Goal: Information Seeking & Learning: Check status

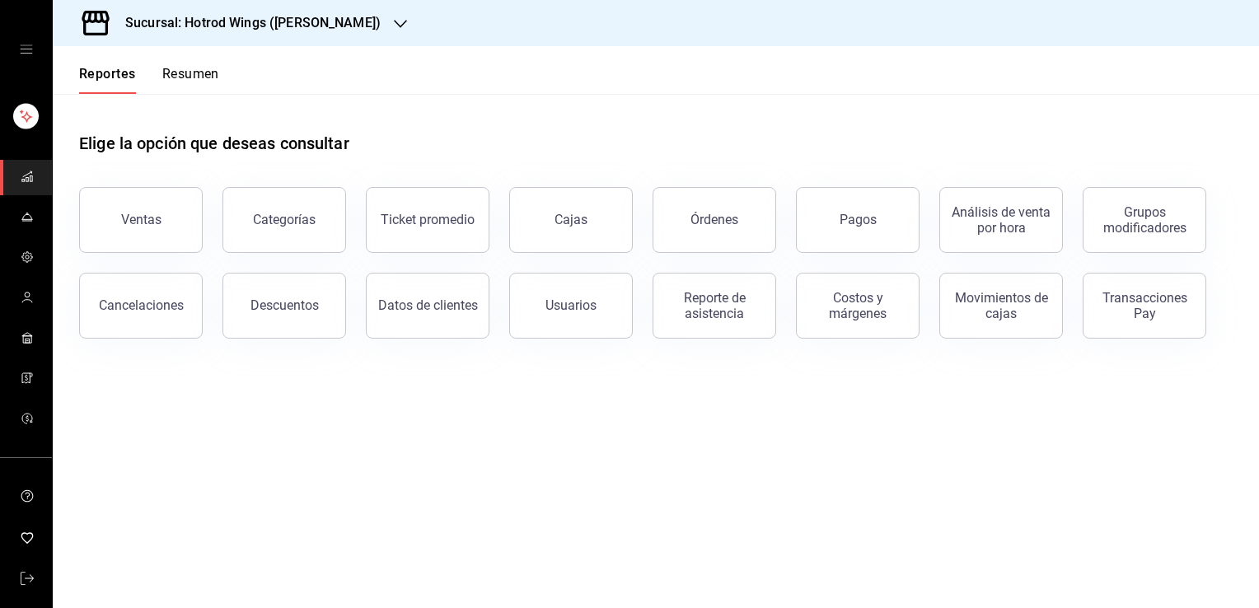
click at [682, 361] on div "Elige la opción que deseas consultar Ventas Categorías Ticket promedio Cajas Ór…" at bounding box center [656, 229] width 1206 height 271
click at [590, 315] on button "Usuarios" at bounding box center [571, 306] width 124 height 66
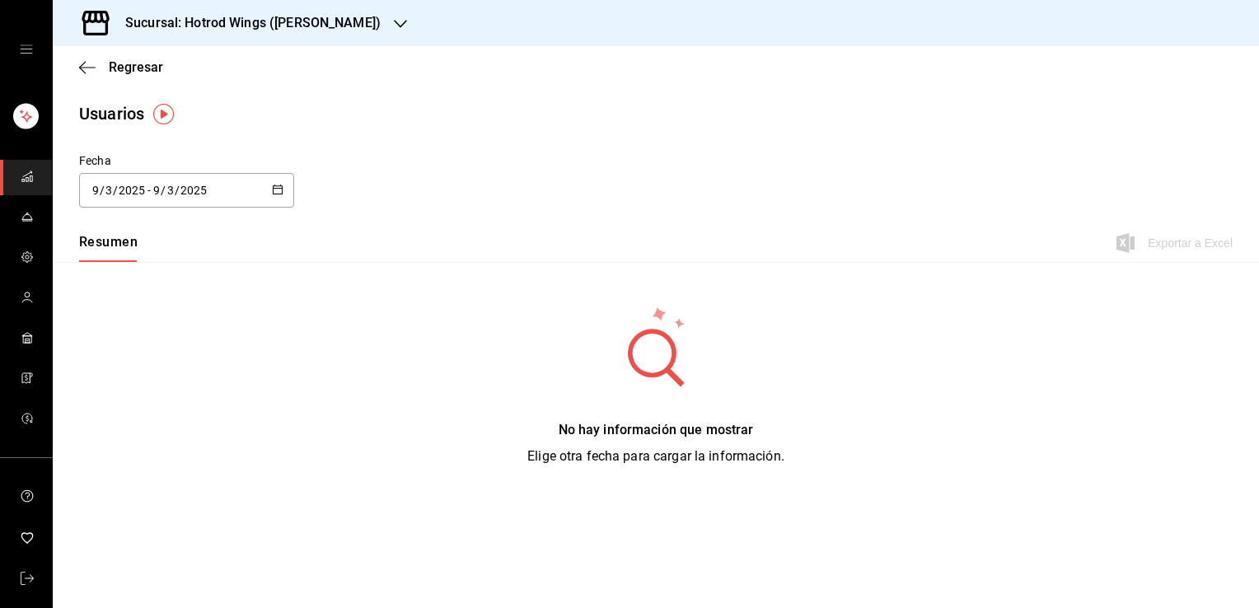
click at [283, 194] on div "[DATE] [DATE] - [DATE] [DATE]" at bounding box center [186, 190] width 215 height 35
click at [170, 418] on li "Rango de fechas" at bounding box center [157, 427] width 156 height 37
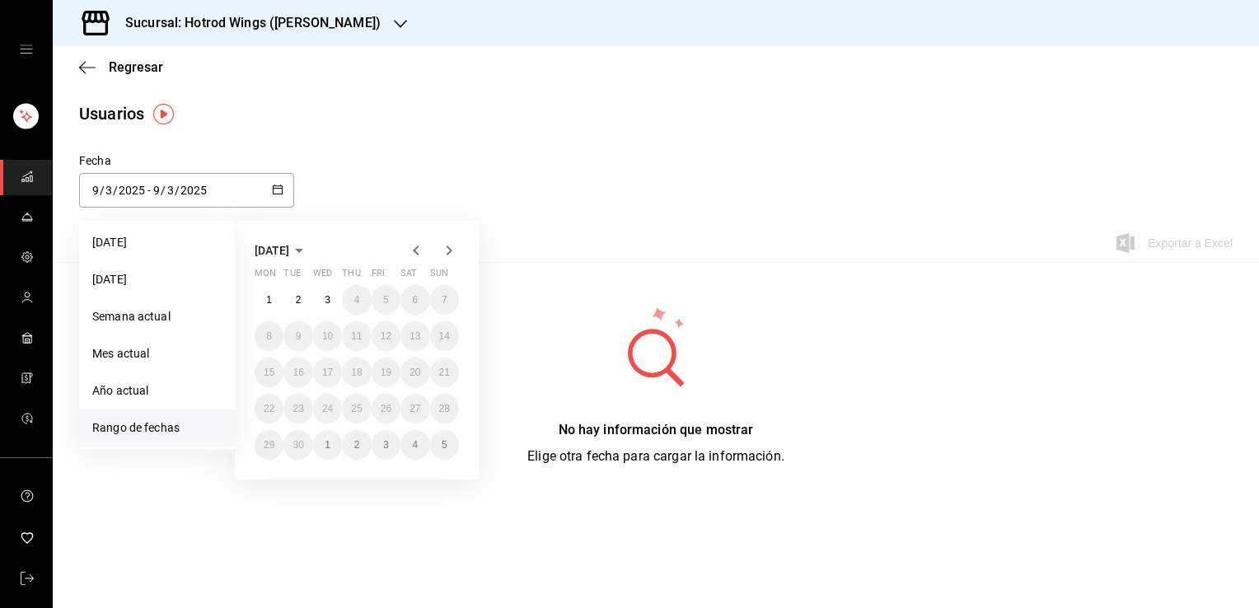
click at [412, 242] on icon "button" at bounding box center [416, 251] width 20 height 20
click at [378, 301] on button "1" at bounding box center [385, 300] width 29 height 30
click at [451, 442] on button "31" at bounding box center [444, 445] width 29 height 30
type input "[DATE]"
type input "8"
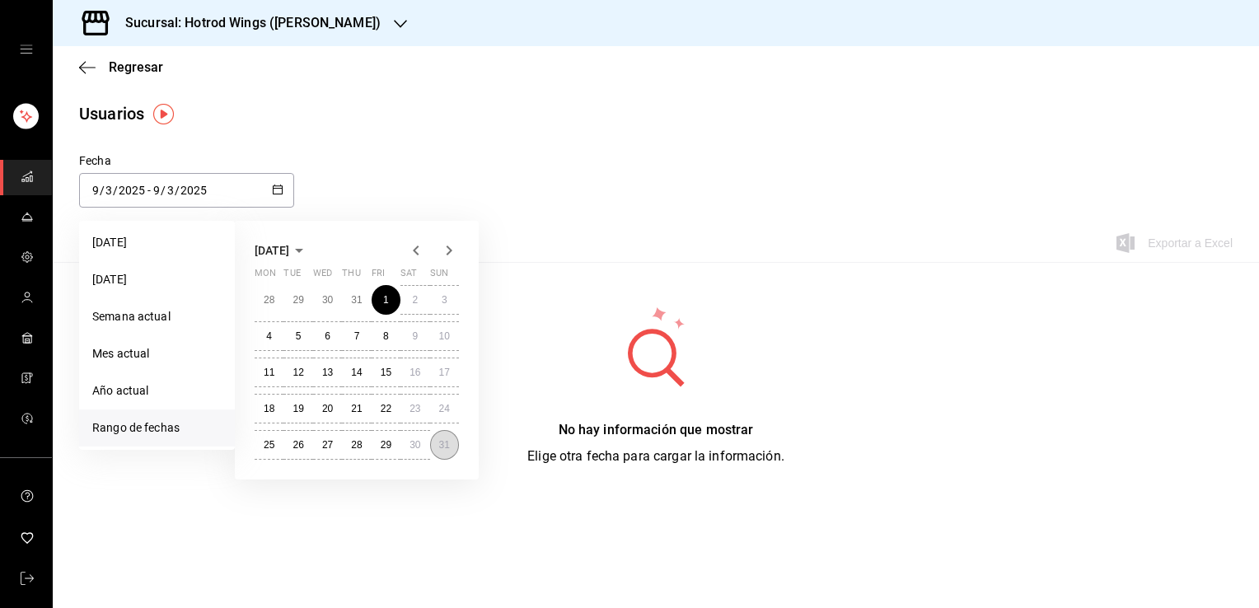
type input "1"
type input "[DATE]"
type input "8"
type input "31"
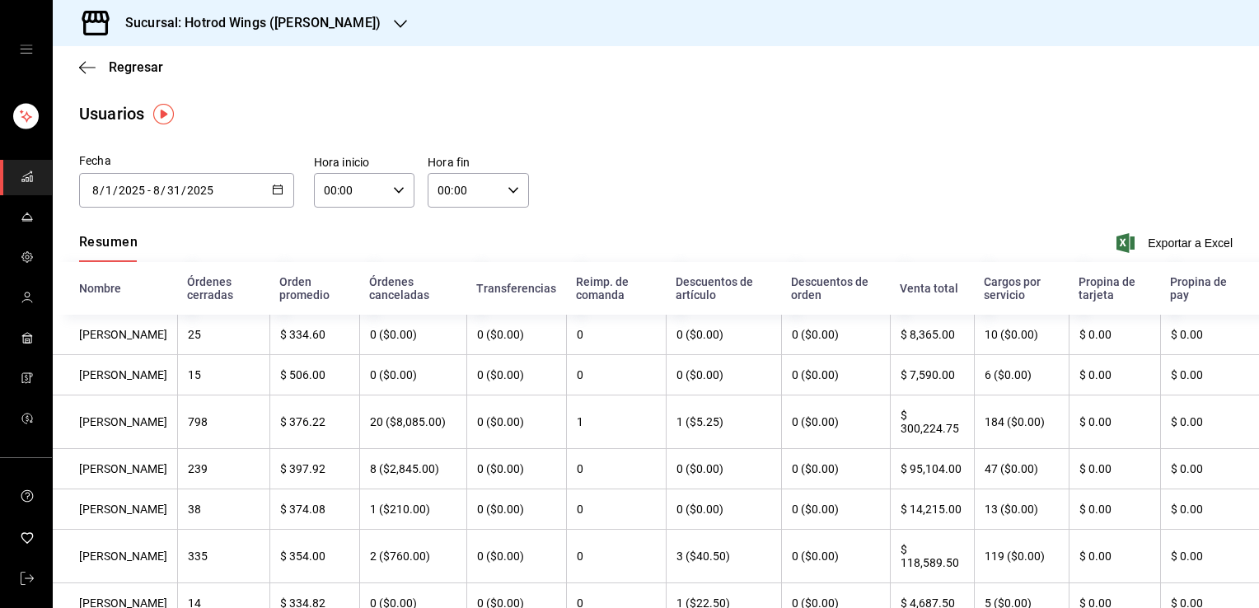
click at [991, 168] on div "Fecha [DATE] [DATE] - [DATE] [DATE] [DATE] Mon Tue Wed Thu Fri Sat Sun 28 29 30…" at bounding box center [656, 189] width 1206 height 75
click at [148, 61] on span "Regresar" at bounding box center [136, 67] width 54 height 16
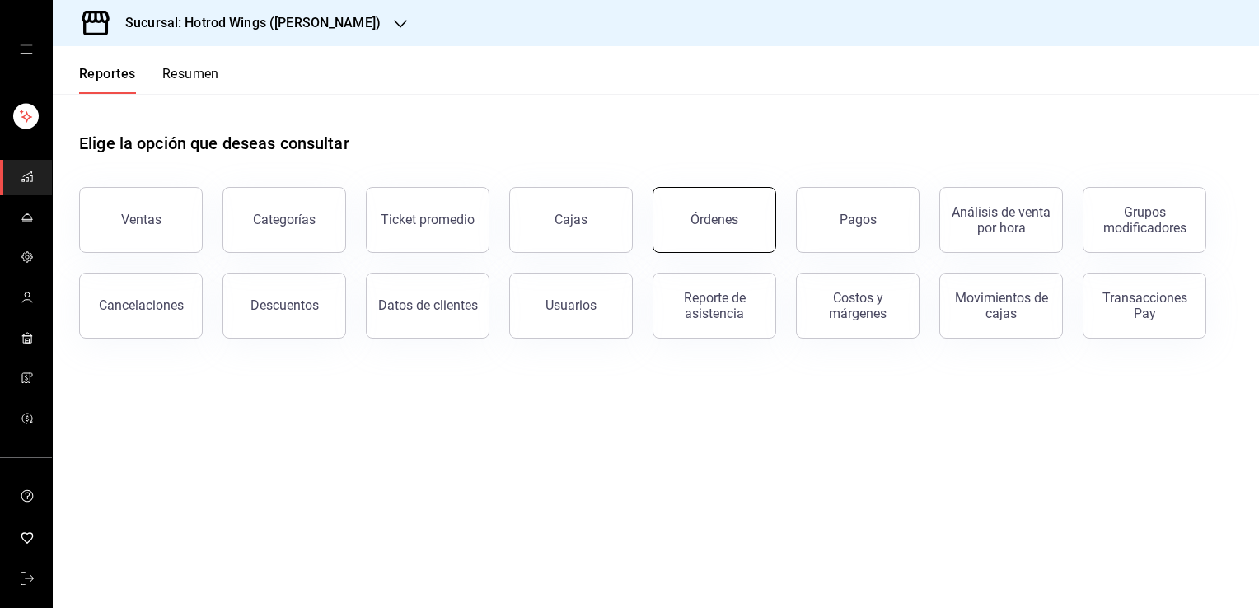
click at [710, 223] on div "Órdenes" at bounding box center [714, 220] width 48 height 16
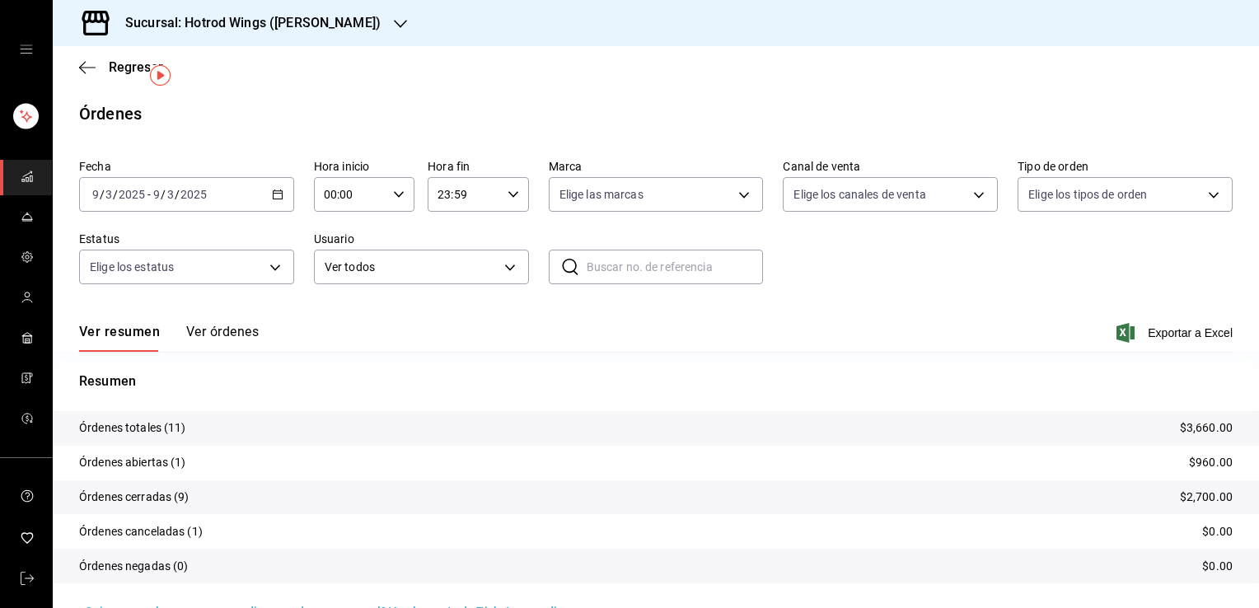
scroll to position [39, 0]
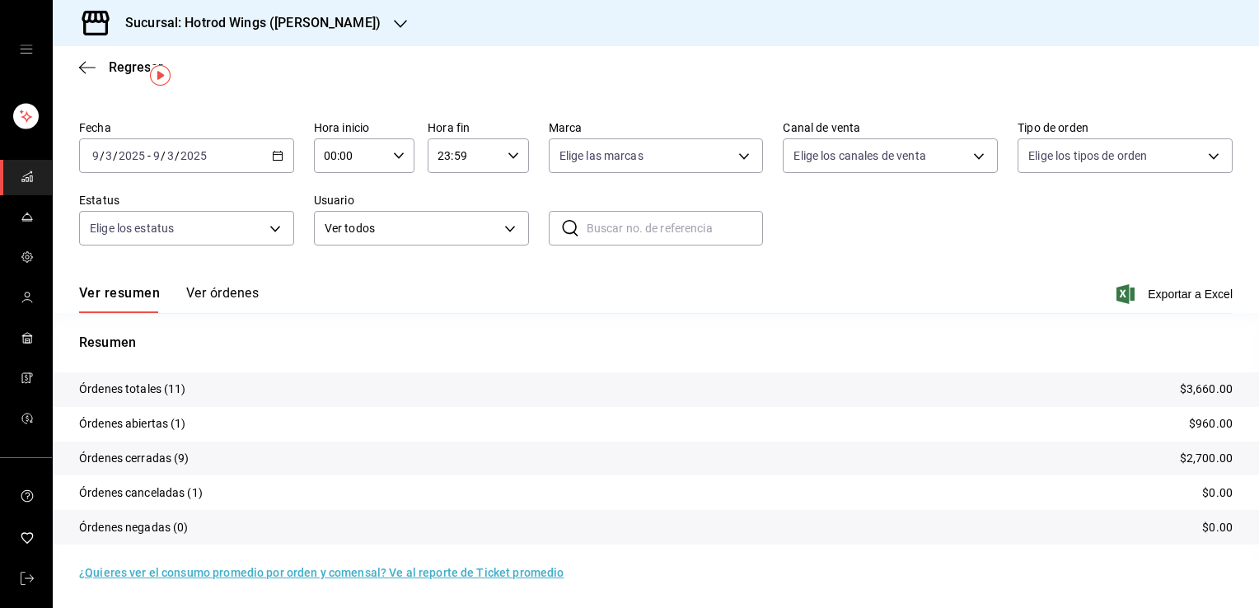
click at [236, 283] on div "Ver resumen Ver órdenes Exportar a Excel" at bounding box center [655, 289] width 1153 height 48
click at [223, 292] on button "Ver órdenes" at bounding box center [222, 299] width 72 height 28
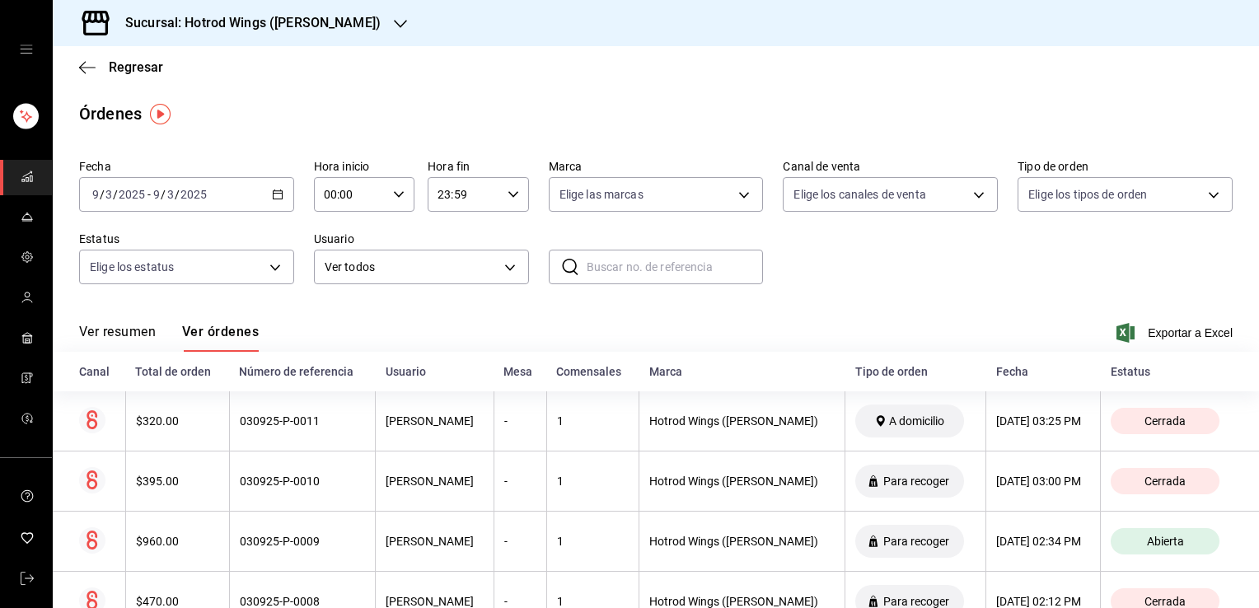
click at [878, 320] on div "Ver resumen Ver órdenes Exportar a Excel" at bounding box center [655, 328] width 1153 height 48
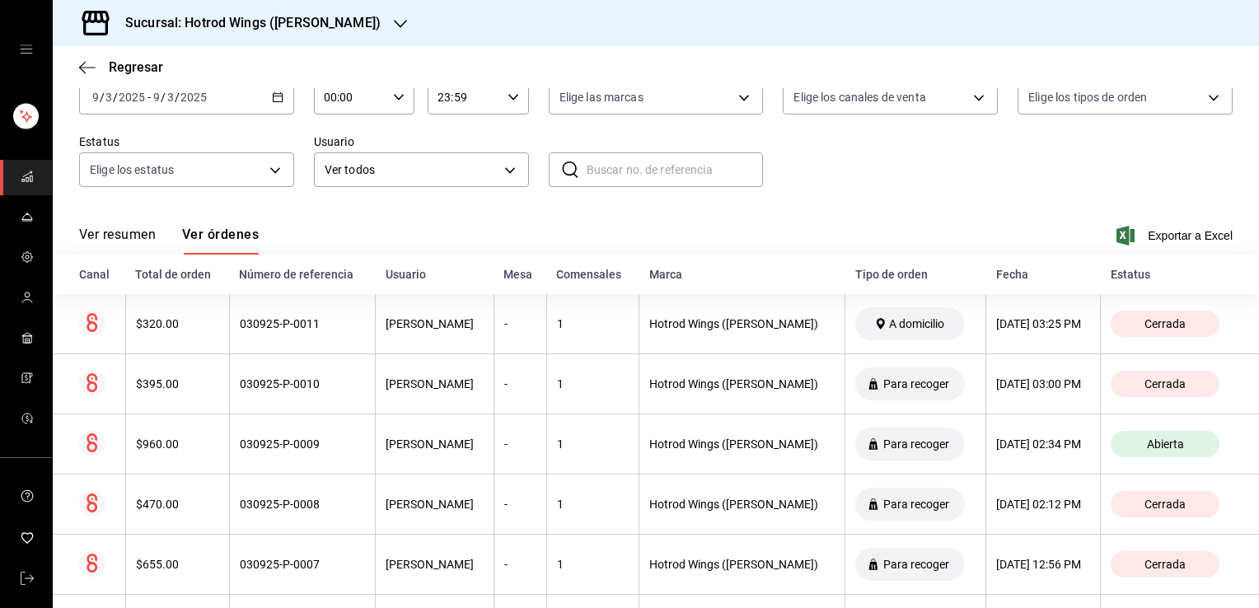
scroll to position [99, 0]
click at [828, 187] on div "Fecha [DATE] [DATE] - [DATE] [DATE] Hora inicio 00:00 Hora inicio Hora fin 23:5…" at bounding box center [655, 130] width 1153 height 152
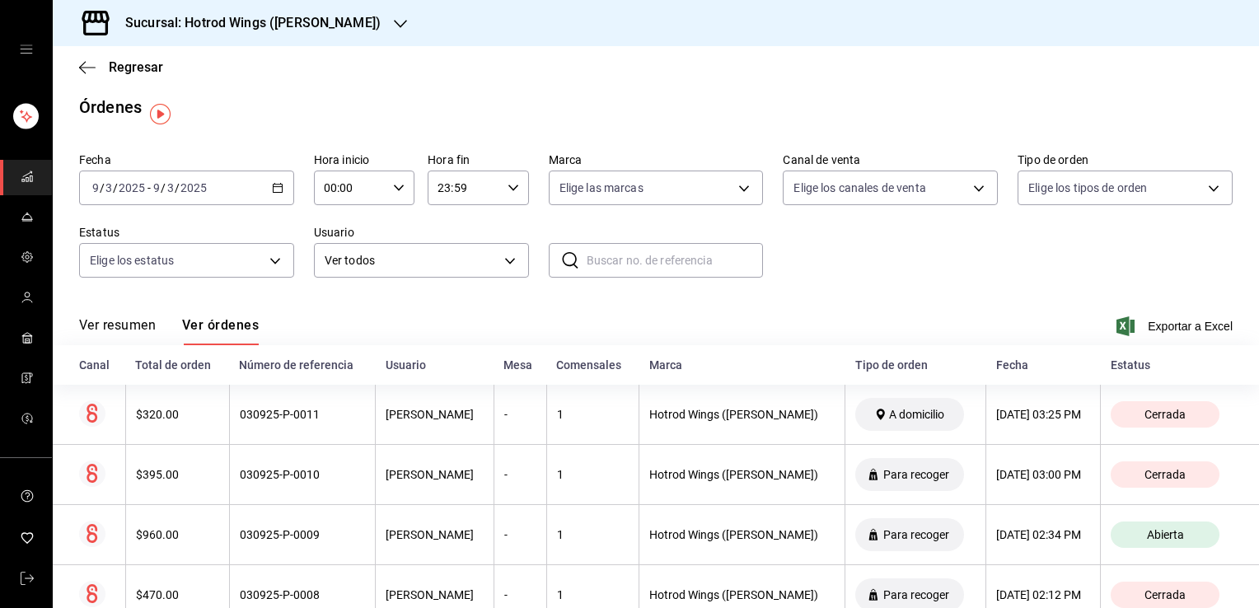
scroll to position [0, 0]
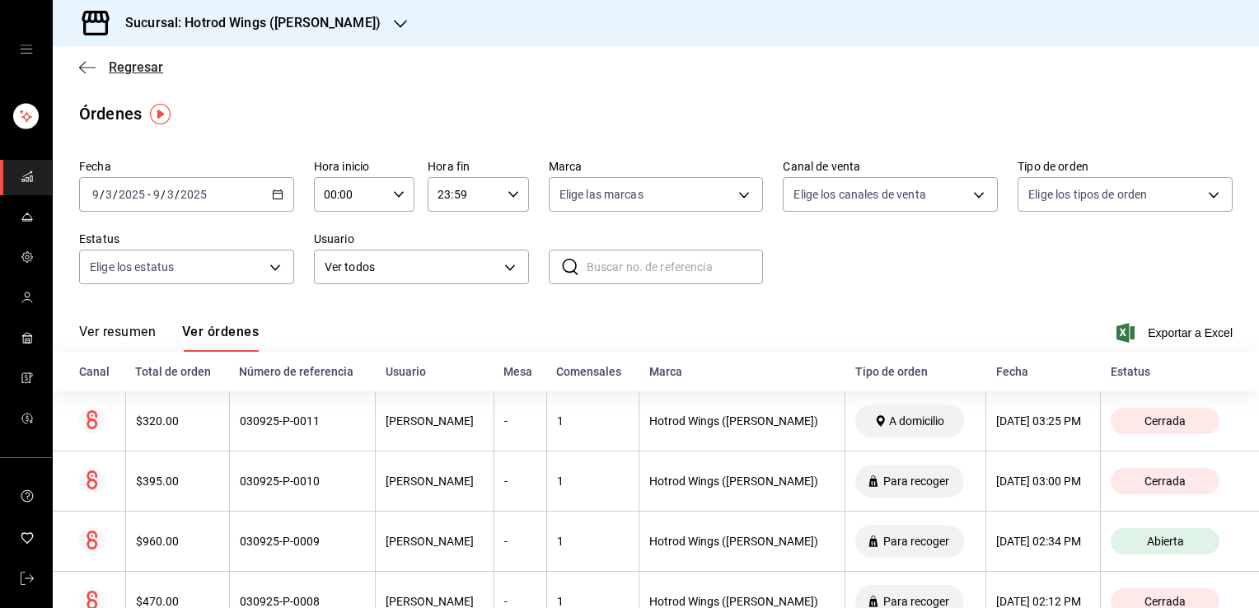
click at [114, 64] on span "Regresar" at bounding box center [136, 67] width 54 height 16
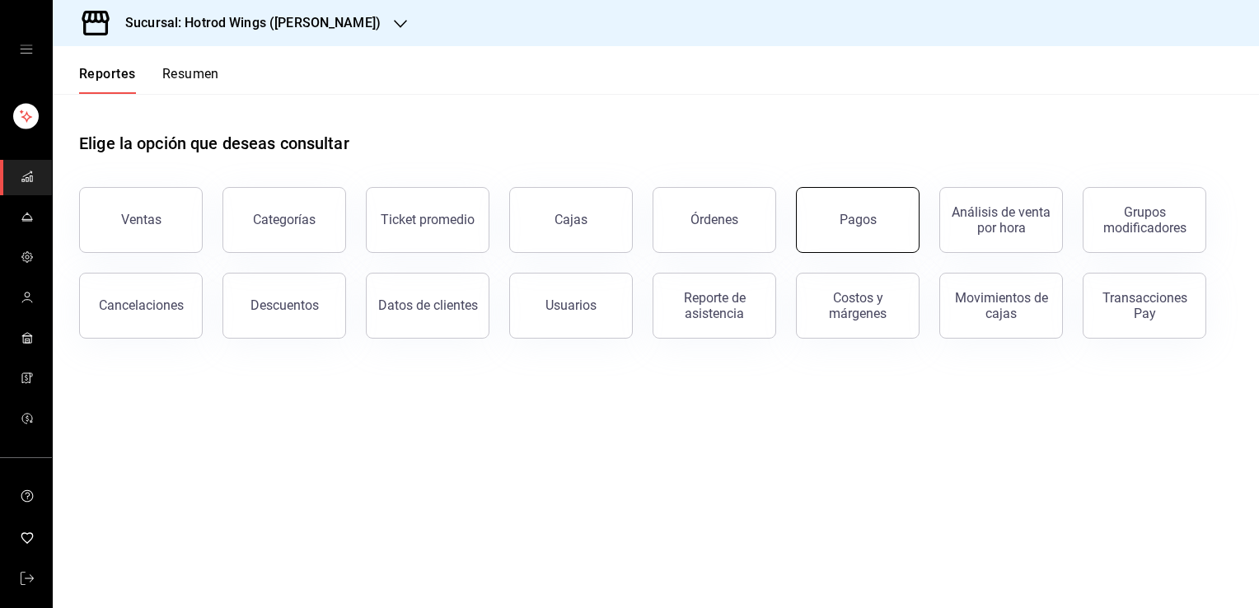
click at [847, 221] on div "Pagos" at bounding box center [857, 220] width 37 height 16
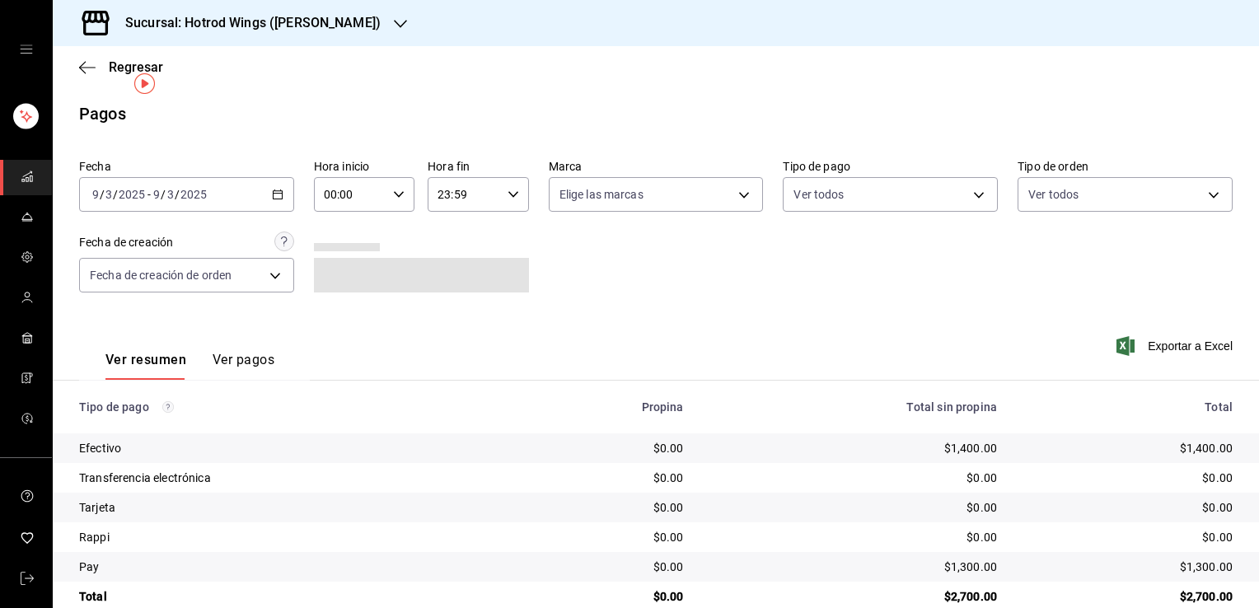
scroll to position [30, 0]
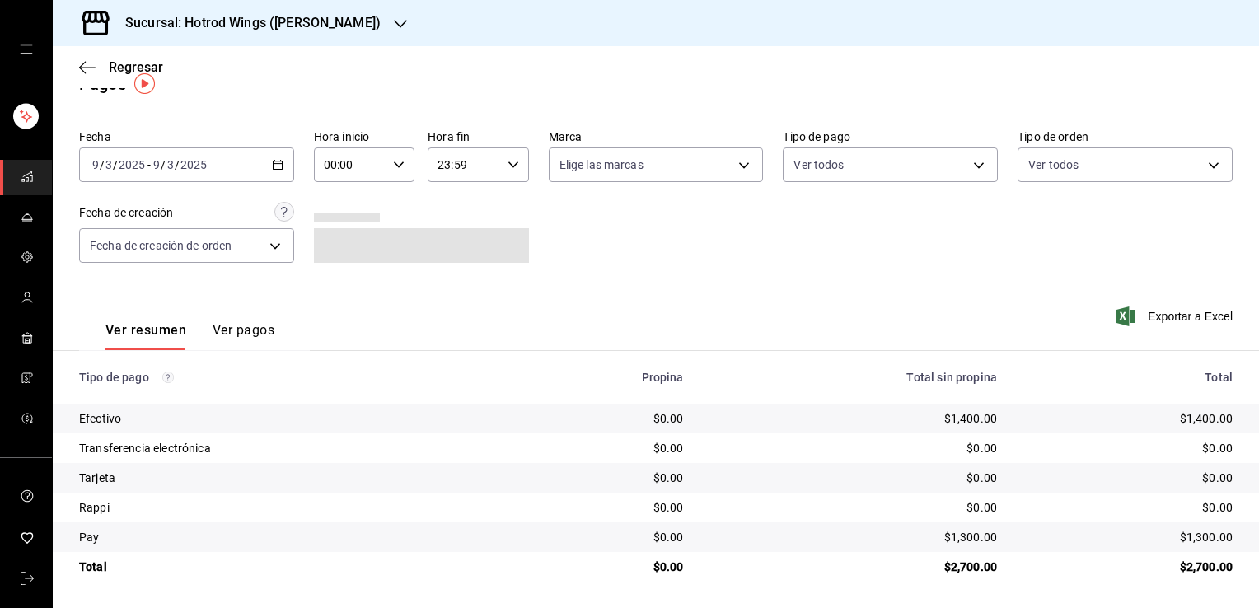
click at [247, 325] on button "Ver pagos" at bounding box center [244, 336] width 62 height 28
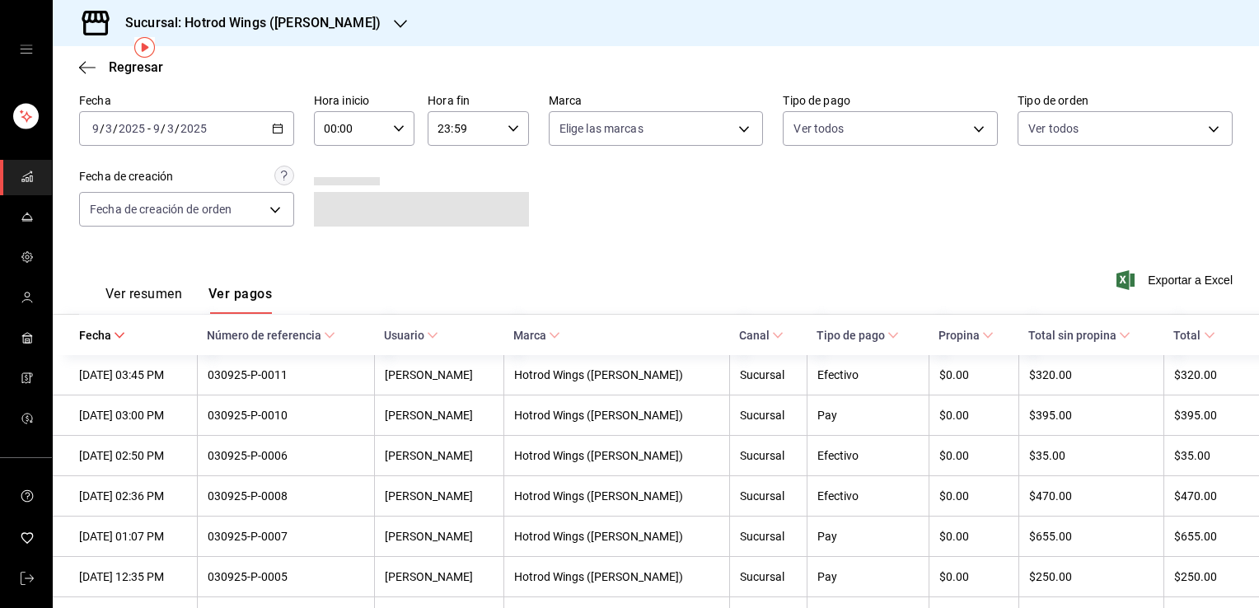
scroll to position [2, 0]
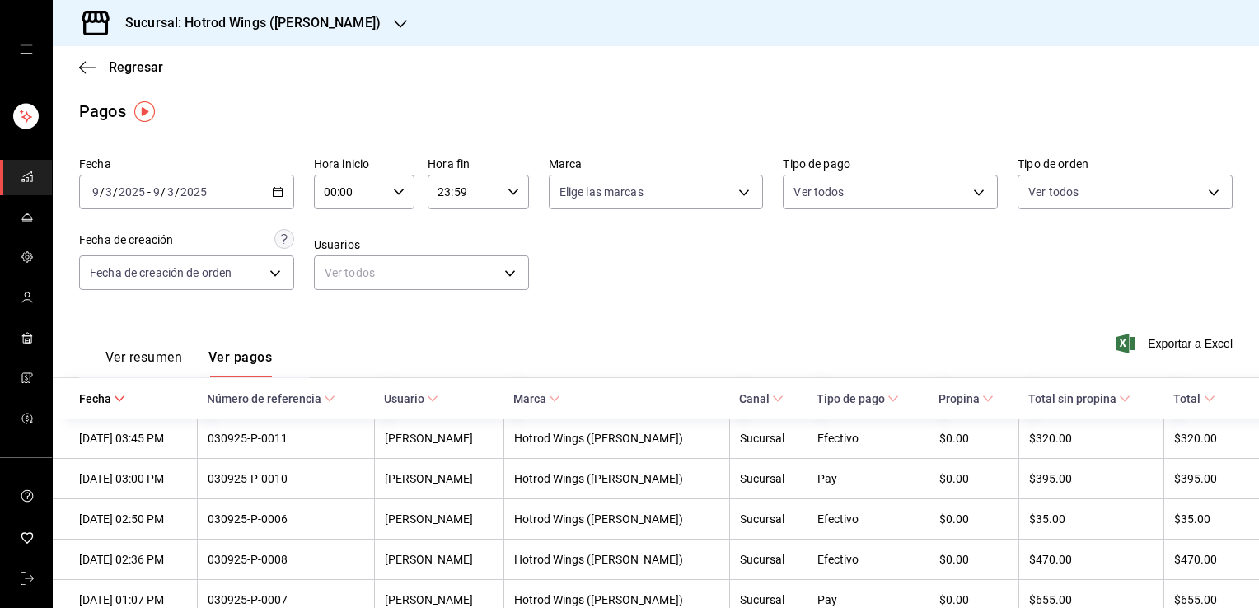
click at [320, 41] on div "Sucursal: Hotrod Wings ([PERSON_NAME])" at bounding box center [240, 23] width 348 height 46
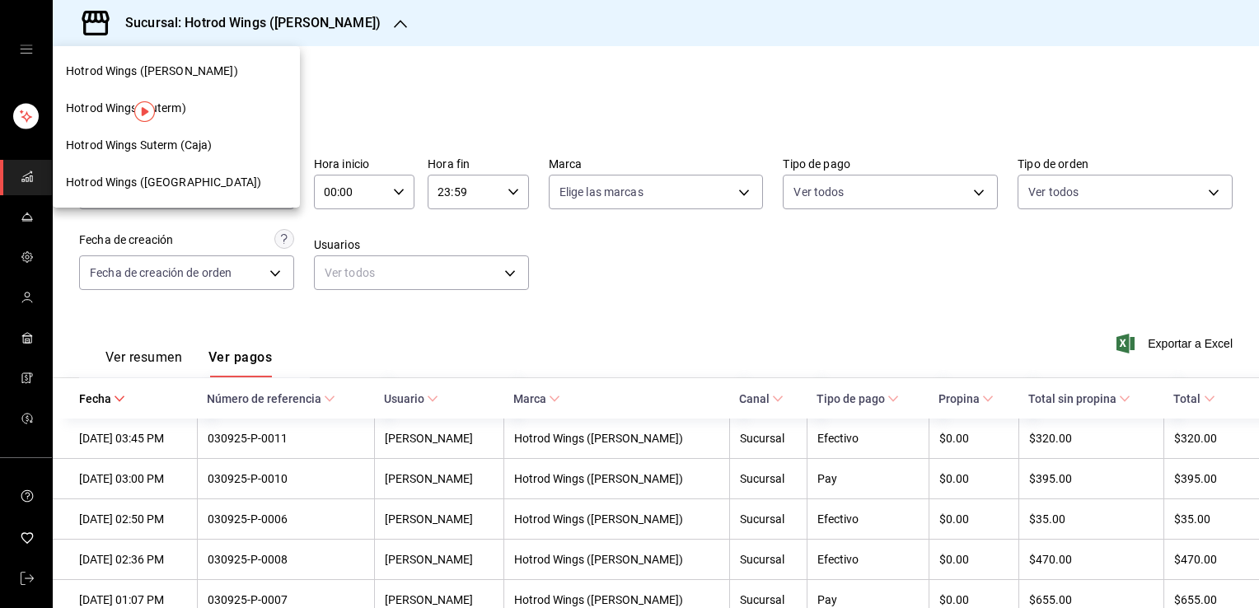
click at [222, 119] on div "Hotrod Wings (Suterm)" at bounding box center [176, 108] width 247 height 37
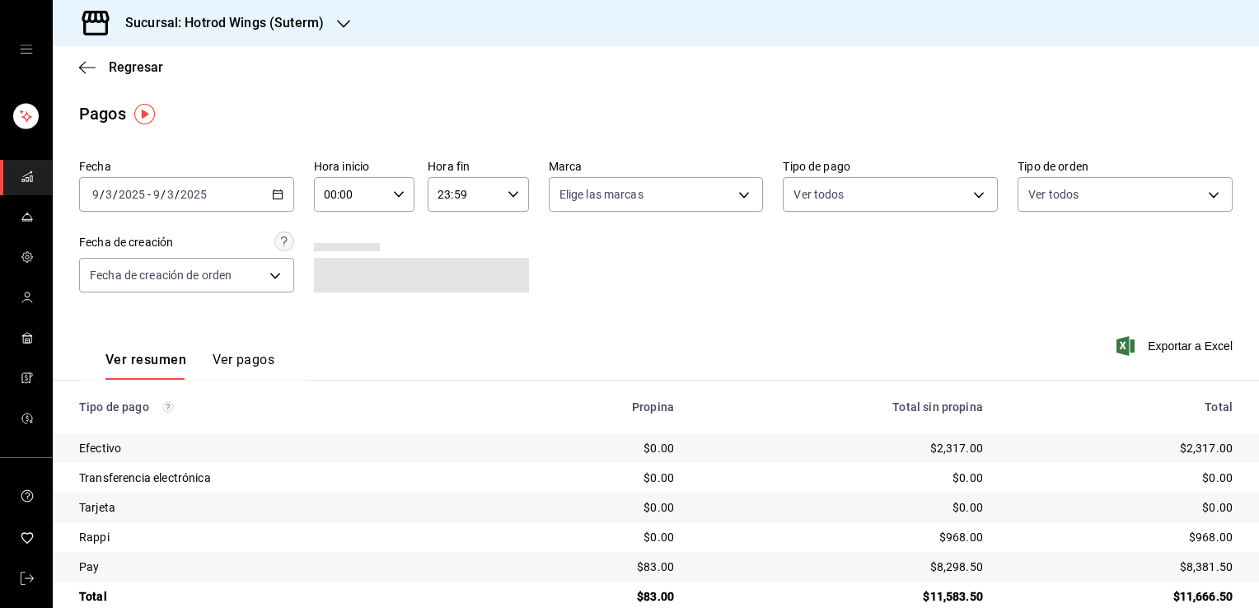
click at [280, 196] on icon "button" at bounding box center [278, 195] width 12 height 12
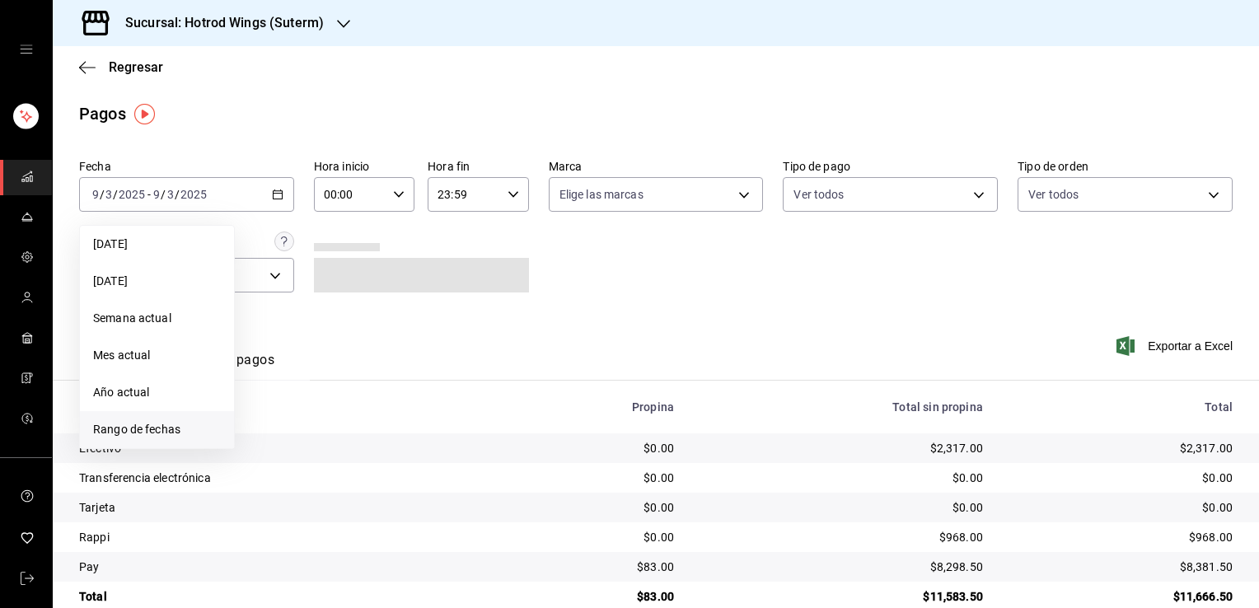
click at [185, 423] on span "Rango de fechas" at bounding box center [157, 429] width 128 height 17
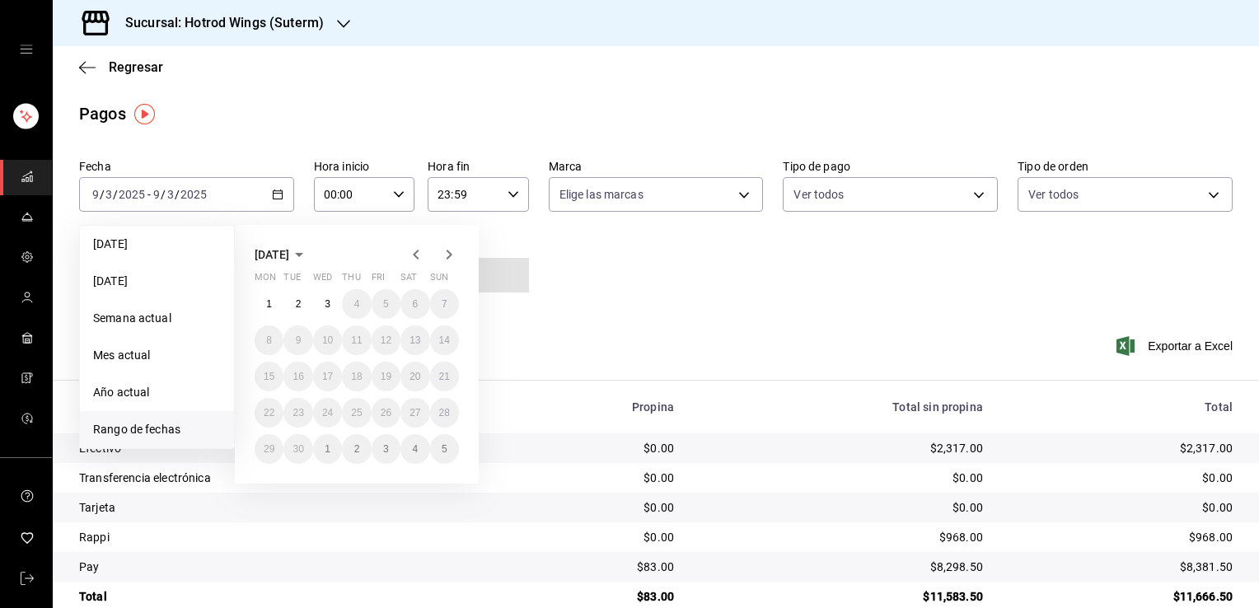
click at [415, 259] on icon "button" at bounding box center [416, 255] width 20 height 20
click at [423, 252] on icon "button" at bounding box center [416, 255] width 20 height 20
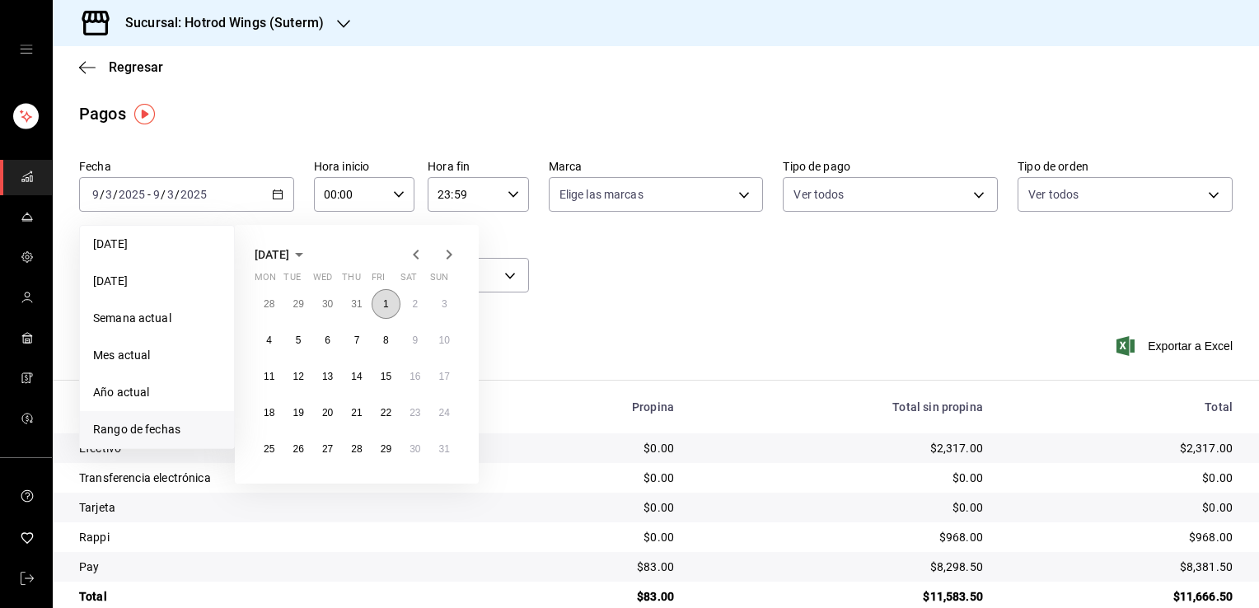
click at [389, 306] on button "1" at bounding box center [385, 304] width 29 height 30
click at [443, 448] on abbr "31" at bounding box center [444, 449] width 11 height 12
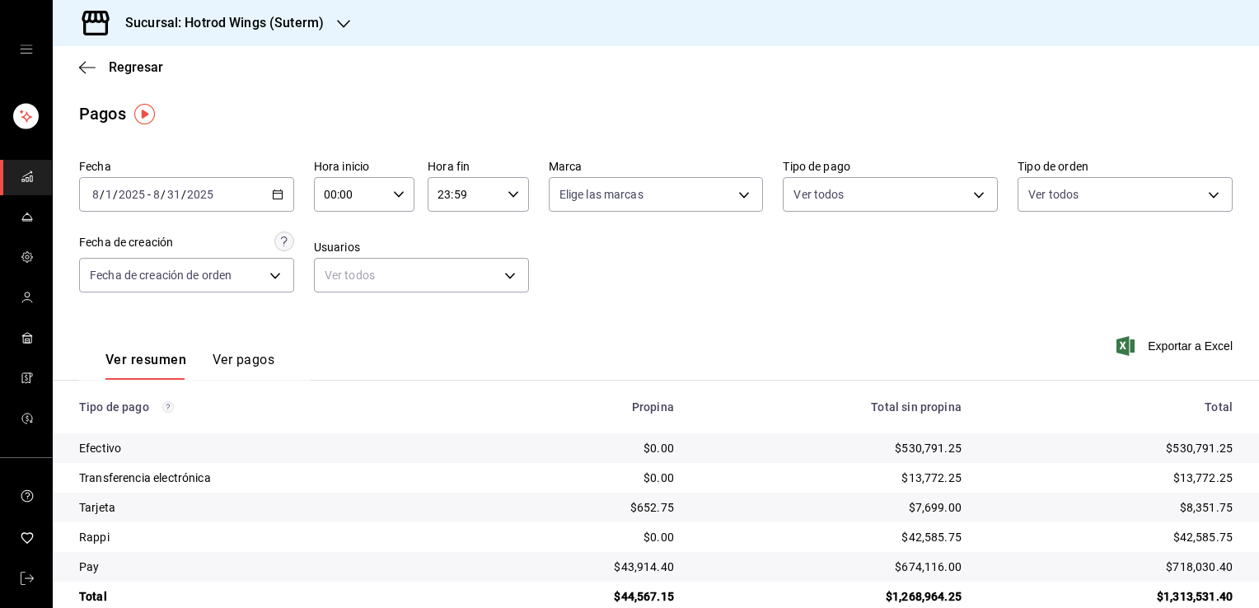
scroll to position [30, 0]
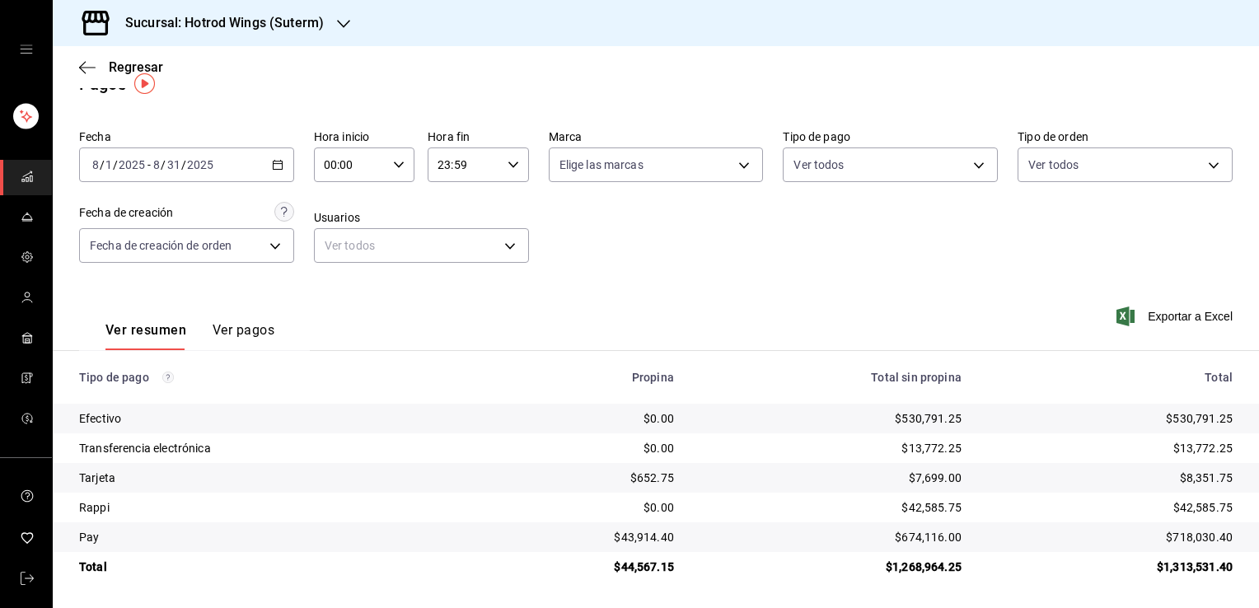
click at [267, 325] on button "Ver pagos" at bounding box center [244, 336] width 62 height 28
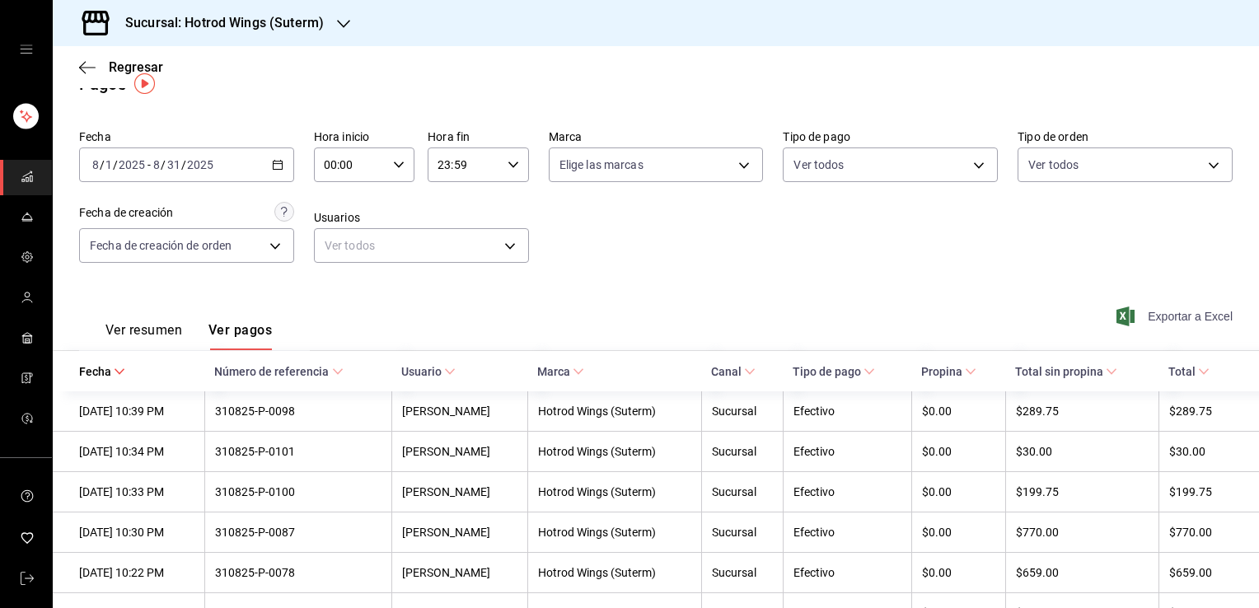
drag, startPoint x: 1156, startPoint y: 325, endPoint x: 1178, endPoint y: 315, distance: 23.6
click at [1178, 315] on div "Exportar a Excel" at bounding box center [1117, 317] width 231 height 68
click at [1178, 315] on span "Exportar a Excel" at bounding box center [1175, 316] width 113 height 20
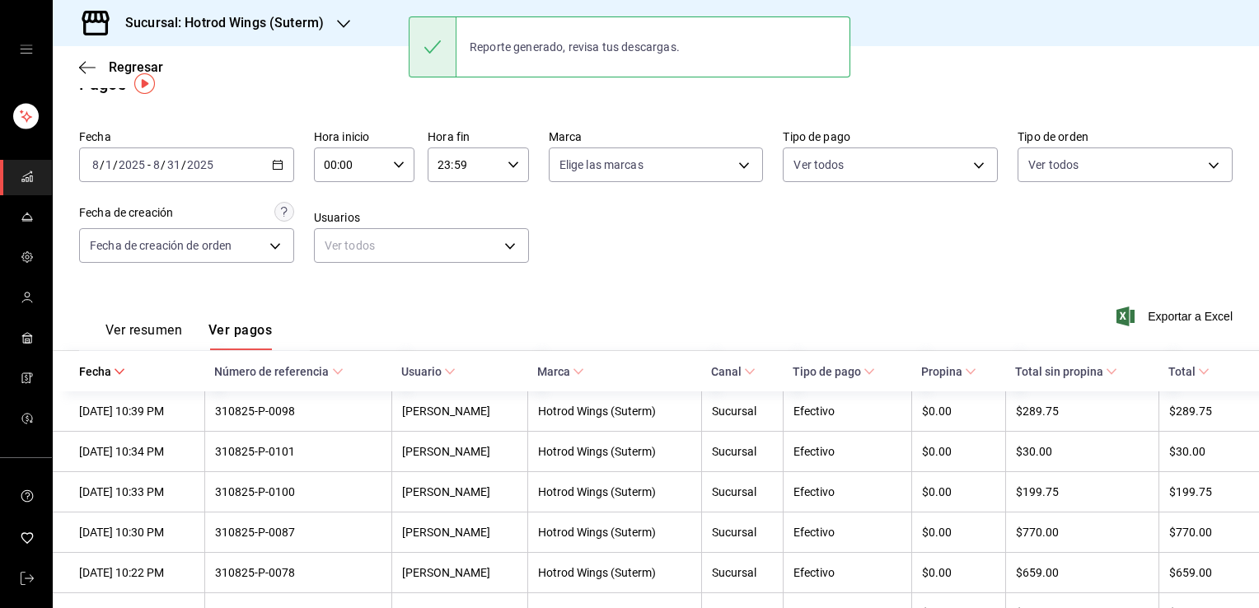
click at [724, 281] on div "Fecha [DATE] [DATE] - [DATE] [DATE] Hora inicio 00:00 Hora inicio Hora fin 23:5…" at bounding box center [655, 203] width 1153 height 160
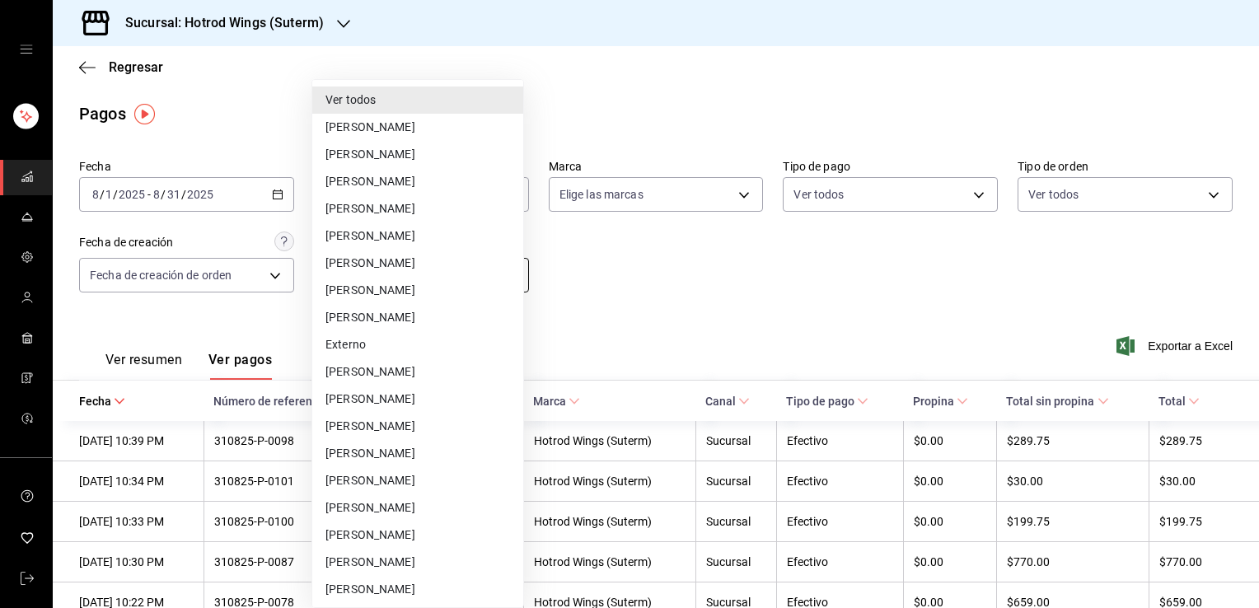
click at [495, 263] on body "Sucursal: Hotrod Wings (Suterm) Regresar Pagos Fecha [DATE] [DATE] - [DATE] [DA…" at bounding box center [629, 304] width 1259 height 608
click at [686, 349] on div at bounding box center [629, 304] width 1259 height 608
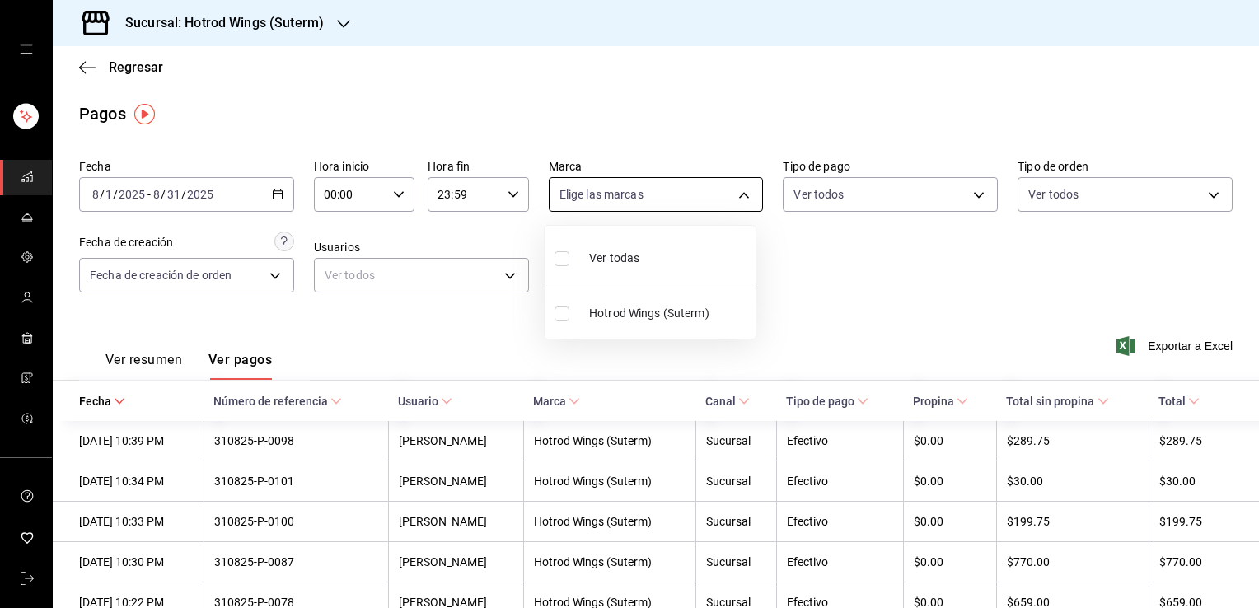
click at [708, 197] on body "Sucursal: Hotrod Wings (Suterm) Regresar Pagos Fecha [DATE] [DATE] - [DATE] [DA…" at bounding box center [629, 304] width 1259 height 608
click at [708, 197] on div at bounding box center [629, 304] width 1259 height 608
click at [818, 196] on body "Sucursal: Hotrod Wings (Suterm) Regresar Pagos Fecha [DATE] [DATE] - [DATE] [DA…" at bounding box center [629, 304] width 1259 height 608
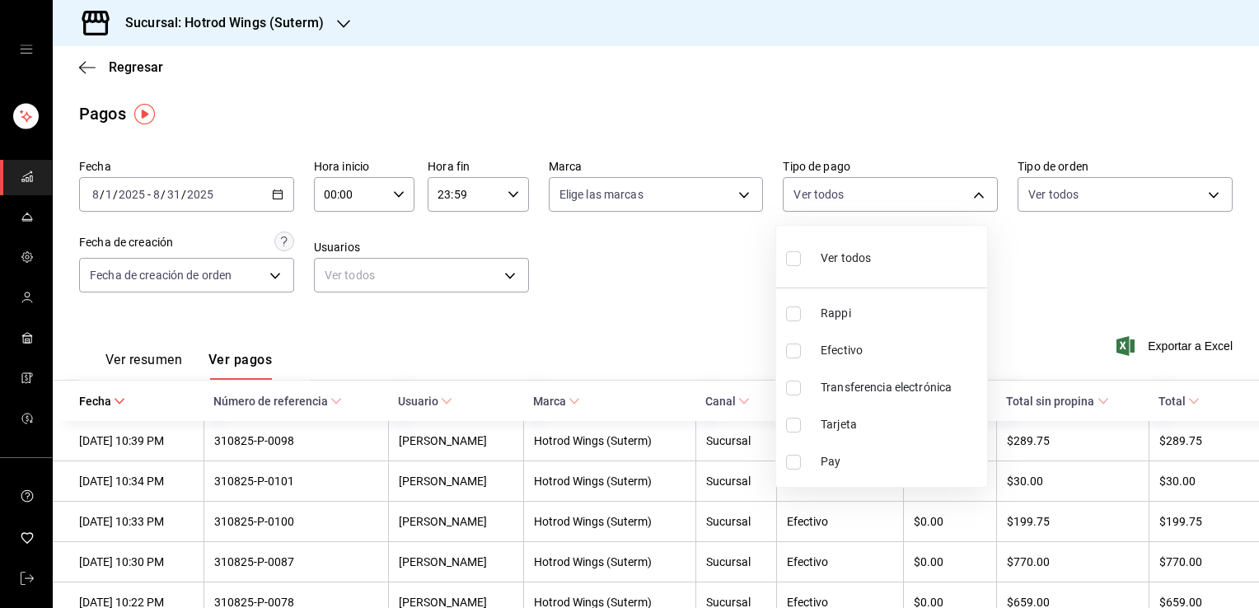
click at [842, 348] on span "Efectivo" at bounding box center [900, 350] width 160 height 17
type input "01879af5-0bd7-4544-ab27-bbef7d010161"
checkbox input "true"
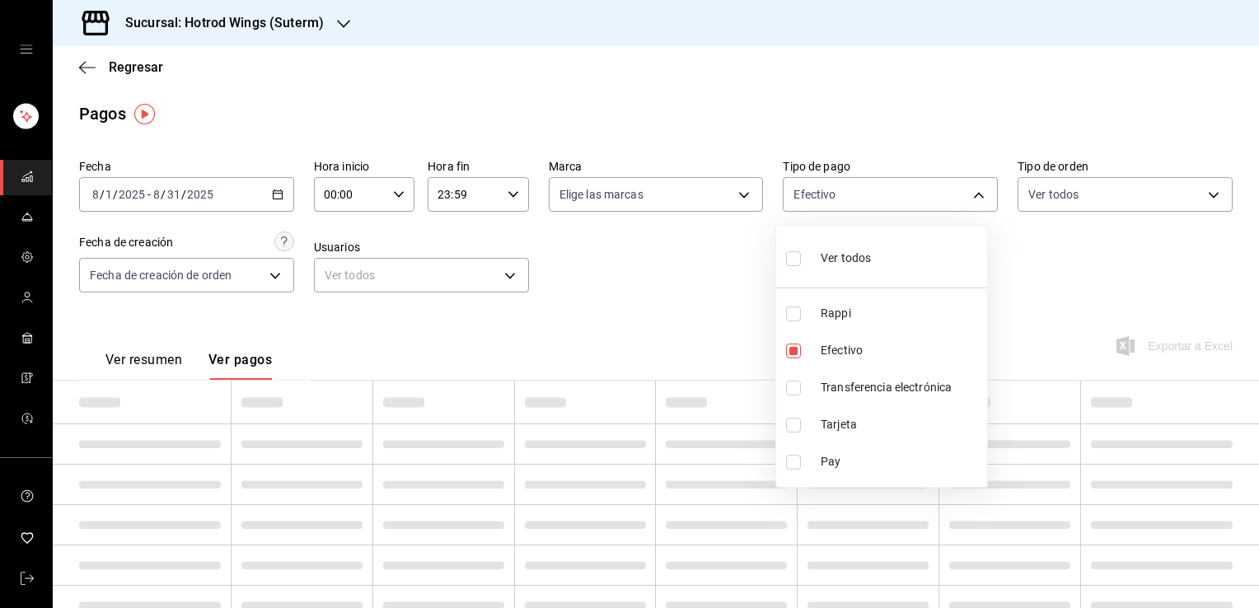
click at [727, 315] on div at bounding box center [629, 304] width 1259 height 608
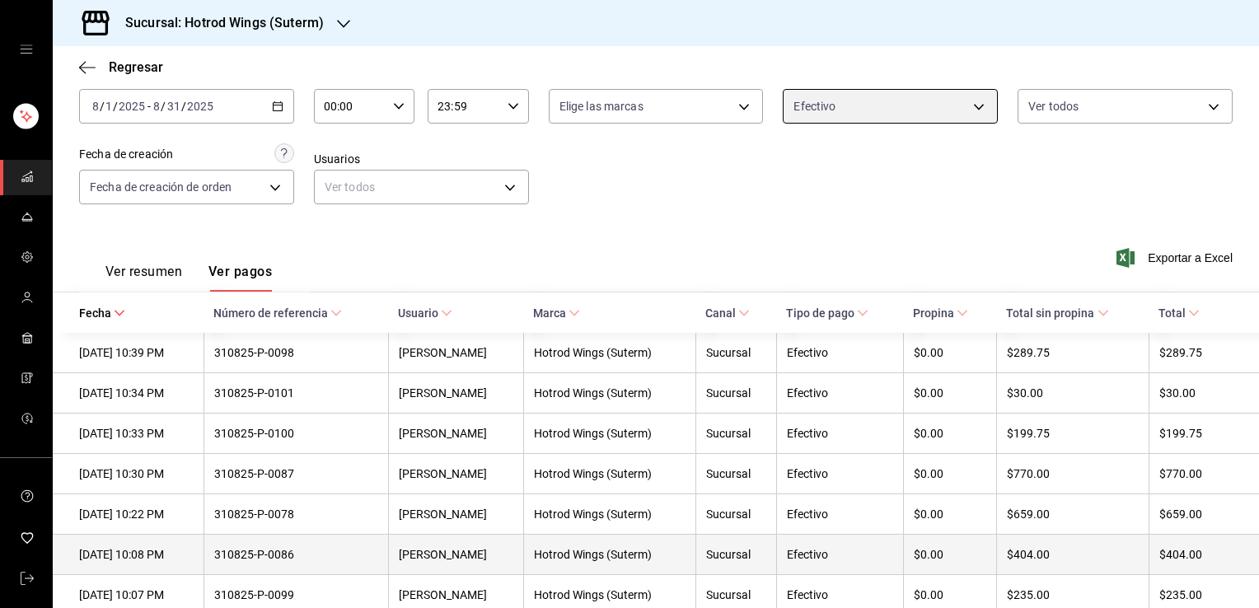
scroll to position [85, 0]
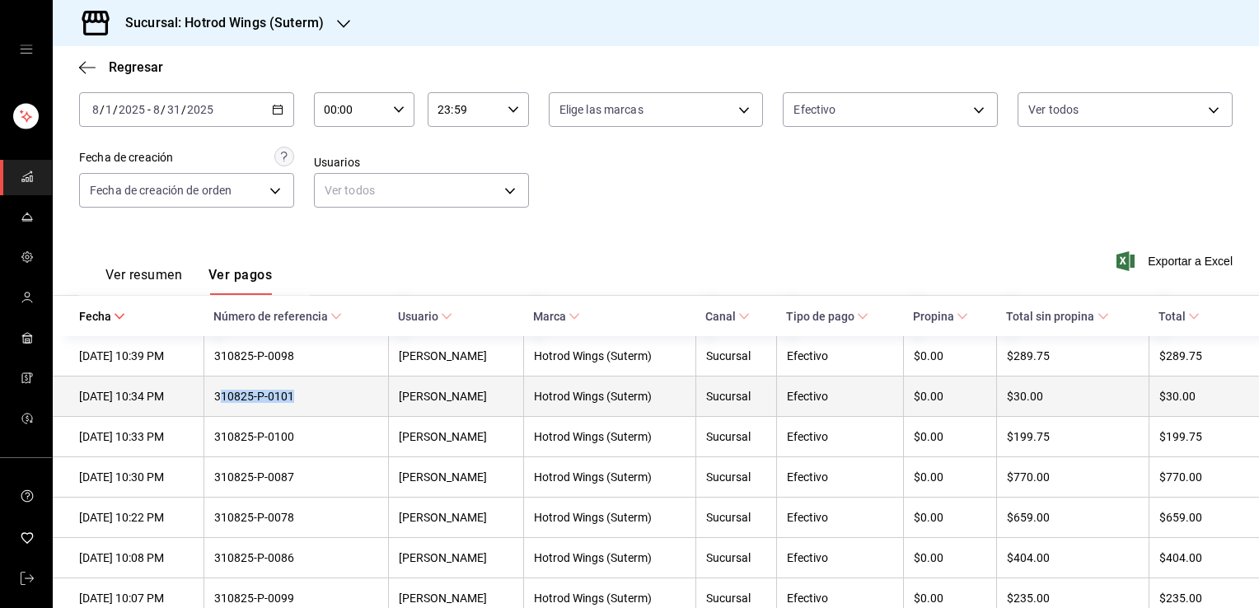
drag, startPoint x: 247, startPoint y: 395, endPoint x: 325, endPoint y: 400, distance: 78.4
click at [325, 400] on div "310825-P-0101" at bounding box center [296, 396] width 164 height 13
drag, startPoint x: 325, startPoint y: 400, endPoint x: 238, endPoint y: 395, distance: 87.5
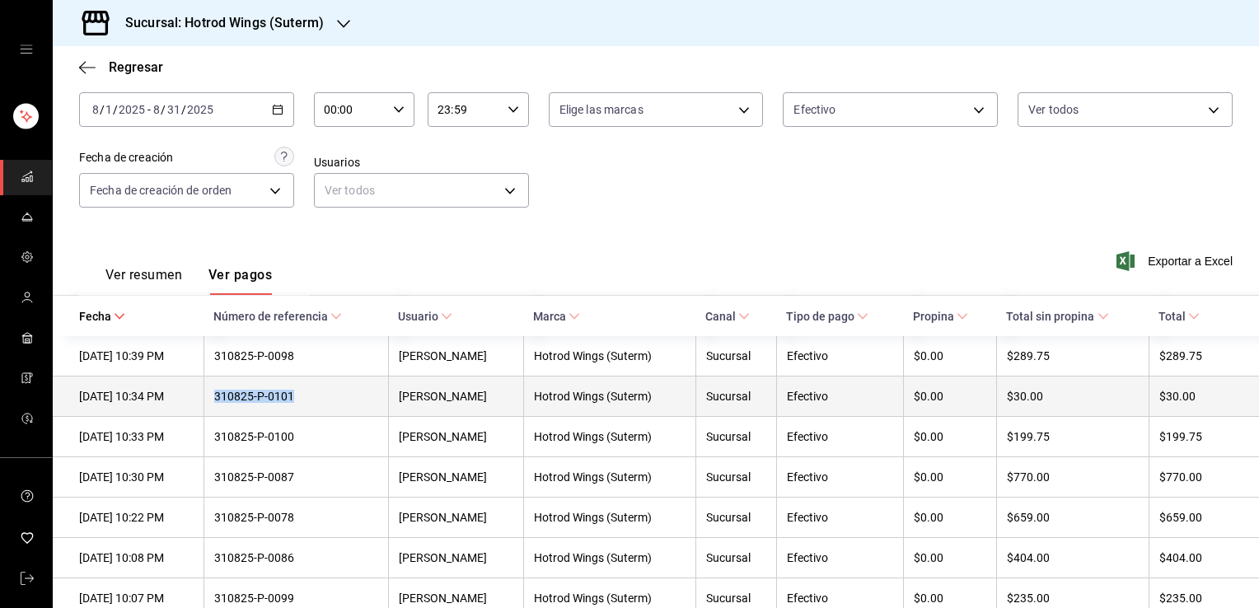
click at [238, 395] on th "310825-P-0101" at bounding box center [295, 396] width 185 height 40
copy div "310825-P-0101"
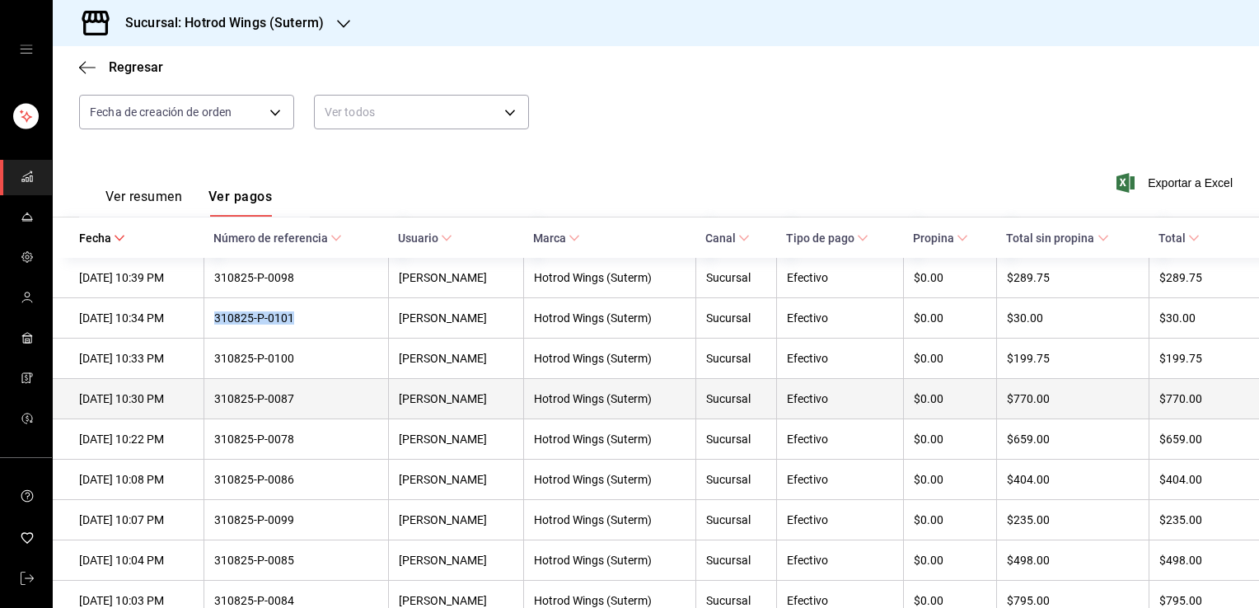
scroll to position [165, 0]
drag, startPoint x: 328, startPoint y: 399, endPoint x: 246, endPoint y: 400, distance: 81.6
click at [246, 400] on div "310825-P-0087" at bounding box center [296, 396] width 164 height 13
copy div "310825-P-0087"
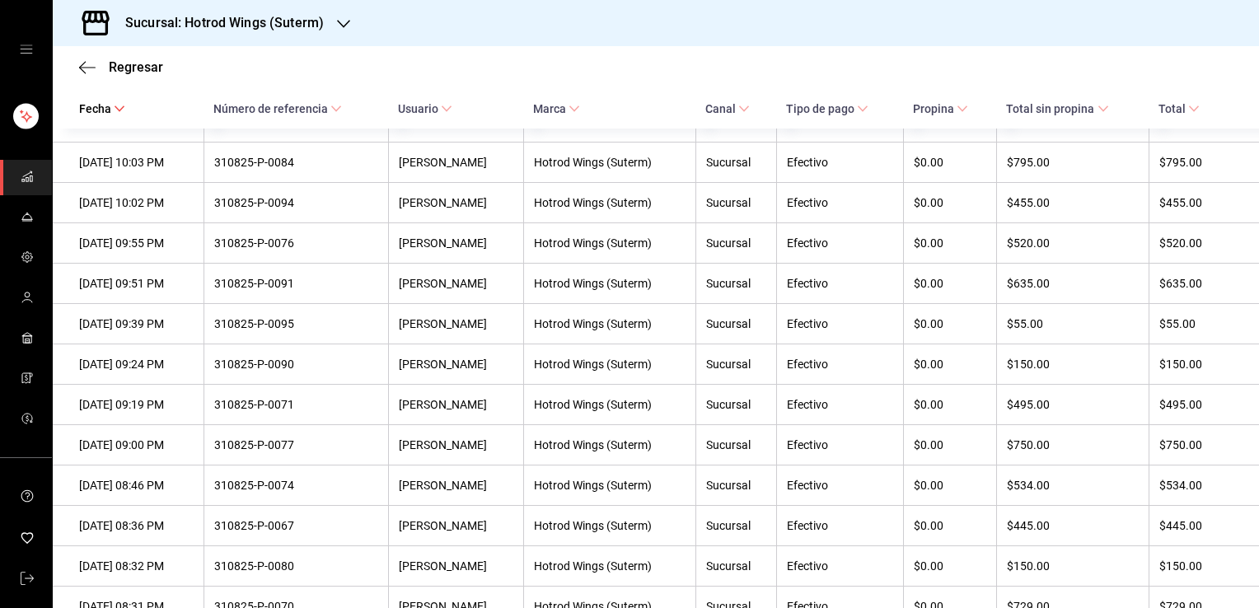
scroll to position [0, 0]
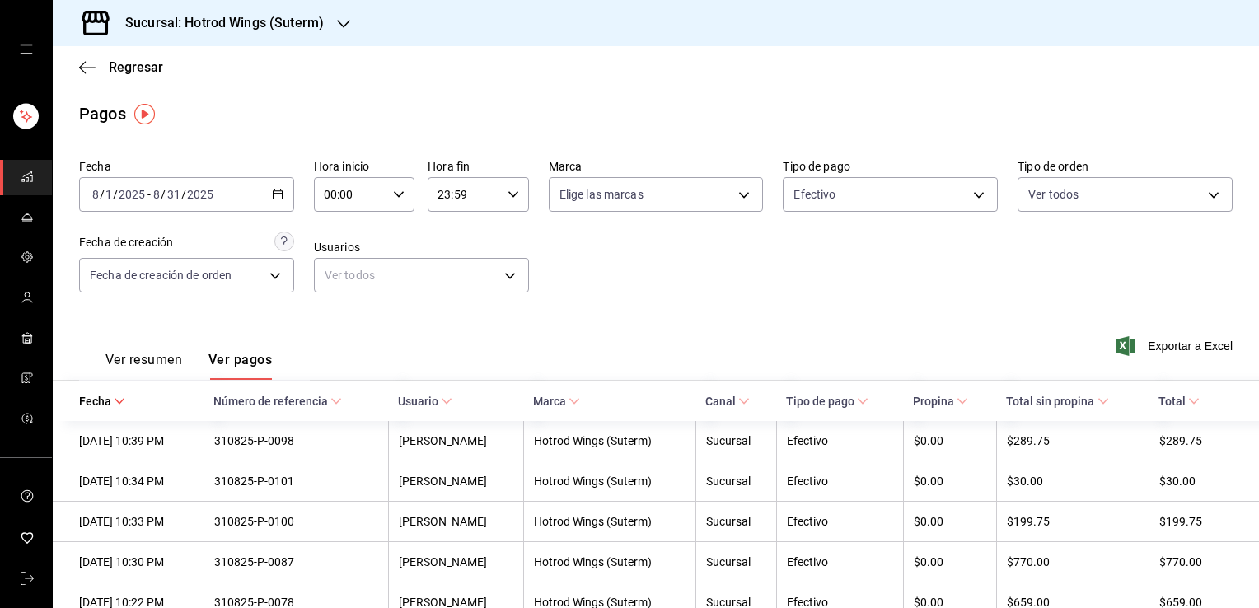
click at [619, 308] on div "Fecha [DATE] [DATE] - [DATE] [DATE] Hora inicio 00:00 Hora inicio Hora fin 23:5…" at bounding box center [655, 232] width 1153 height 160
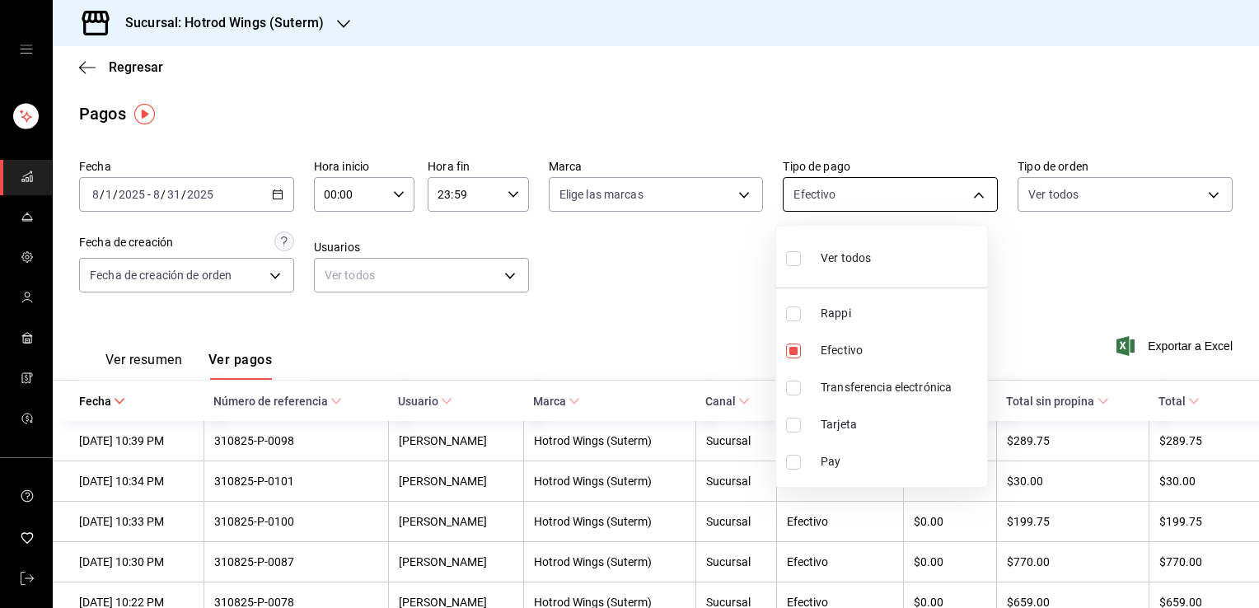
click at [872, 183] on body "Sucursal: Hotrod Wings (Suterm) Regresar Pagos Fecha [DATE] [DATE] - [DATE] [DA…" at bounding box center [629, 304] width 1259 height 608
click at [840, 343] on span "Efectivo" at bounding box center [900, 350] width 160 height 17
checkbox input "false"
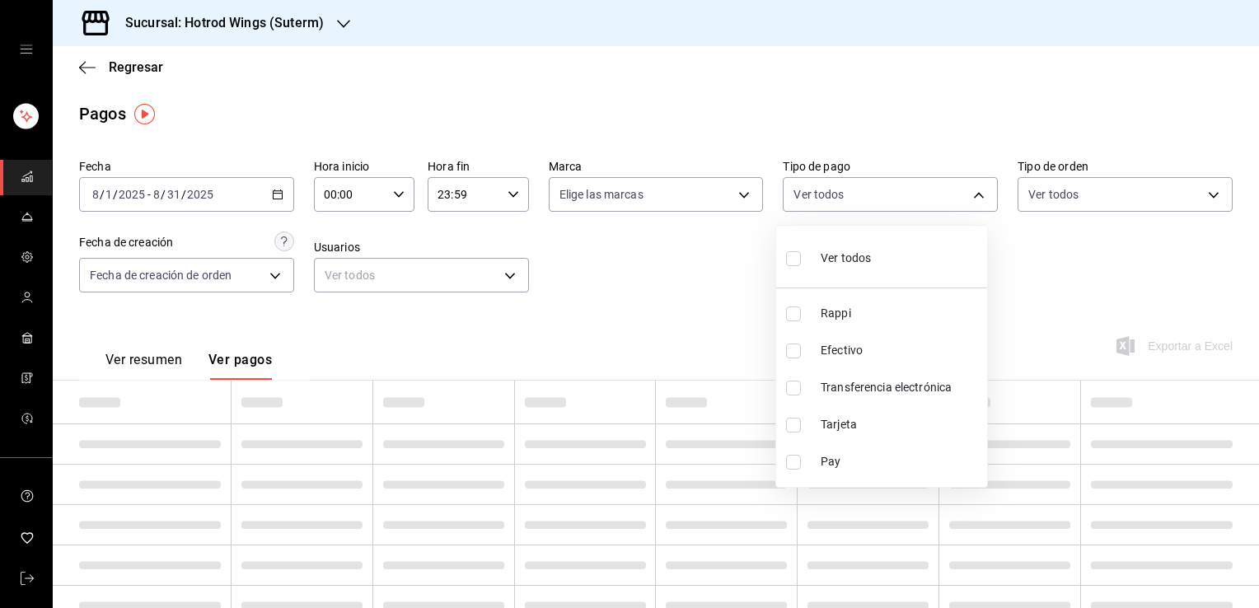
click at [688, 321] on div at bounding box center [629, 304] width 1259 height 608
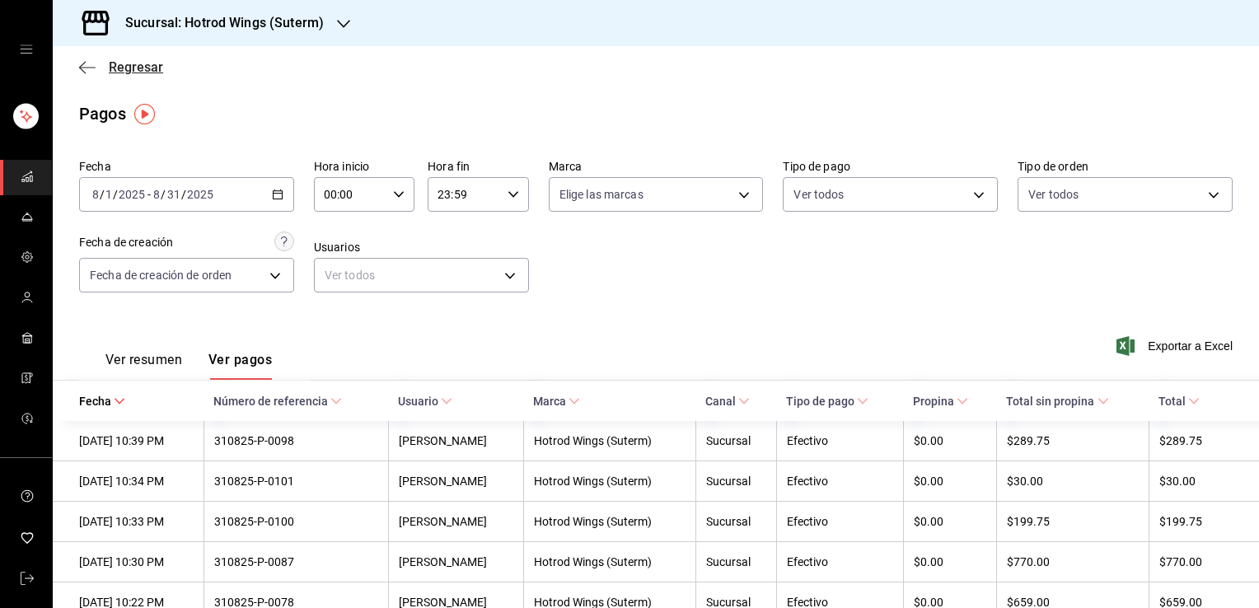
click at [138, 65] on span "Regresar" at bounding box center [136, 67] width 54 height 16
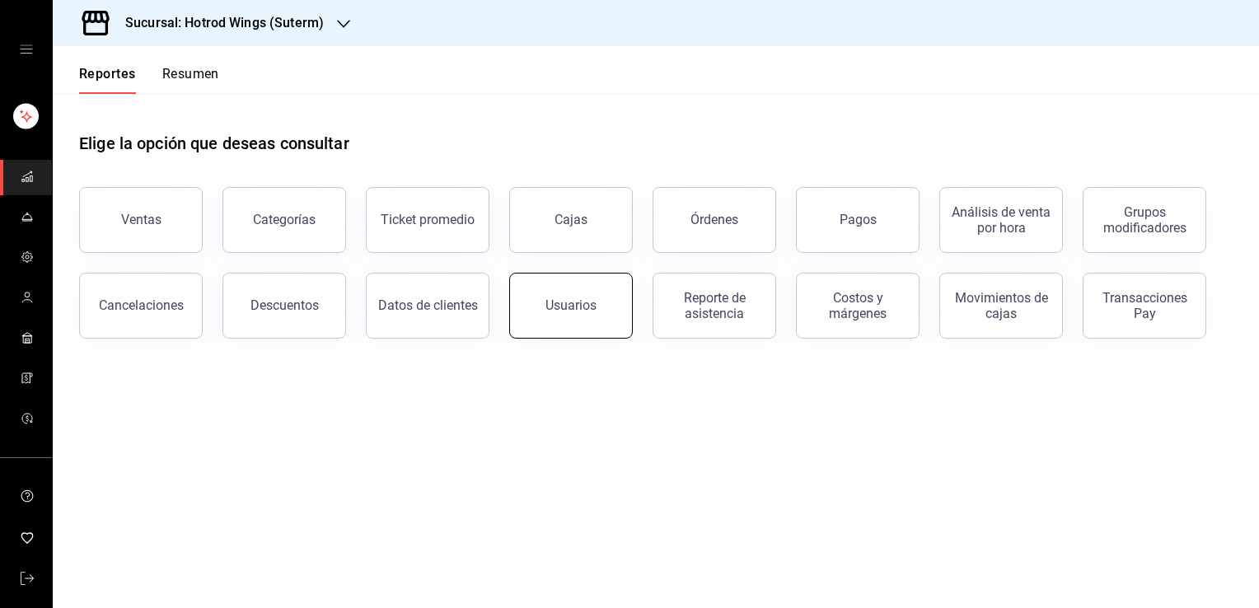
click at [545, 319] on button "Usuarios" at bounding box center [571, 306] width 124 height 66
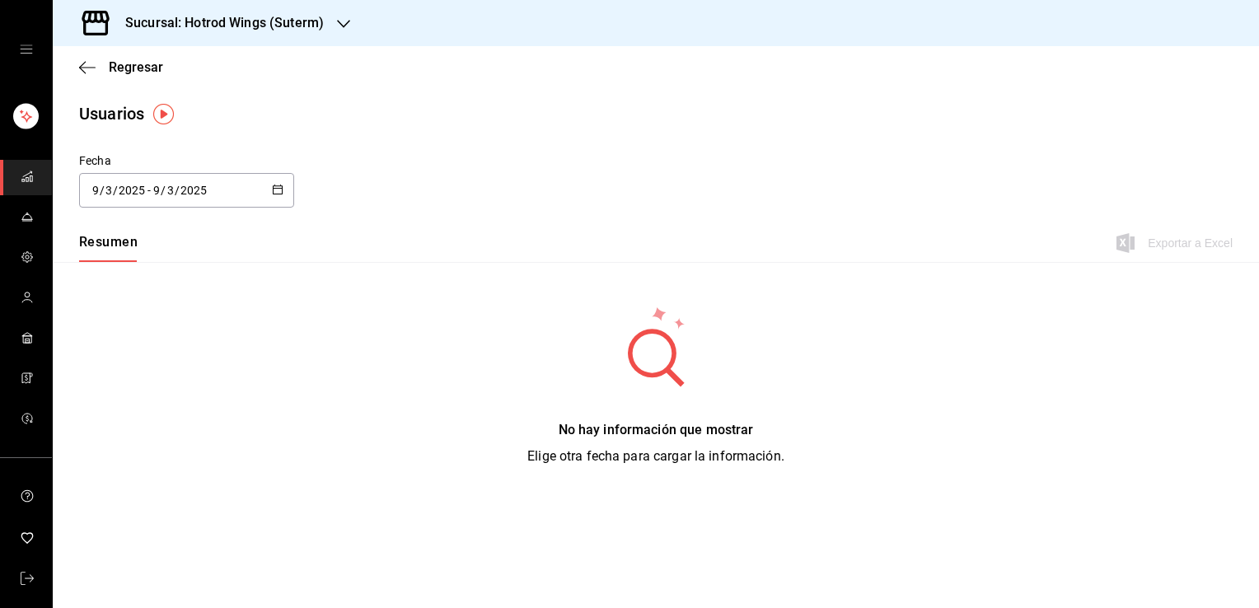
click at [277, 194] on icon "button" at bounding box center [278, 190] width 12 height 12
click at [169, 421] on li "Rango de fechas" at bounding box center [157, 427] width 156 height 37
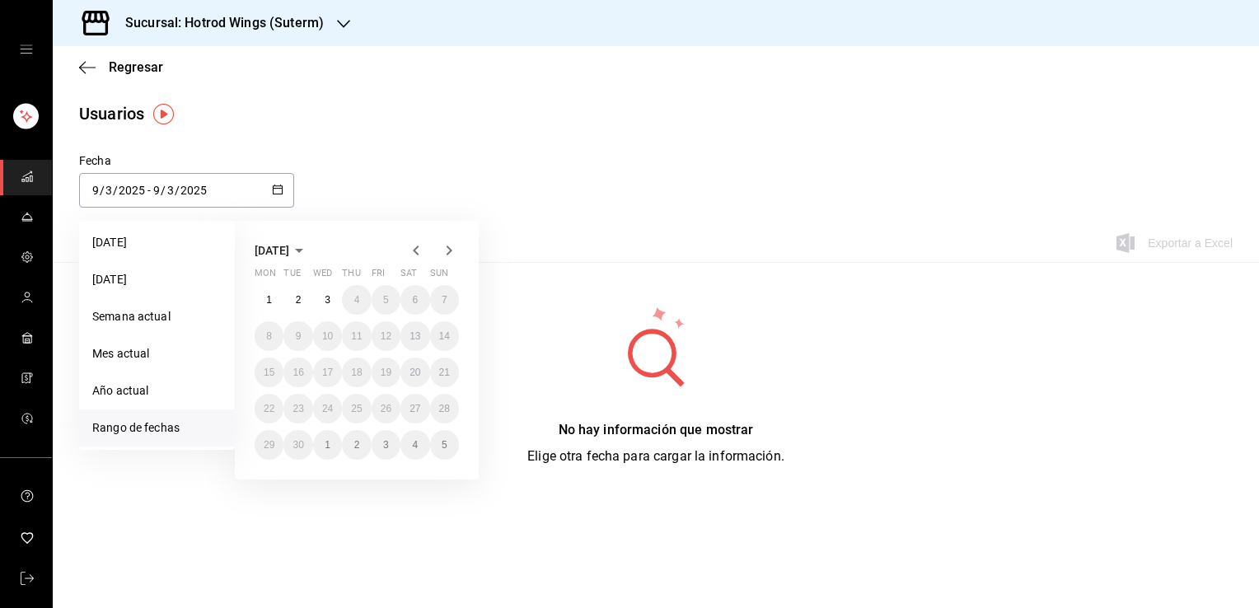
click at [412, 242] on icon "button" at bounding box center [416, 251] width 20 height 20
click at [418, 254] on icon "button" at bounding box center [416, 250] width 6 height 10
click at [447, 300] on button "1" at bounding box center [444, 300] width 29 height 30
click at [275, 474] on button "30" at bounding box center [269, 481] width 29 height 30
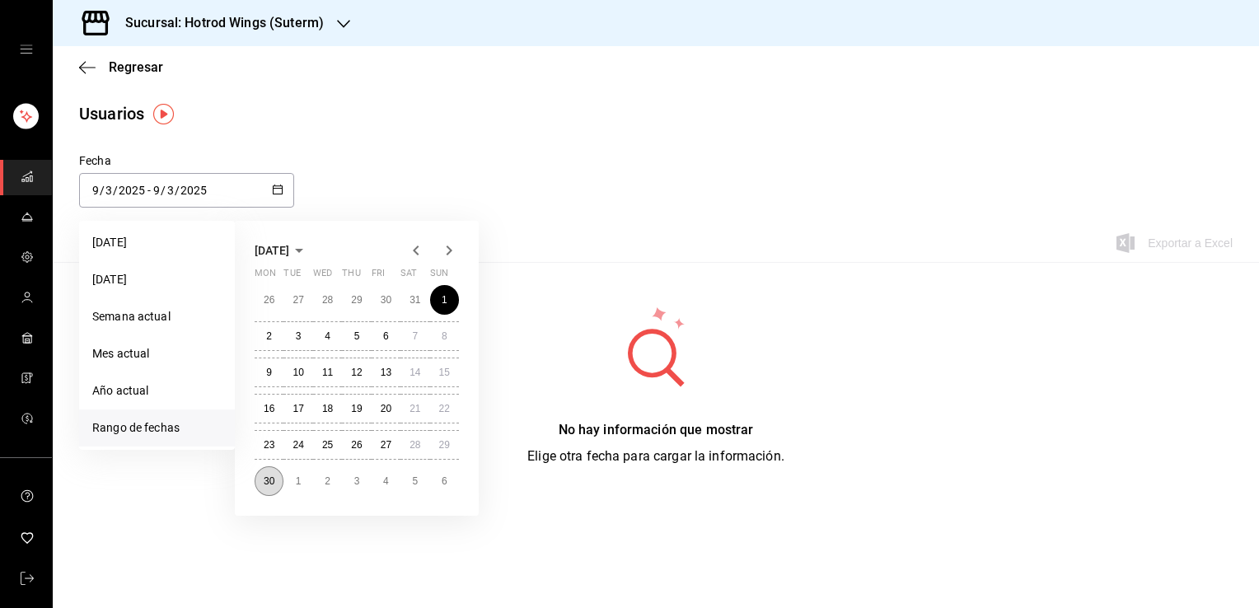
type input "[DATE]"
type input "6"
type input "1"
type input "[DATE]"
type input "6"
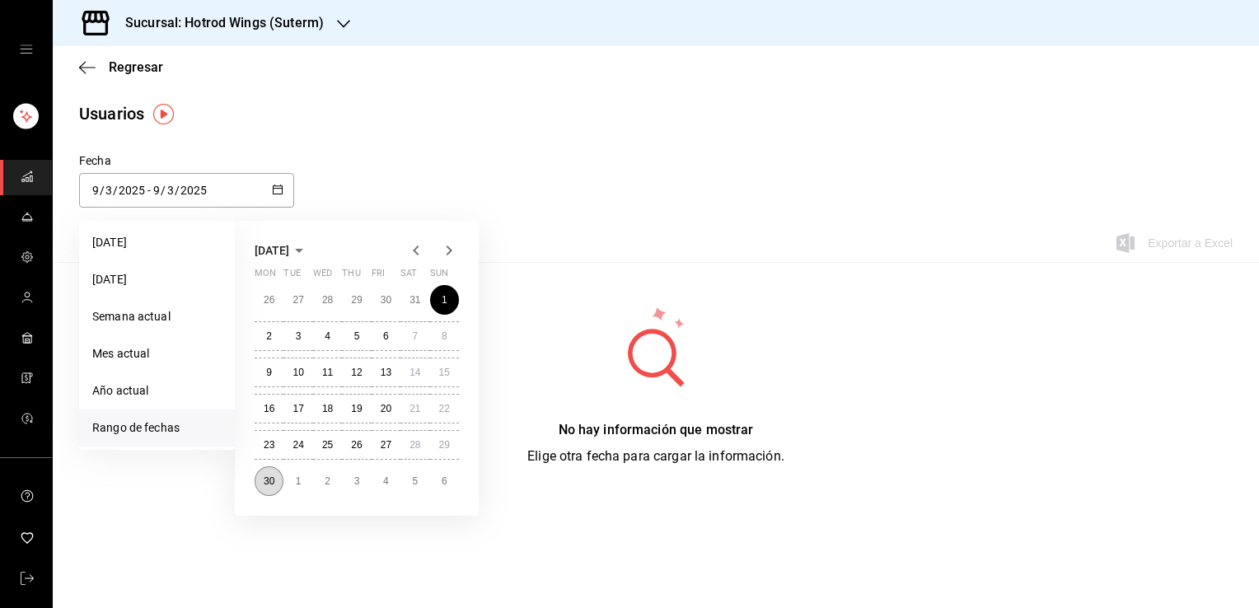
type input "30"
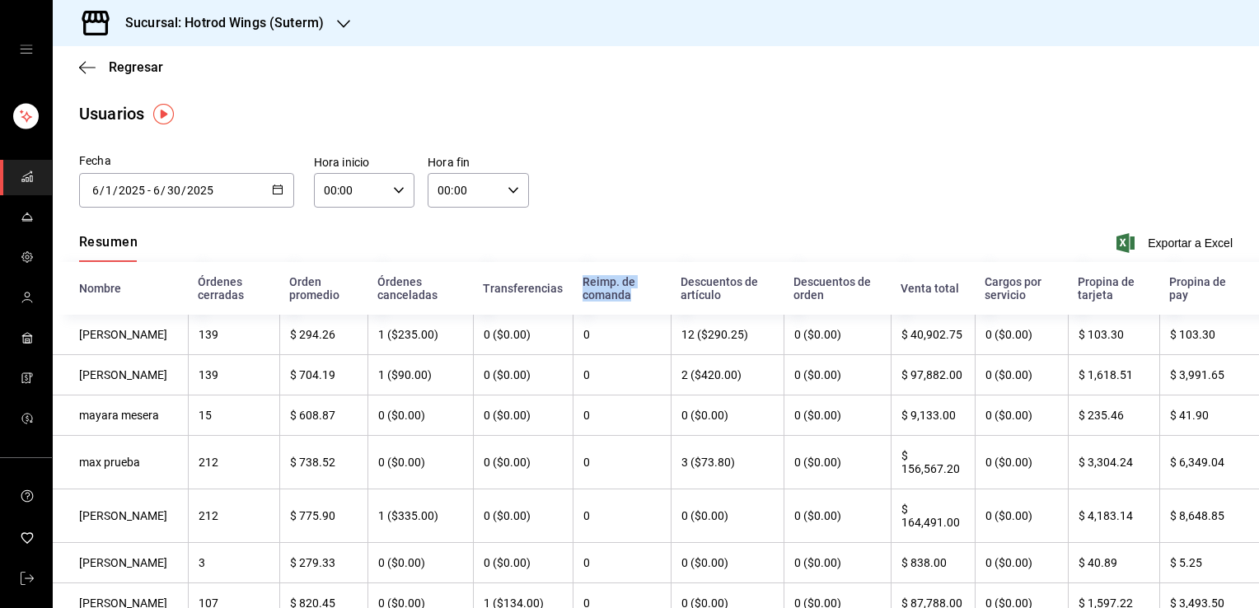
drag, startPoint x: 560, startPoint y: 280, endPoint x: 614, endPoint y: 298, distance: 56.5
click at [614, 298] on th "Reimp. de comanda" at bounding box center [621, 288] width 98 height 53
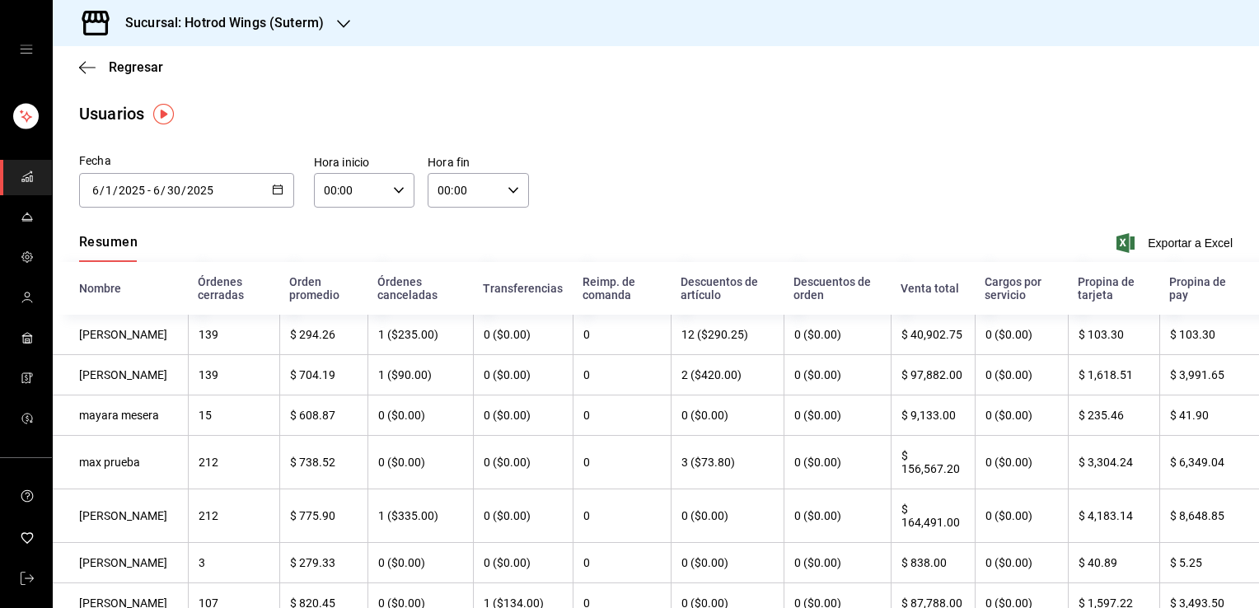
click at [661, 229] on div "Resumen Exportar a Excel" at bounding box center [656, 244] width 1206 height 35
drag, startPoint x: 613, startPoint y: 294, endPoint x: 564, endPoint y: 287, distance: 49.2
click at [572, 287] on th "Reimp. de comanda" at bounding box center [621, 288] width 98 height 53
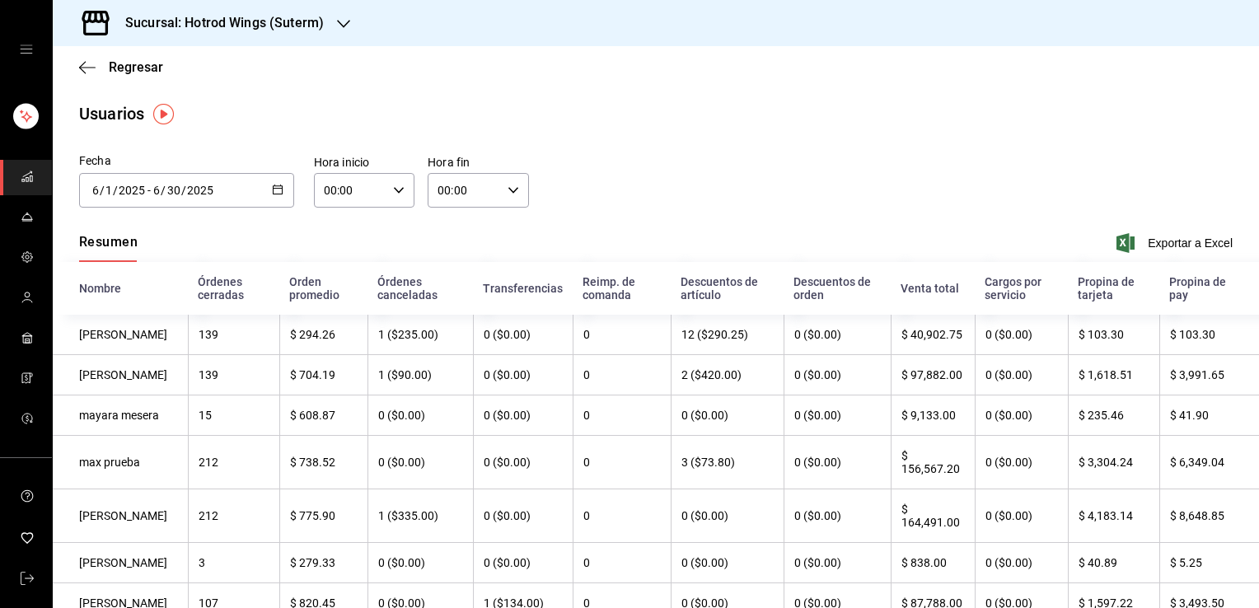
click at [572, 283] on th "Reimp. de comanda" at bounding box center [621, 288] width 98 height 53
drag, startPoint x: 557, startPoint y: 279, endPoint x: 611, endPoint y: 297, distance: 57.0
click at [611, 297] on th "Reimp. de comanda" at bounding box center [621, 288] width 98 height 53
drag, startPoint x: 611, startPoint y: 297, endPoint x: 600, endPoint y: 244, distance: 54.0
click at [600, 244] on div "Resumen Exportar a Excel" at bounding box center [656, 244] width 1206 height 35
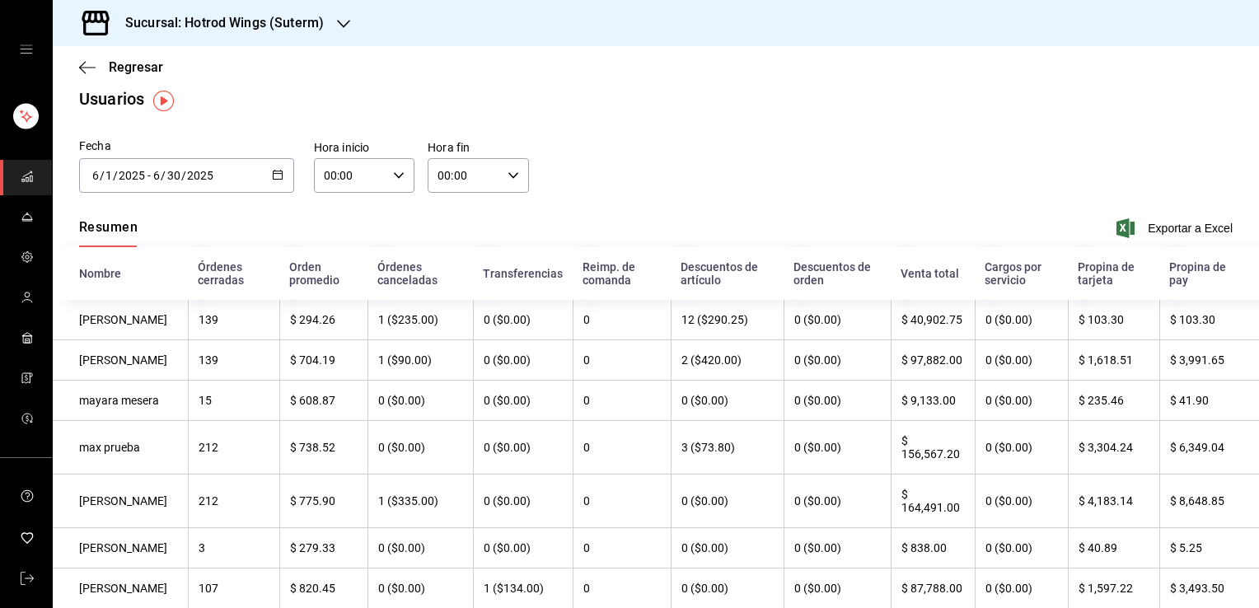
scroll to position [16, 0]
click at [1167, 224] on span "Exportar a Excel" at bounding box center [1175, 227] width 113 height 20
click at [26, 245] on link "mailbox folders" at bounding box center [26, 258] width 52 height 35
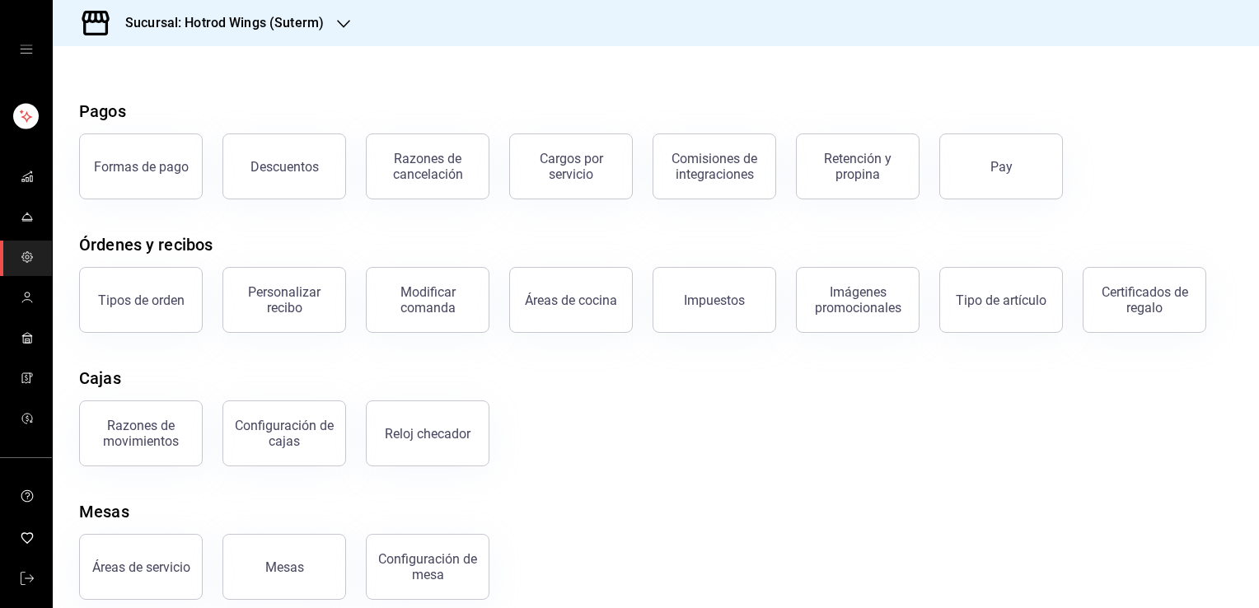
scroll to position [56, 0]
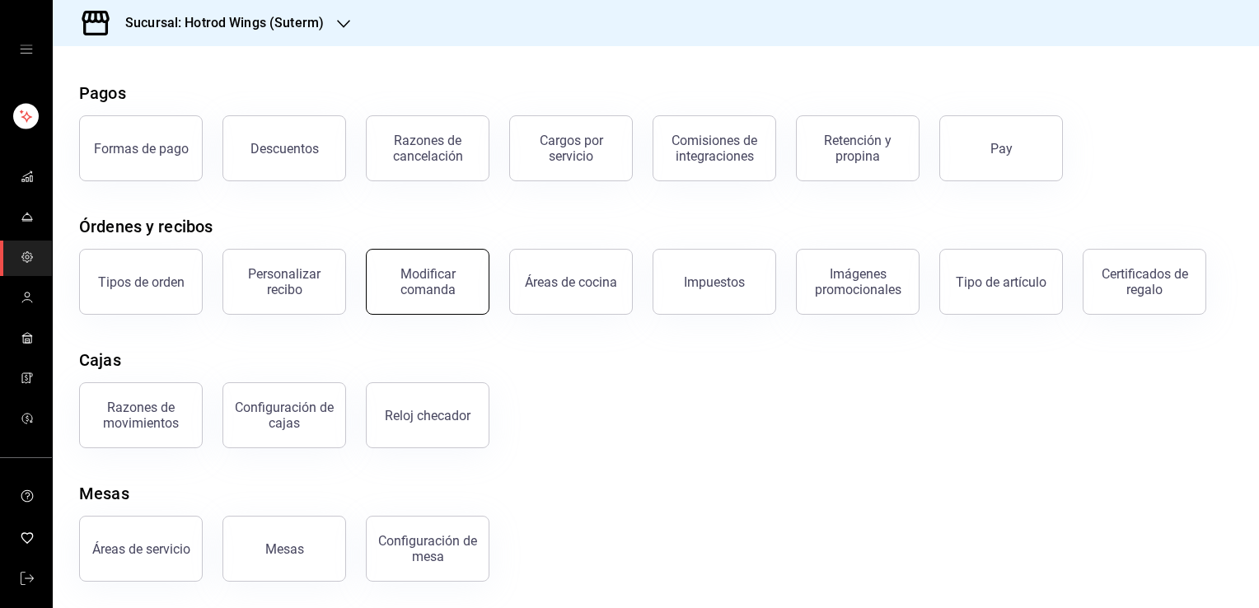
click at [446, 308] on button "Modificar comanda" at bounding box center [428, 282] width 124 height 66
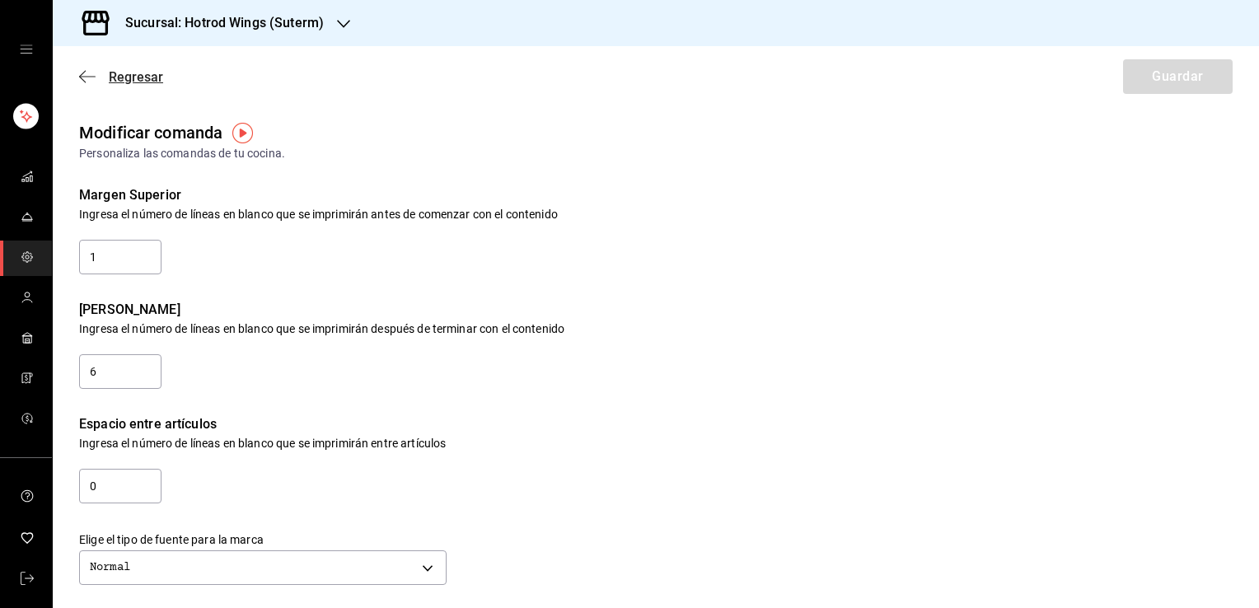
click at [146, 77] on span "Regresar" at bounding box center [136, 77] width 54 height 16
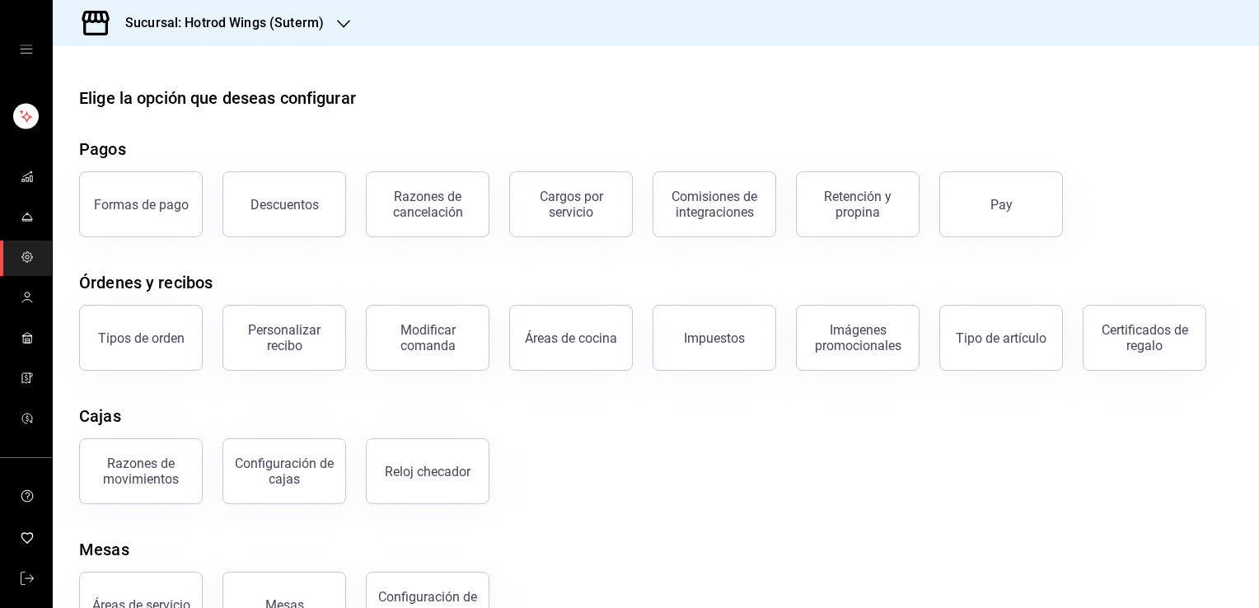
scroll to position [28, 0]
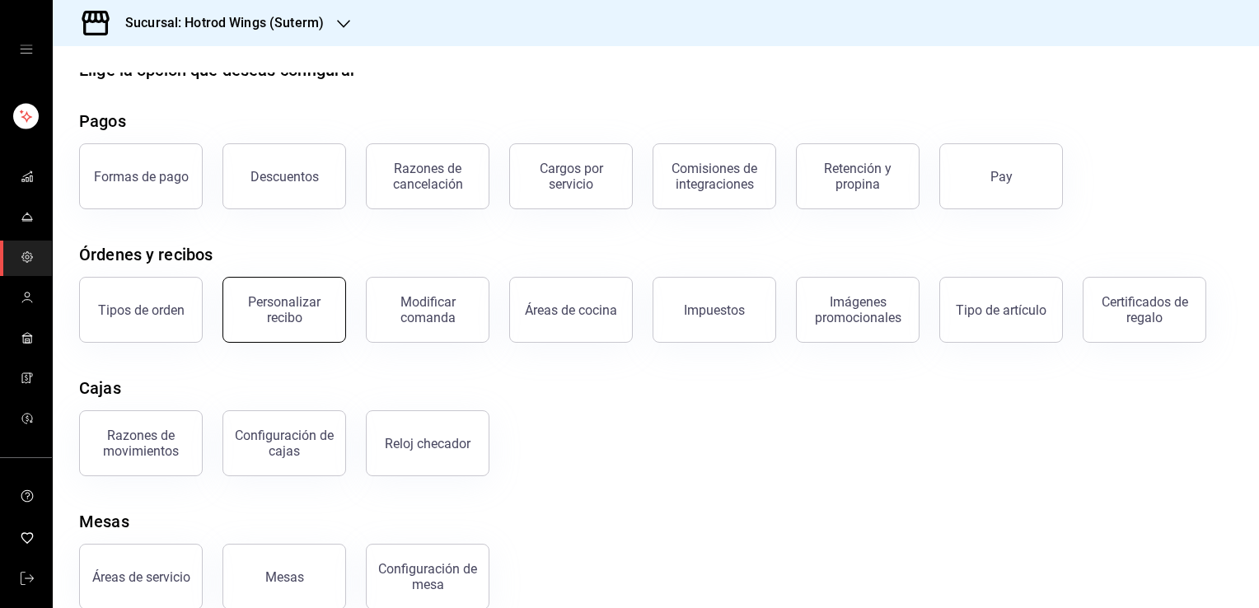
click at [283, 288] on button "Personalizar recibo" at bounding box center [284, 310] width 124 height 66
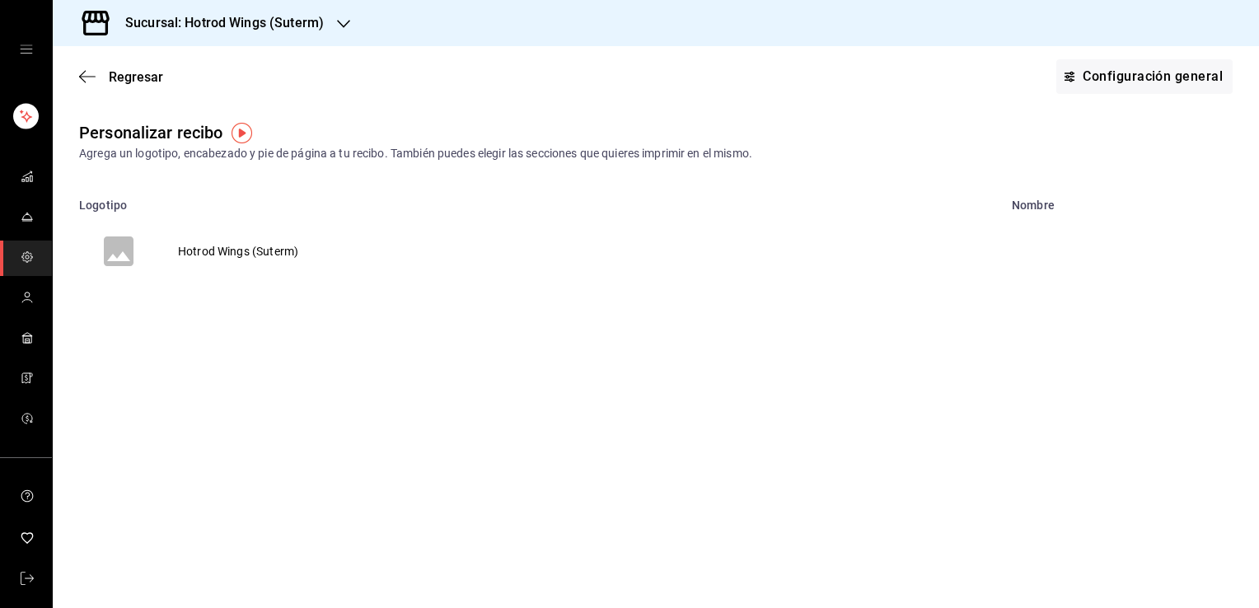
click at [242, 240] on td "Hotrod Wings (Suterm)" at bounding box center [238, 251] width 160 height 79
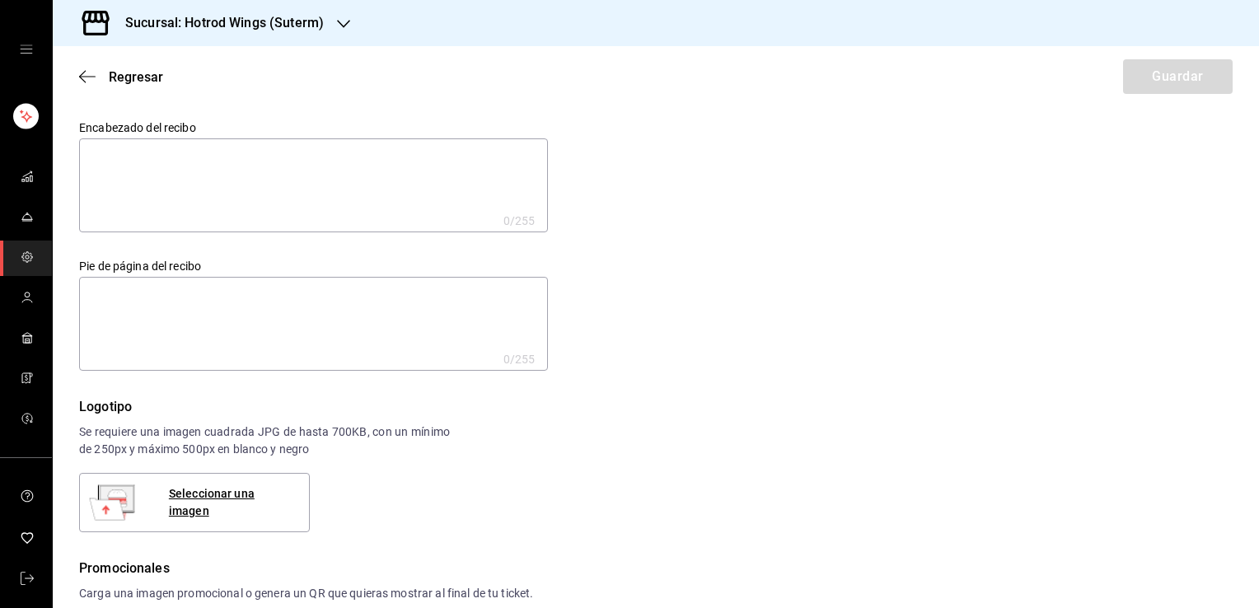
click at [303, 332] on textarea at bounding box center [313, 324] width 469 height 94
click at [144, 79] on span "Regresar" at bounding box center [136, 77] width 54 height 16
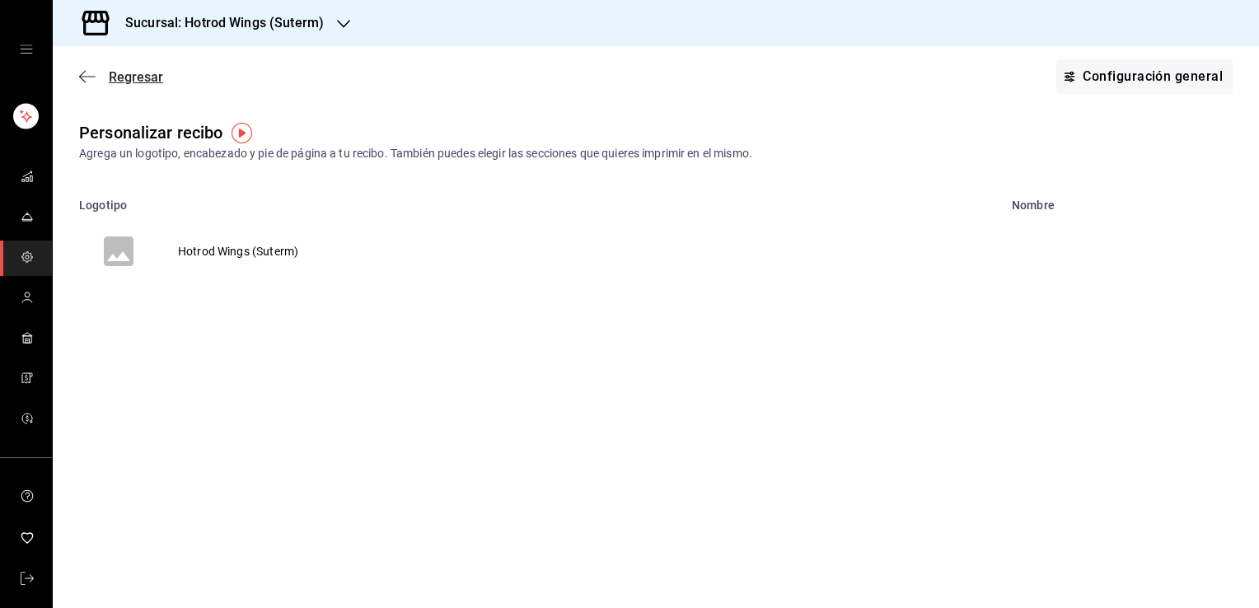
click at [144, 75] on span "Regresar" at bounding box center [136, 77] width 54 height 16
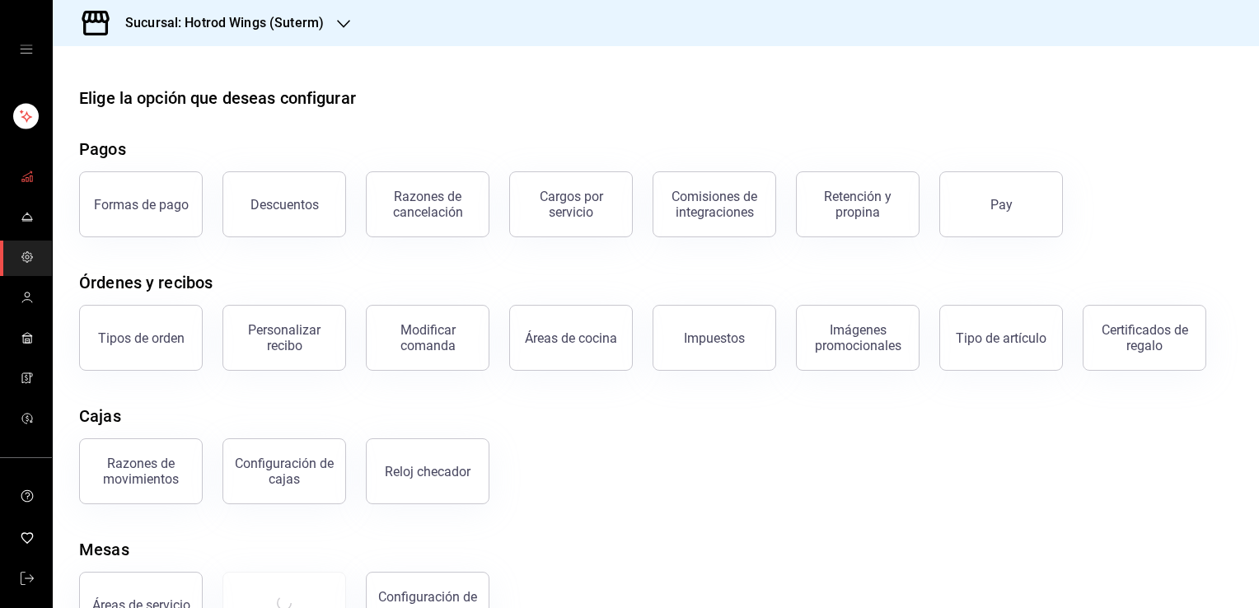
click at [25, 171] on icon "mailbox folders" at bounding box center [27, 176] width 13 height 13
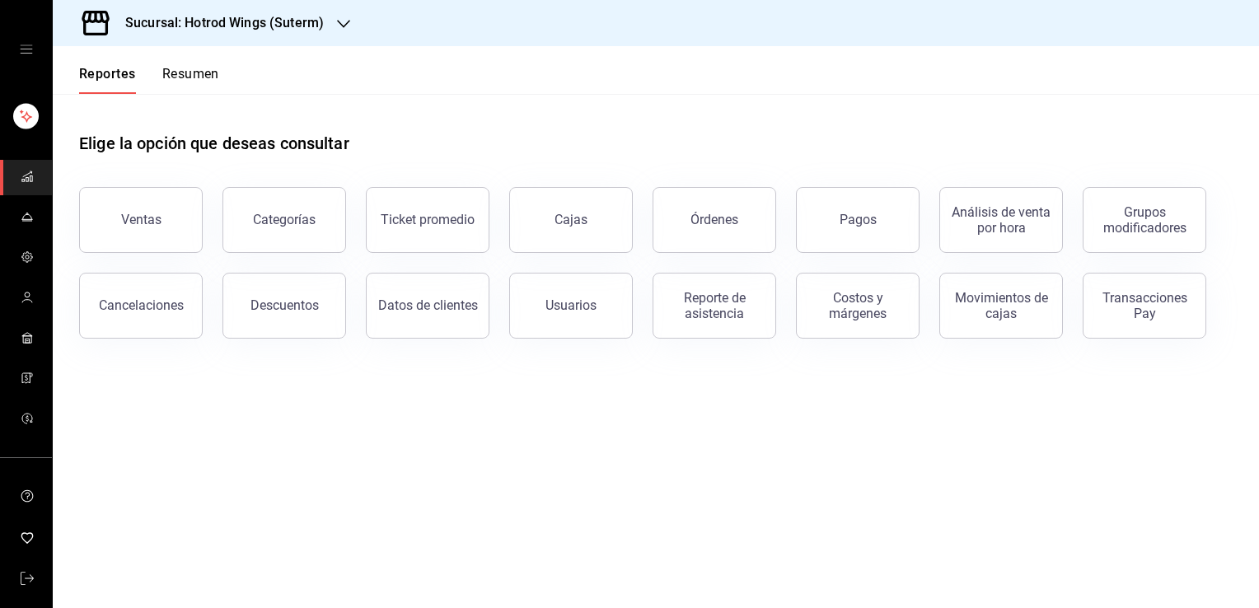
click at [666, 465] on main "Elige la opción que deseas consultar Ventas Categorías Ticket promedio Cajas Ór…" at bounding box center [656, 351] width 1206 height 514
click at [558, 311] on div "Usuarios" at bounding box center [570, 305] width 51 height 16
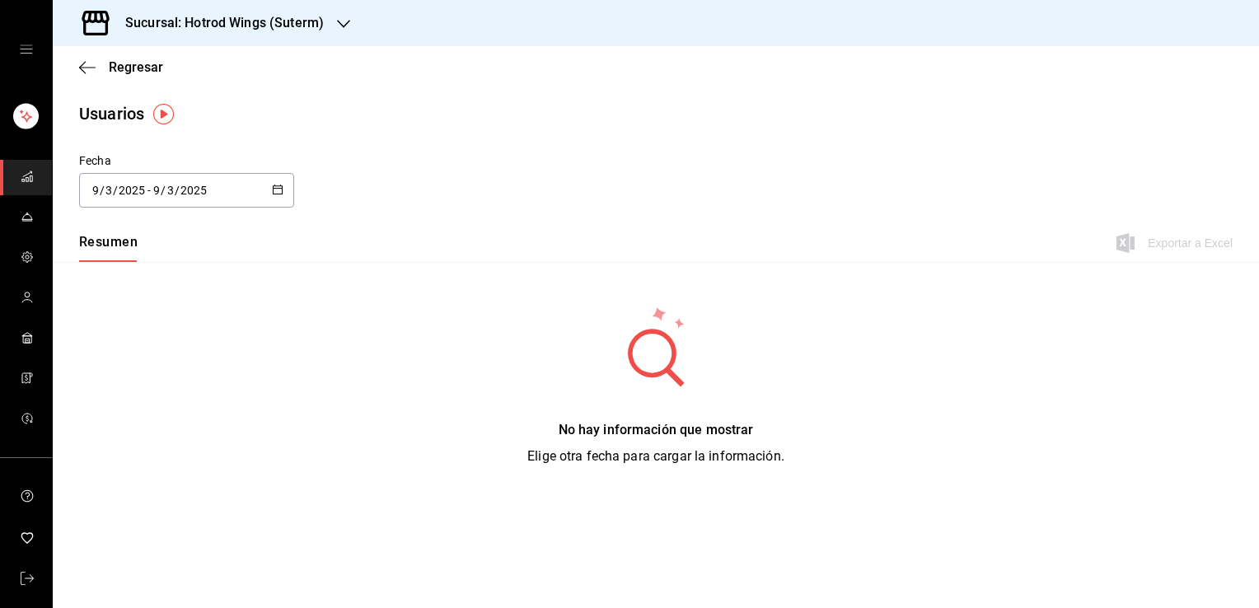
click at [279, 191] on icon "button" at bounding box center [278, 190] width 12 height 12
click at [158, 272] on li "[DATE]" at bounding box center [157, 279] width 156 height 37
type input "[DATE]"
type input "2"
type input "[DATE]"
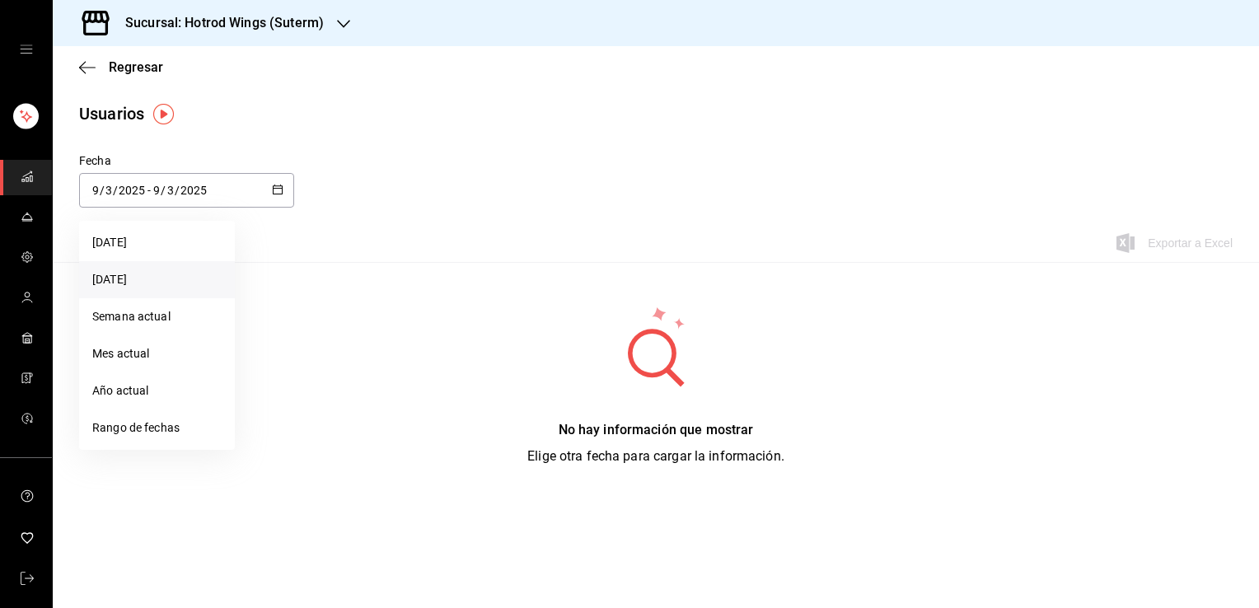
type input "2"
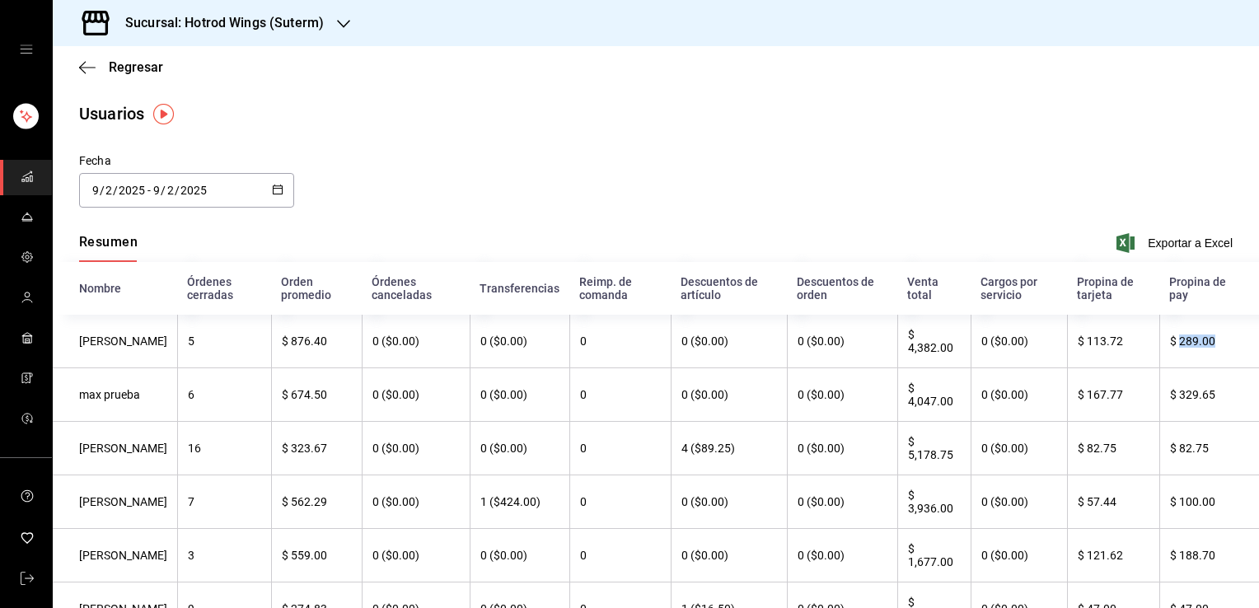
drag, startPoint x: 1205, startPoint y: 339, endPoint x: 1166, endPoint y: 343, distance: 39.8
click at [1166, 343] on th "$ 289.00" at bounding box center [1209, 342] width 100 height 54
drag, startPoint x: 1166, startPoint y: 343, endPoint x: 1129, endPoint y: 343, distance: 36.3
click at [1129, 343] on th "$ 113.72" at bounding box center [1113, 342] width 93 height 54
drag, startPoint x: 1129, startPoint y: 343, endPoint x: 1069, endPoint y: 343, distance: 60.1
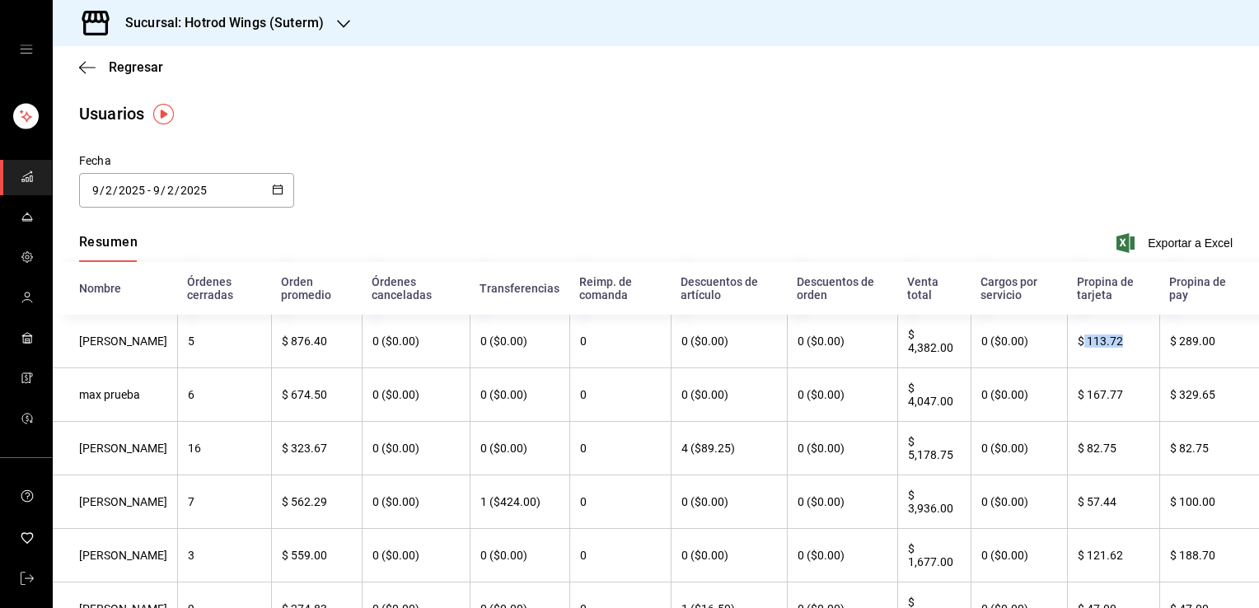
click at [1069, 343] on th "$ 113.72" at bounding box center [1113, 342] width 93 height 54
drag, startPoint x: 1069, startPoint y: 343, endPoint x: 1108, endPoint y: 343, distance: 38.7
click at [1108, 343] on th "$ 113.72" at bounding box center [1113, 342] width 93 height 54
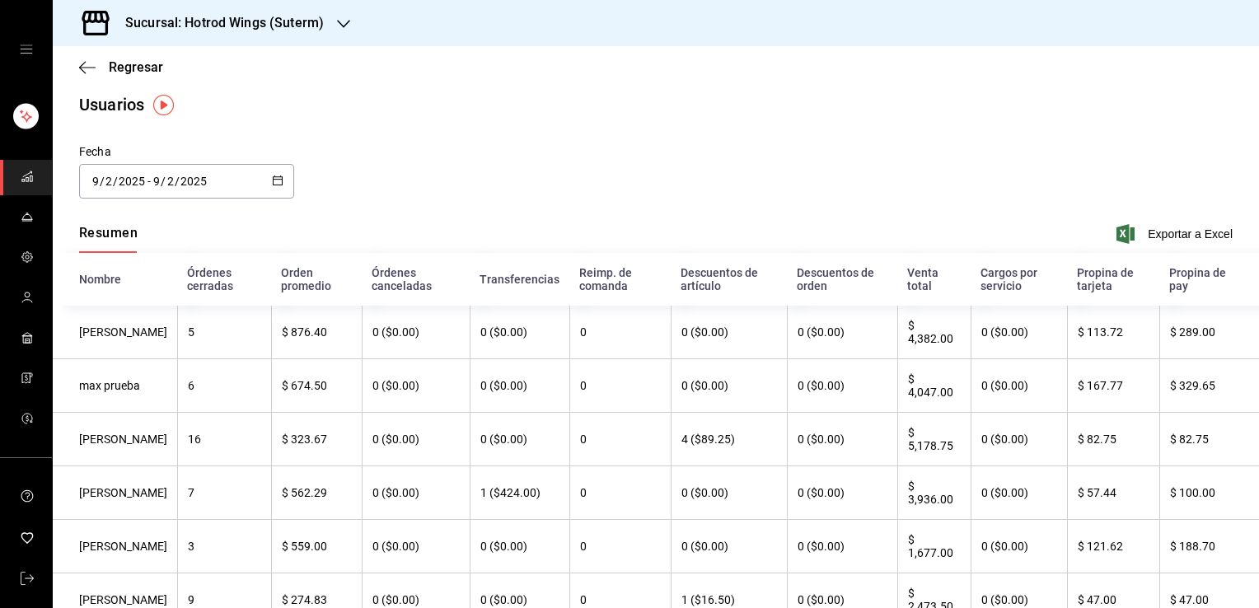
scroll to position [89, 0]
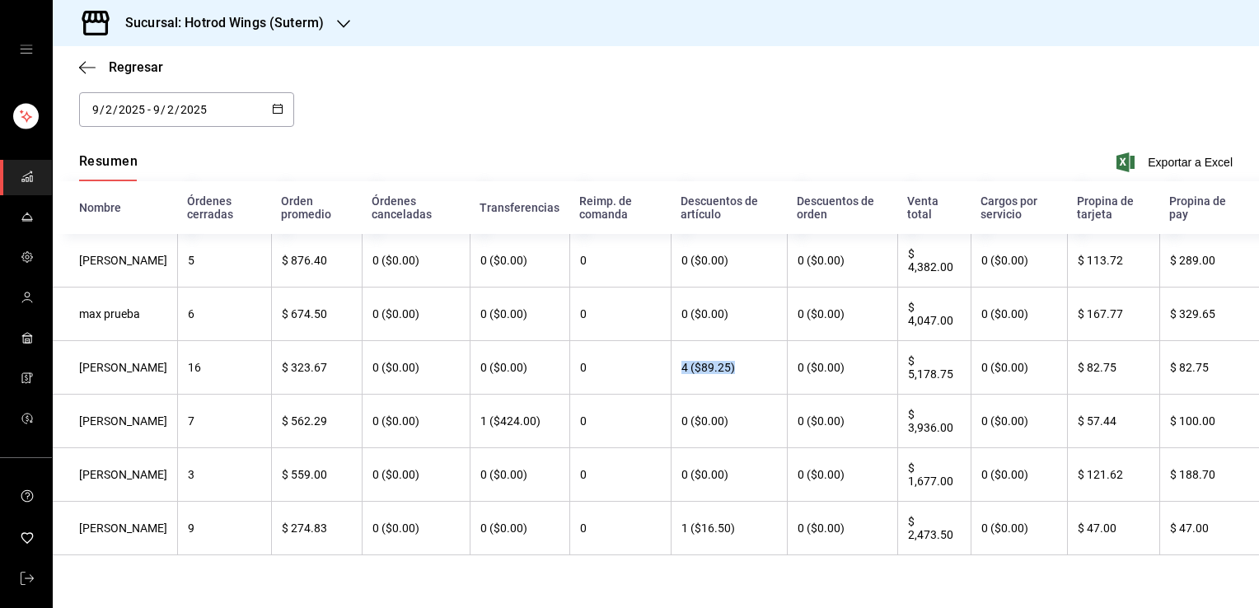
drag, startPoint x: 731, startPoint y: 363, endPoint x: 667, endPoint y: 367, distance: 64.4
click at [670, 367] on th "4 ($89.25)" at bounding box center [728, 368] width 116 height 54
drag, startPoint x: 667, startPoint y: 367, endPoint x: 729, endPoint y: 364, distance: 61.9
click at [729, 364] on th "4 ($89.25)" at bounding box center [728, 368] width 116 height 54
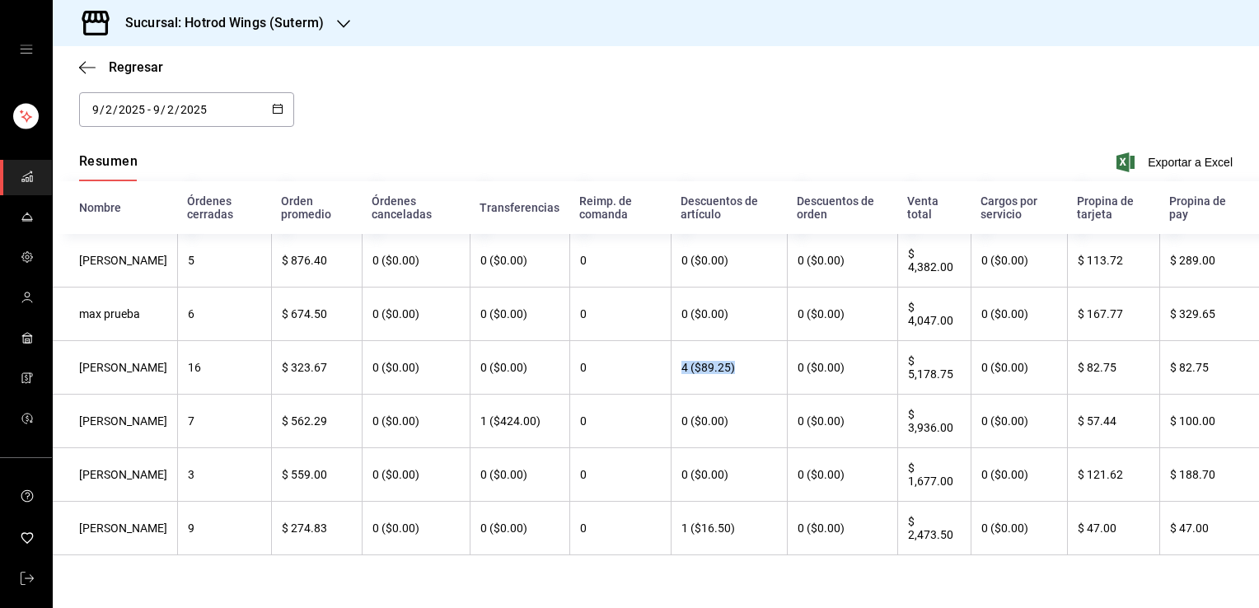
click at [729, 364] on th "4 ($89.25)" at bounding box center [728, 368] width 116 height 54
click at [712, 362] on th "4 ($89.25)" at bounding box center [728, 368] width 116 height 54
drag, startPoint x: 718, startPoint y: 363, endPoint x: 669, endPoint y: 364, distance: 49.4
click at [670, 364] on th "4 ($89.25)" at bounding box center [728, 368] width 116 height 54
drag, startPoint x: 404, startPoint y: 364, endPoint x: 348, endPoint y: 366, distance: 56.0
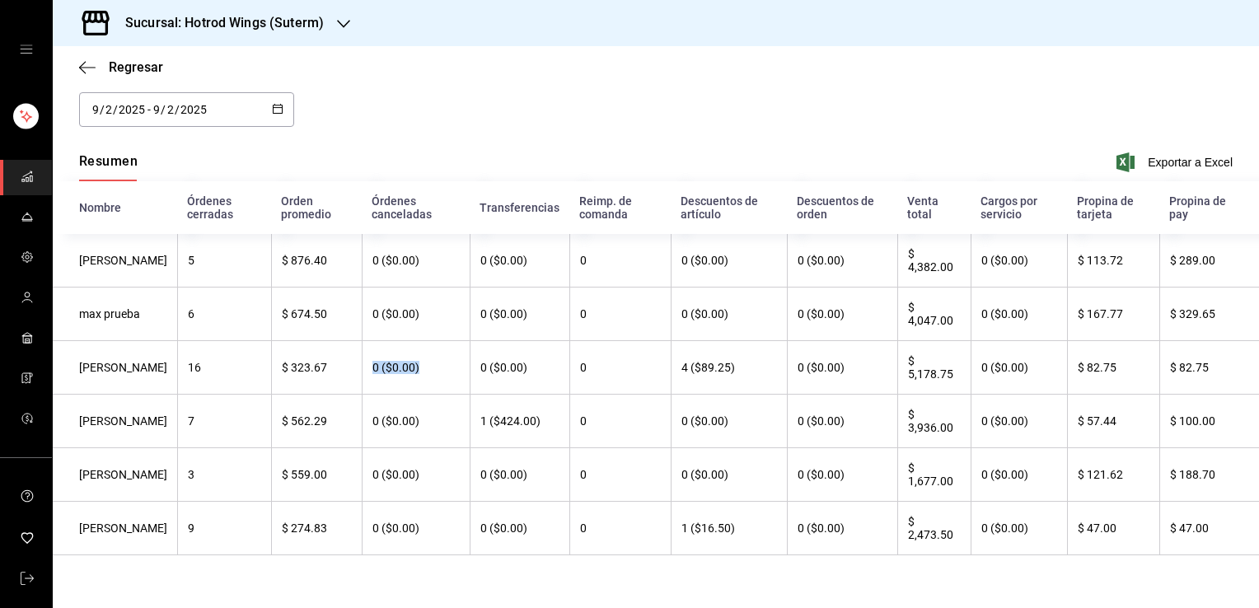
click at [362, 366] on th "0 ($0.00)" at bounding box center [416, 368] width 108 height 54
drag, startPoint x: 348, startPoint y: 366, endPoint x: 310, endPoint y: 362, distance: 38.9
click at [310, 362] on th "$ 323.67" at bounding box center [316, 368] width 91 height 54
drag, startPoint x: 313, startPoint y: 363, endPoint x: 269, endPoint y: 363, distance: 43.7
click at [271, 363] on th "$ 323.67" at bounding box center [316, 368] width 91 height 54
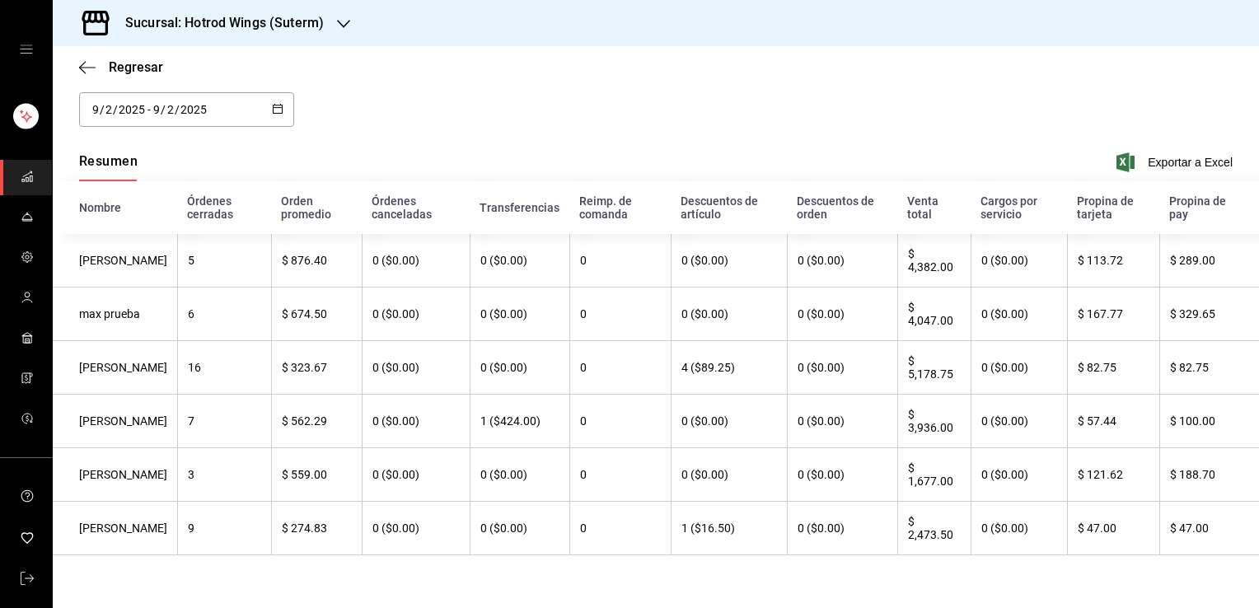
click at [502, 361] on th "0 ($0.00)" at bounding box center [520, 368] width 100 height 54
drag, startPoint x: 922, startPoint y: 371, endPoint x: 940, endPoint y: 372, distance: 18.2
click at [940, 372] on th "$ 5,178.75" at bounding box center [933, 368] width 73 height 54
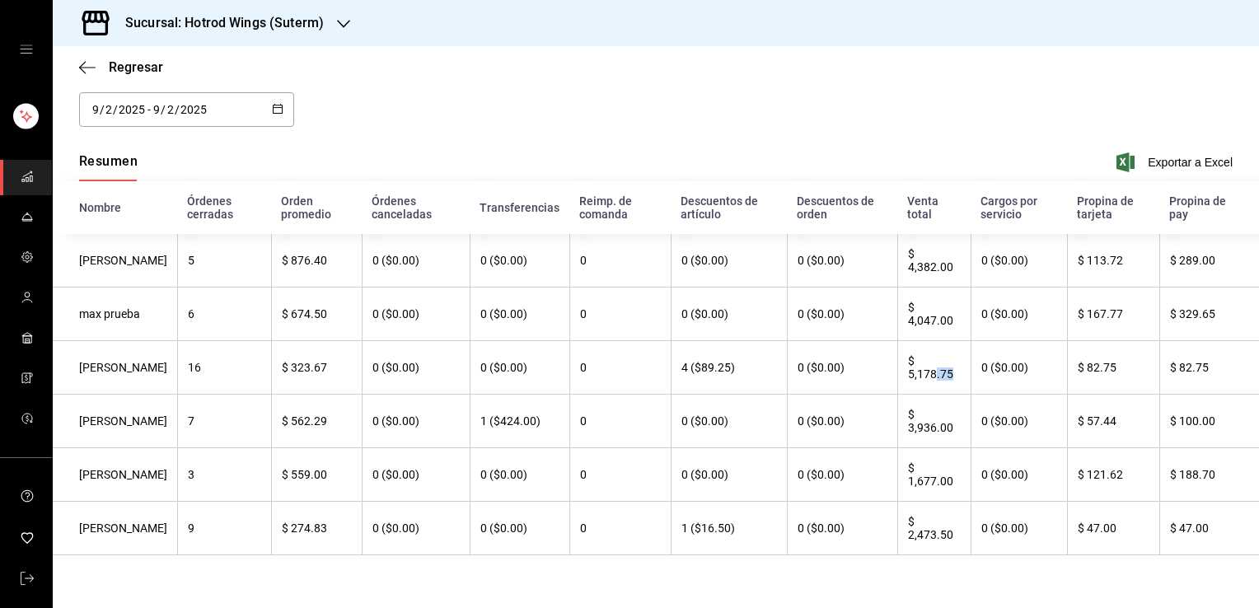
click at [940, 372] on th "$ 5,178.75" at bounding box center [933, 368] width 73 height 54
click at [932, 371] on th "$ 5,178.75" at bounding box center [933, 368] width 73 height 54
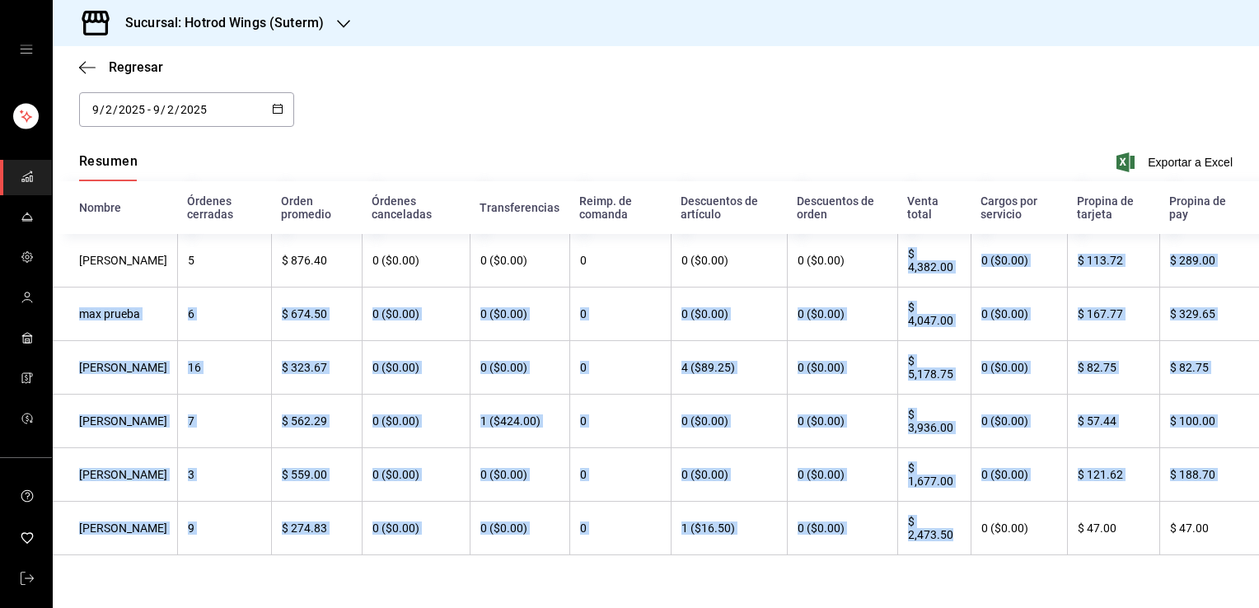
drag, startPoint x: 941, startPoint y: 537, endPoint x: 896, endPoint y: 248, distance: 292.5
click at [896, 248] on tbody "[PERSON_NAME] 5 $ 876.40 0 ($0.00) 0 ($0.00) 0 0 ($0.00) 0 ($0.00) $ 4,382.00 0…" at bounding box center [656, 394] width 1206 height 321
click at [897, 248] on th "$ 4,382.00" at bounding box center [933, 261] width 73 height 54
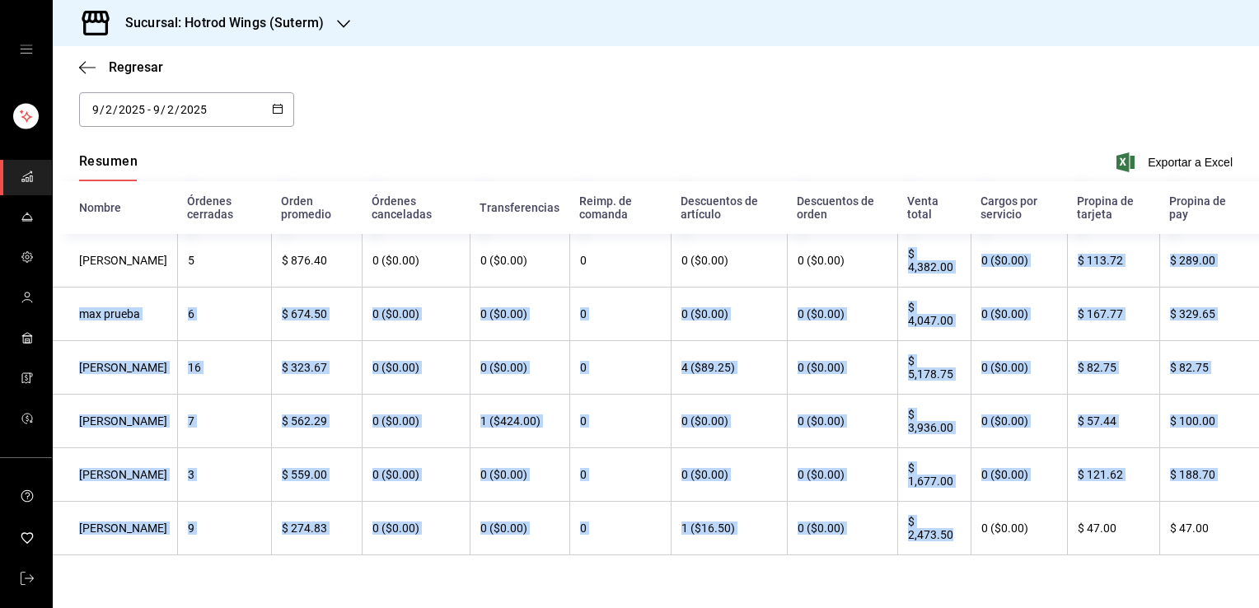
click at [897, 248] on th "$ 4,382.00" at bounding box center [933, 261] width 73 height 54
drag, startPoint x: 890, startPoint y: 242, endPoint x: 946, endPoint y: 535, distance: 297.7
click at [946, 535] on tbody "[PERSON_NAME] 5 $ 876.40 0 ($0.00) 0 ($0.00) 0 0 ($0.00) 0 ($0.00) $ 4,382.00 0…" at bounding box center [656, 394] width 1206 height 321
click at [946, 535] on th "$ 2,473.50" at bounding box center [933, 529] width 73 height 54
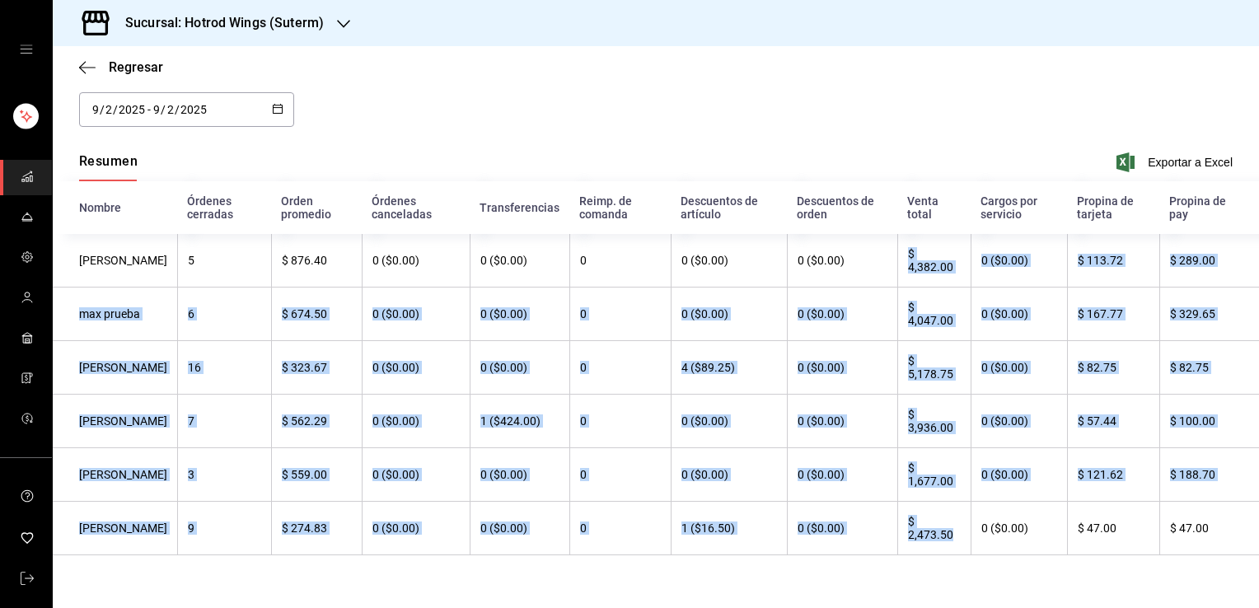
drag, startPoint x: 946, startPoint y: 535, endPoint x: 893, endPoint y: 249, distance: 290.6
click at [893, 249] on tbody "[PERSON_NAME] 5 $ 876.40 0 ($0.00) 0 ($0.00) 0 0 ($0.00) 0 ($0.00) $ 4,382.00 0…" at bounding box center [656, 394] width 1206 height 321
click at [948, 530] on th "$ 2,473.50" at bounding box center [933, 529] width 73 height 54
drag, startPoint x: 946, startPoint y: 532, endPoint x: 890, endPoint y: 250, distance: 288.2
click at [890, 250] on tbody "[PERSON_NAME] 5 $ 876.40 0 ($0.00) 0 ($0.00) 0 0 ($0.00) 0 ($0.00) $ 4,382.00 0…" at bounding box center [656, 394] width 1206 height 321
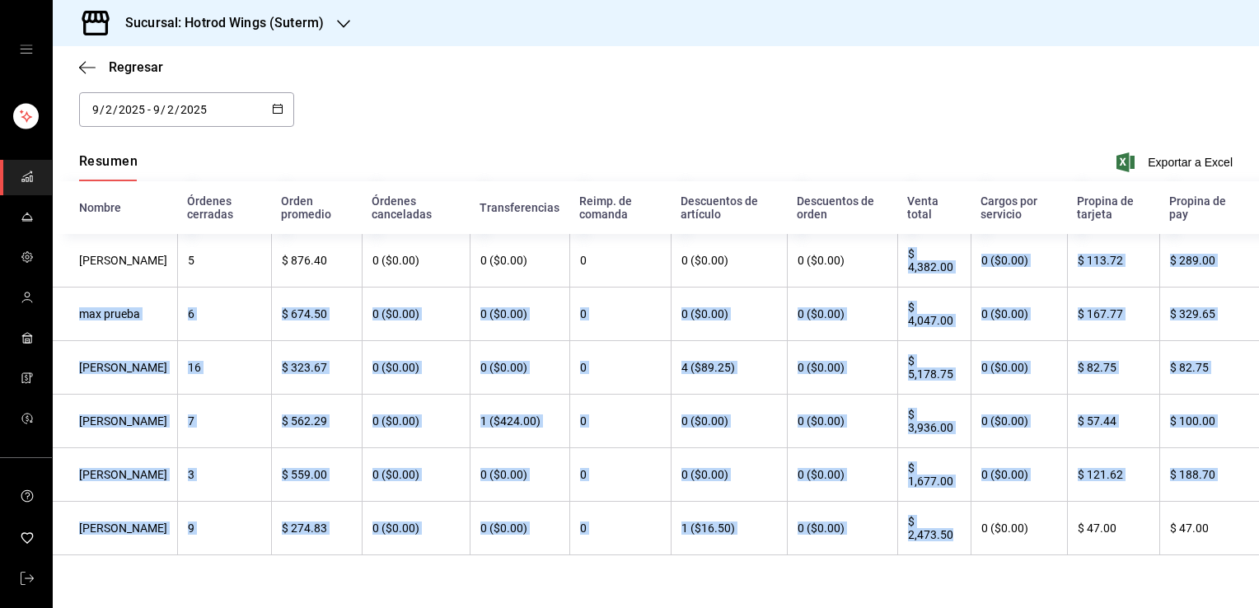
drag, startPoint x: 890, startPoint y: 250, endPoint x: 921, endPoint y: 270, distance: 37.5
click at [921, 270] on th "$ 4,382.00" at bounding box center [933, 261] width 73 height 54
click at [929, 263] on th "$ 4,382.00" at bounding box center [933, 261] width 73 height 54
drag, startPoint x: 893, startPoint y: 241, endPoint x: 947, endPoint y: 535, distance: 298.2
click at [947, 535] on tbody "[PERSON_NAME] 5 $ 876.40 0 ($0.00) 0 ($0.00) 0 0 ($0.00) 0 ($0.00) $ 4,382.00 0…" at bounding box center [656, 394] width 1206 height 321
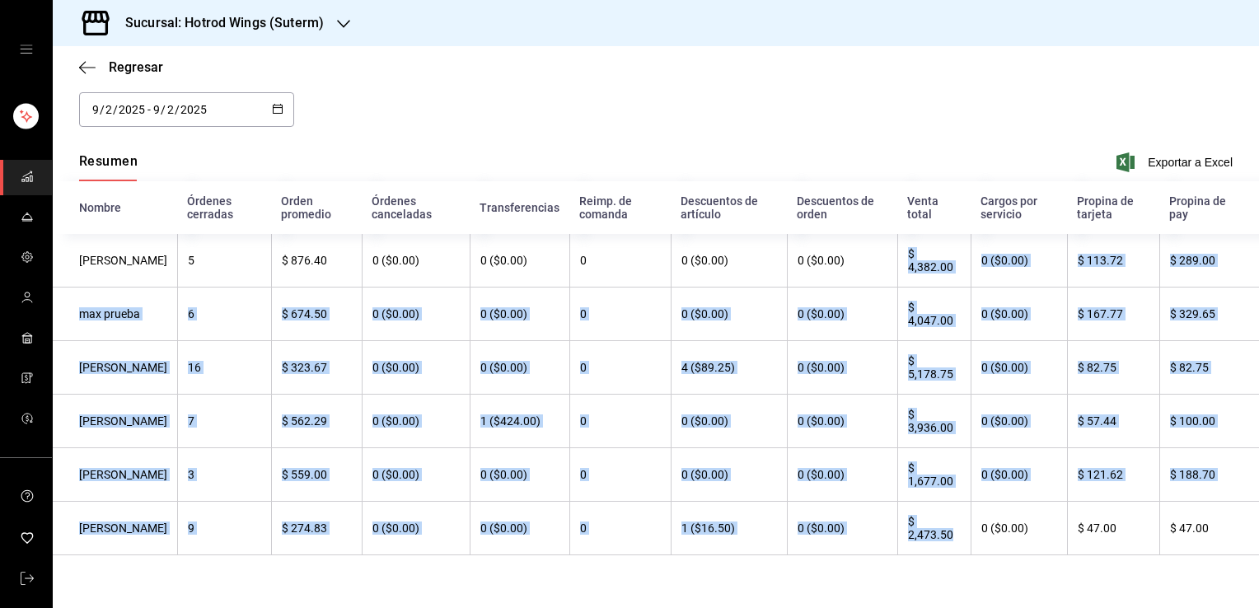
click at [947, 535] on th "$ 2,473.50" at bounding box center [933, 529] width 73 height 54
drag, startPoint x: 942, startPoint y: 535, endPoint x: 890, endPoint y: 238, distance: 301.8
click at [890, 238] on tbody "[PERSON_NAME] 5 $ 876.40 0 ($0.00) 0 ($0.00) 0 0 ($0.00) 0 ($0.00) $ 4,382.00 0…" at bounding box center [656, 394] width 1206 height 321
drag, startPoint x: 890, startPoint y: 238, endPoint x: 913, endPoint y: 263, distance: 33.2
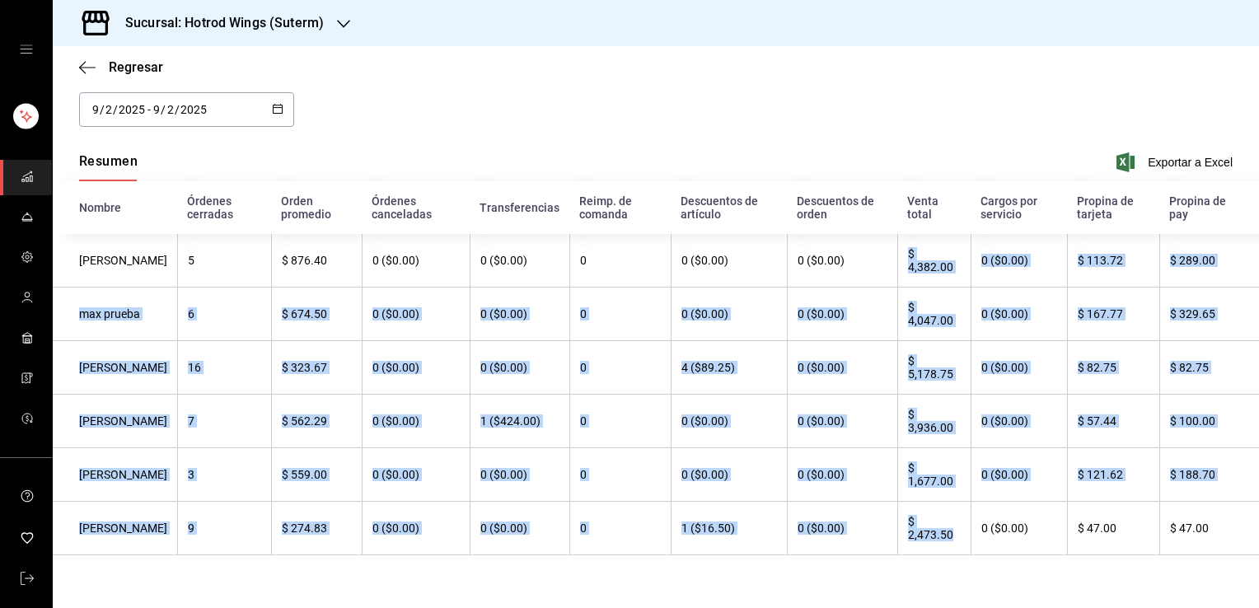
click at [913, 263] on th "$ 4,382.00" at bounding box center [933, 261] width 73 height 54
drag, startPoint x: 913, startPoint y: 263, endPoint x: 947, endPoint y: 264, distance: 34.6
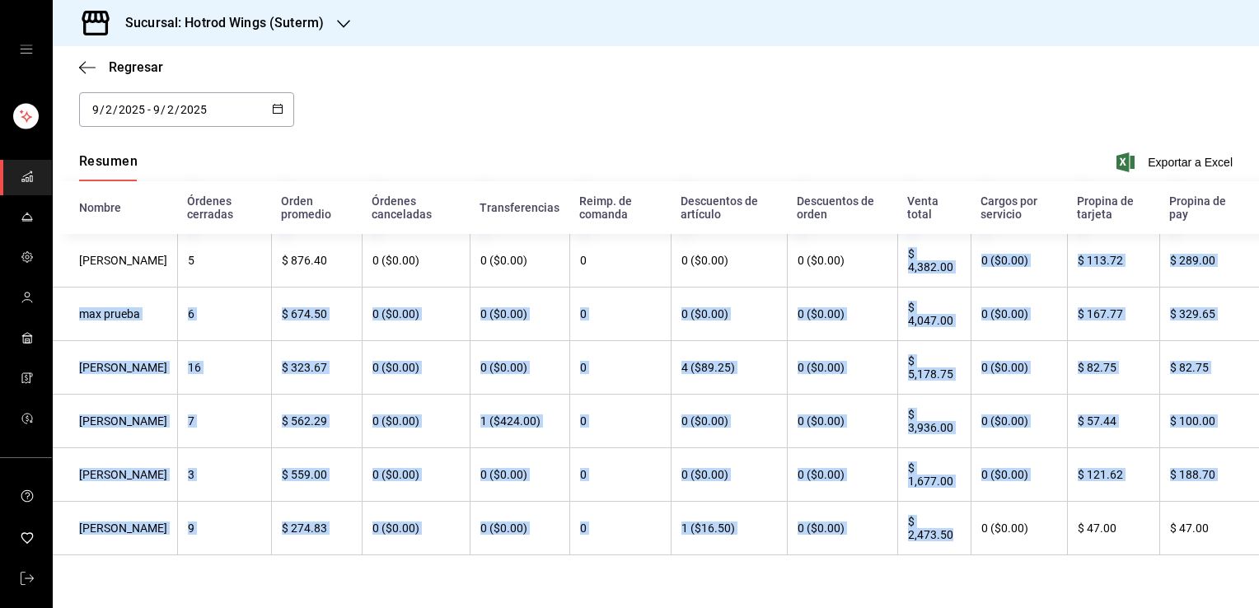
click at [947, 264] on th "$ 4,382.00" at bounding box center [933, 261] width 73 height 54
drag, startPoint x: 947, startPoint y: 264, endPoint x: 940, endPoint y: 259, distance: 9.4
click at [940, 259] on th "$ 4,382.00" at bounding box center [933, 261] width 73 height 54
click at [934, 259] on th "$ 4,382.00" at bounding box center [933, 261] width 73 height 54
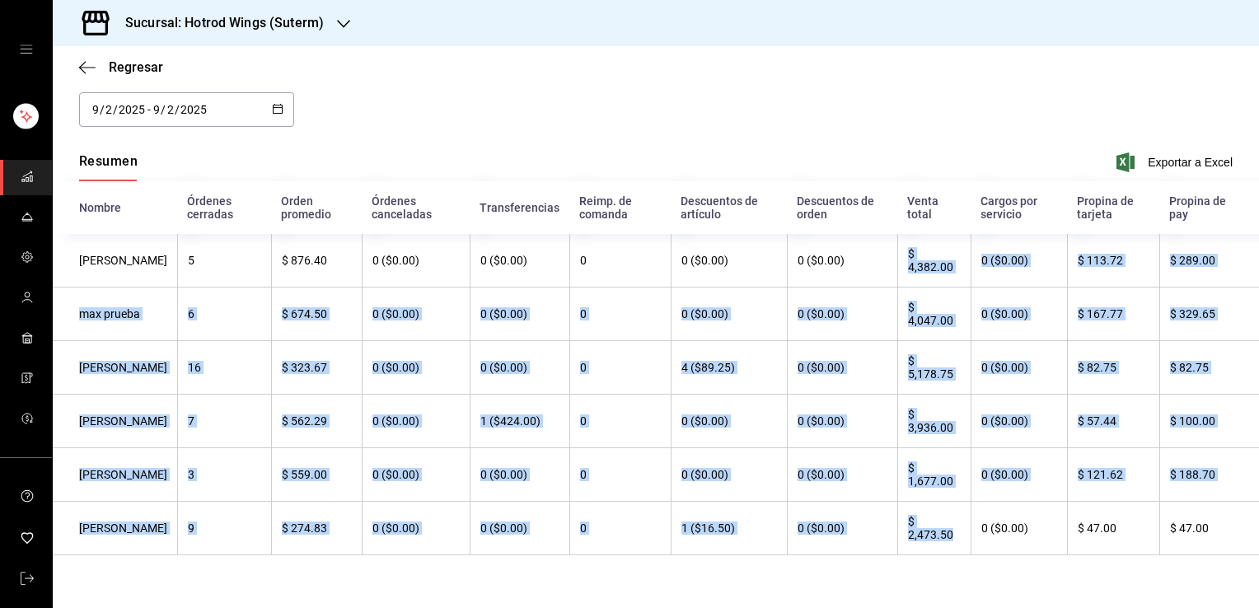
drag, startPoint x: 896, startPoint y: 245, endPoint x: 939, endPoint y: 539, distance: 296.3
click at [939, 539] on tbody "[PERSON_NAME] 5 $ 876.40 0 ($0.00) 0 ($0.00) 0 0 ($0.00) 0 ($0.00) $ 4,382.00 0…" at bounding box center [656, 394] width 1206 height 321
click at [933, 535] on th "$ 2,473.50" at bounding box center [933, 529] width 73 height 54
drag, startPoint x: 933, startPoint y: 535, endPoint x: 946, endPoint y: 538, distance: 12.6
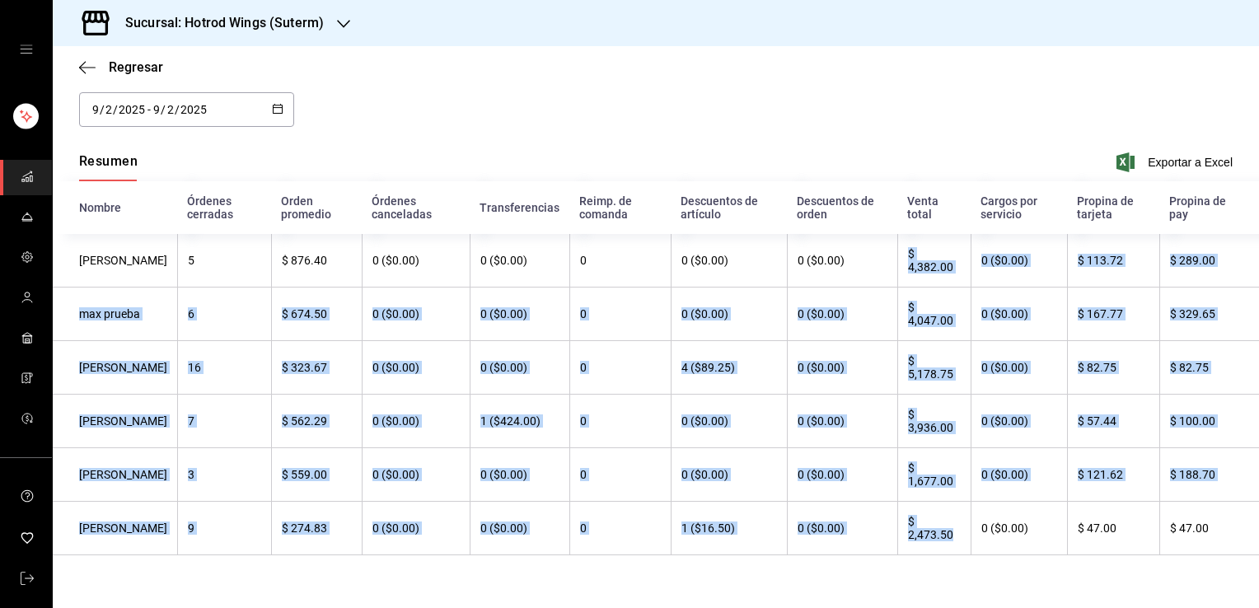
click at [946, 538] on th "$ 2,473.50" at bounding box center [933, 529] width 73 height 54
click at [944, 533] on th "$ 2,473.50" at bounding box center [933, 529] width 73 height 54
click at [934, 533] on th "$ 2,473.50" at bounding box center [933, 529] width 73 height 54
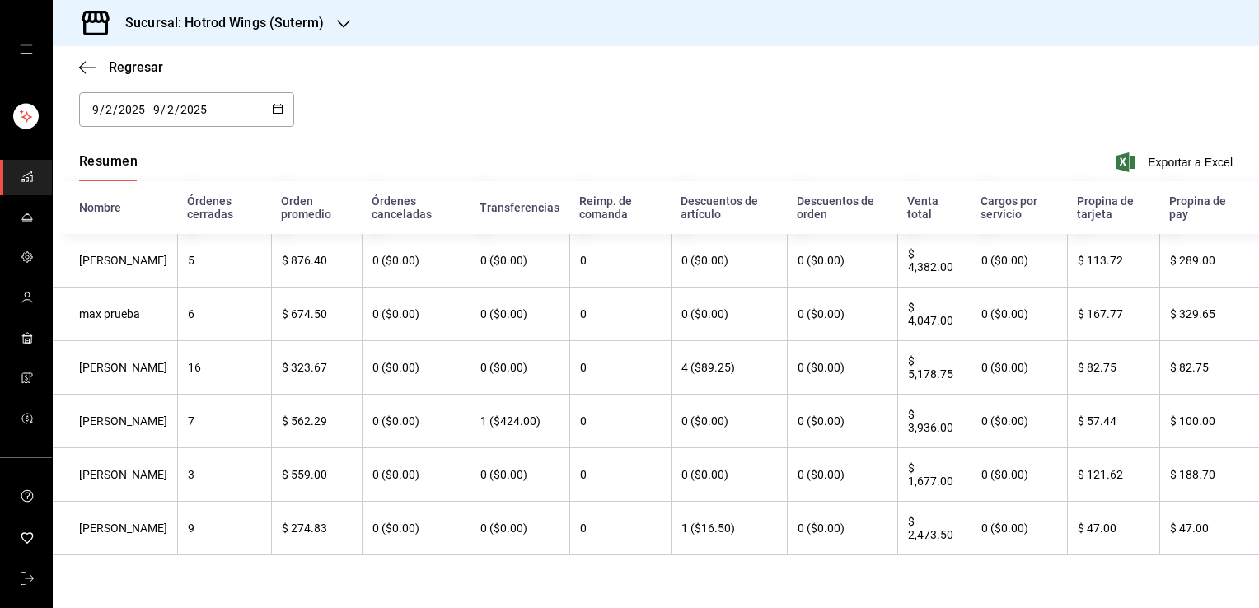
click at [1022, 572] on div "Fecha [DATE] [DATE] - [DATE] [DATE] Resumen Exportar a Excel Nombre Órdenes cer…" at bounding box center [656, 327] width 1206 height 510
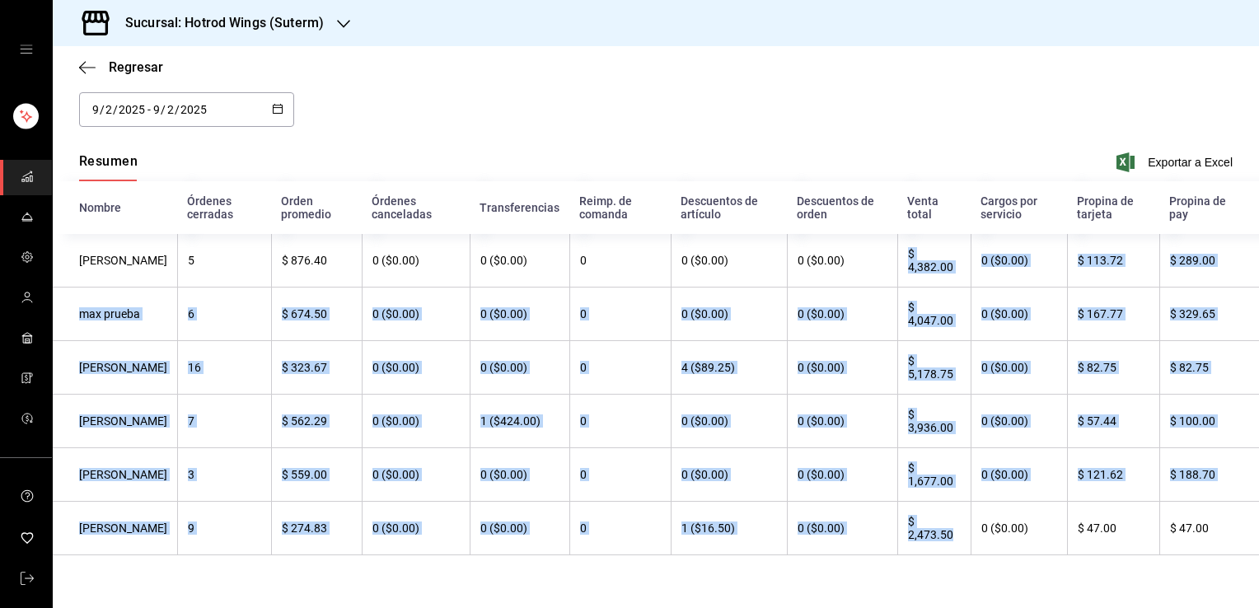
drag, startPoint x: 941, startPoint y: 533, endPoint x: 893, endPoint y: 249, distance: 288.3
click at [893, 249] on tbody "[PERSON_NAME] 5 $ 876.40 0 ($0.00) 0 ($0.00) 0 0 ($0.00) 0 ($0.00) $ 4,382.00 0…" at bounding box center [656, 394] width 1206 height 321
click at [897, 249] on th "$ 4,382.00" at bounding box center [933, 261] width 73 height 54
click at [899, 249] on th "$ 4,382.00" at bounding box center [933, 261] width 73 height 54
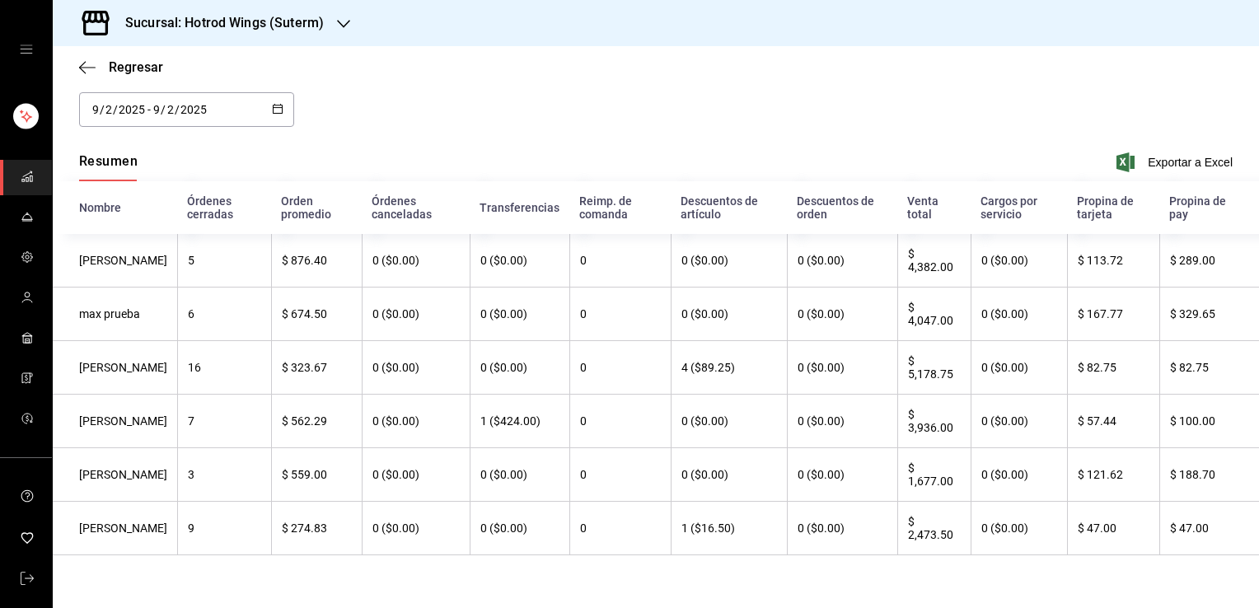
click at [897, 247] on th "$ 4,382.00" at bounding box center [933, 261] width 73 height 54
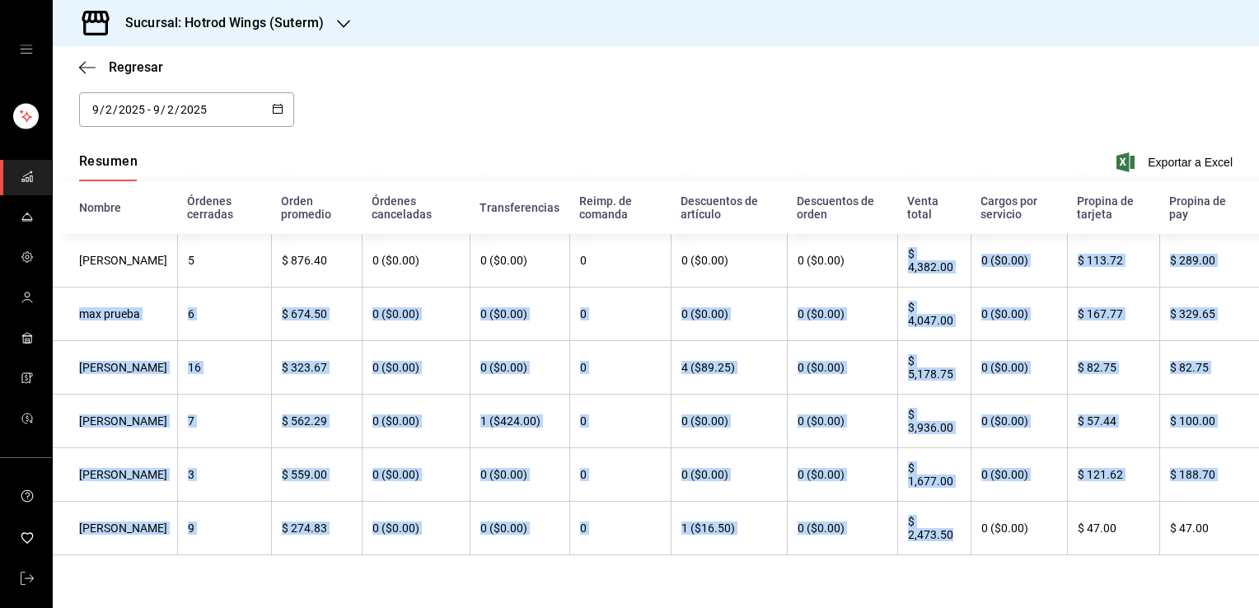
drag, startPoint x: 896, startPoint y: 246, endPoint x: 942, endPoint y: 535, distance: 292.0
click at [942, 535] on tbody "[PERSON_NAME] 5 $ 876.40 0 ($0.00) 0 ($0.00) 0 0 ($0.00) 0 ($0.00) $ 4,382.00 0…" at bounding box center [656, 394] width 1206 height 321
click at [942, 535] on th "$ 2,473.50" at bounding box center [933, 529] width 73 height 54
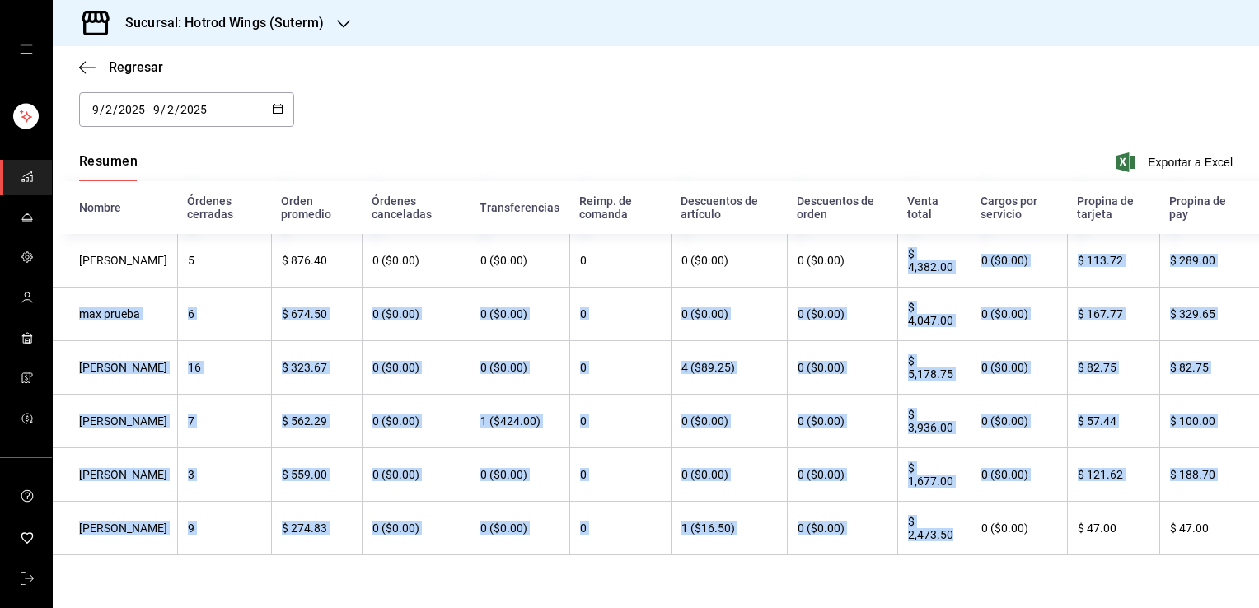
click at [384, 361] on th "0 ($0.00)" at bounding box center [416, 368] width 108 height 54
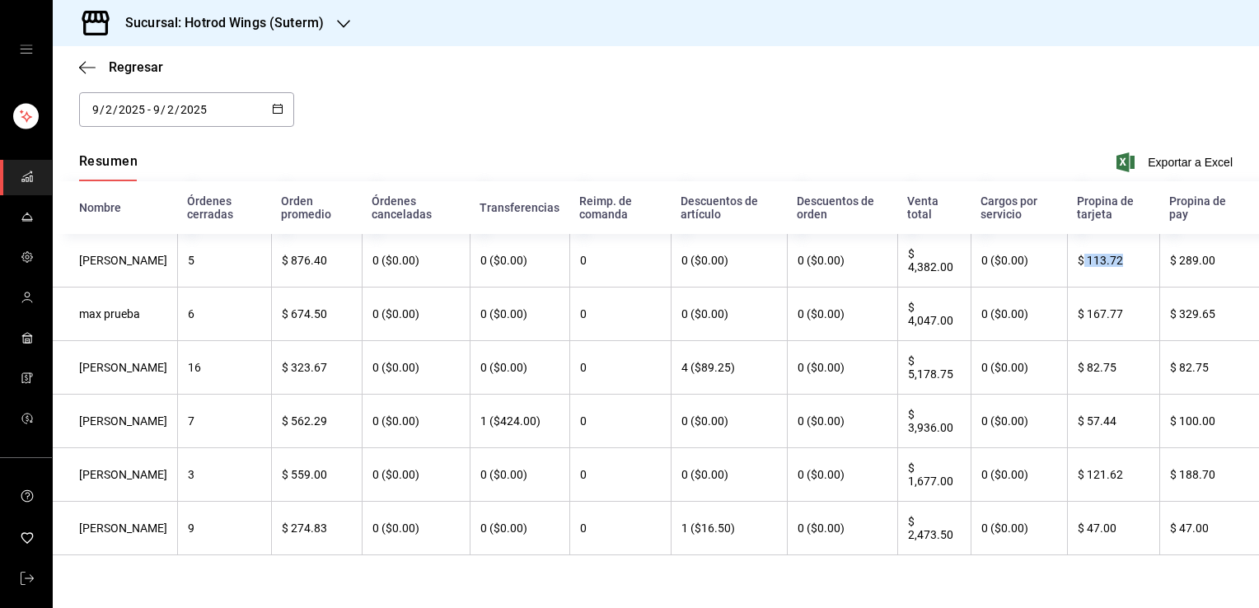
drag, startPoint x: 1118, startPoint y: 255, endPoint x: 1071, endPoint y: 254, distance: 47.0
click at [1071, 254] on th "$ 113.72" at bounding box center [1113, 261] width 93 height 54
drag, startPoint x: 1071, startPoint y: 254, endPoint x: 1085, endPoint y: 267, distance: 19.2
click at [1085, 267] on th "$ 113.72" at bounding box center [1113, 261] width 93 height 54
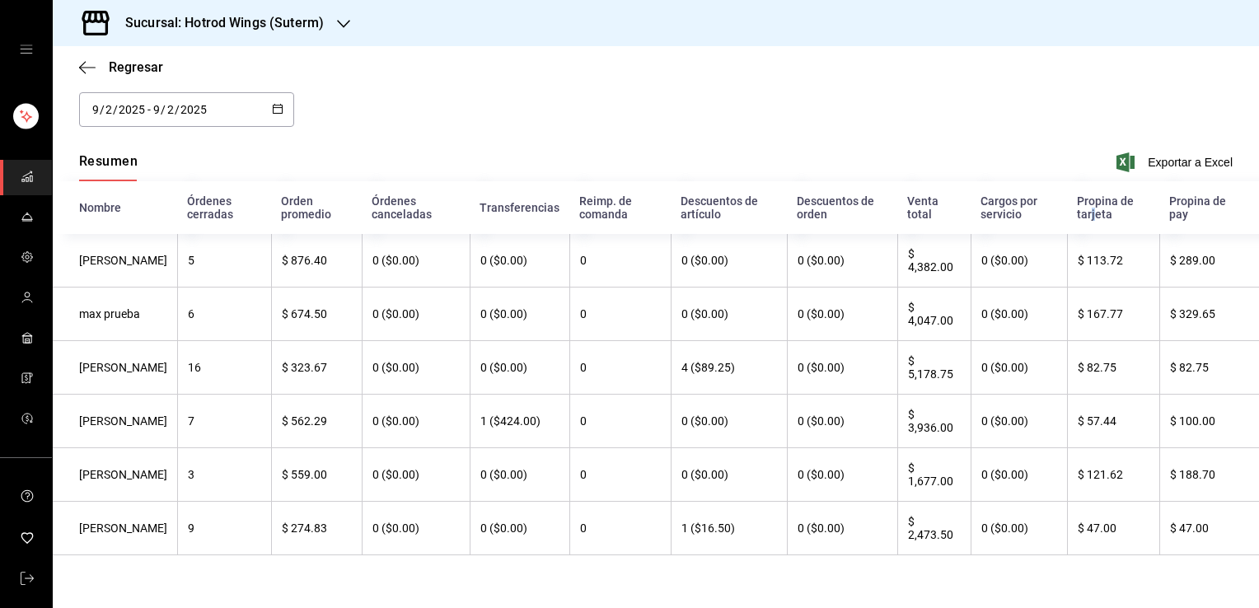
drag, startPoint x: 1085, startPoint y: 267, endPoint x: 1081, endPoint y: 205, distance: 61.9
click at [1081, 205] on th "Propina de tarjeta" at bounding box center [1113, 207] width 93 height 53
drag, startPoint x: 1081, startPoint y: 205, endPoint x: 1073, endPoint y: 197, distance: 11.1
click at [1073, 197] on th "Propina de tarjeta" at bounding box center [1113, 207] width 93 height 53
drag, startPoint x: 1073, startPoint y: 197, endPoint x: 1077, endPoint y: 209, distance: 13.0
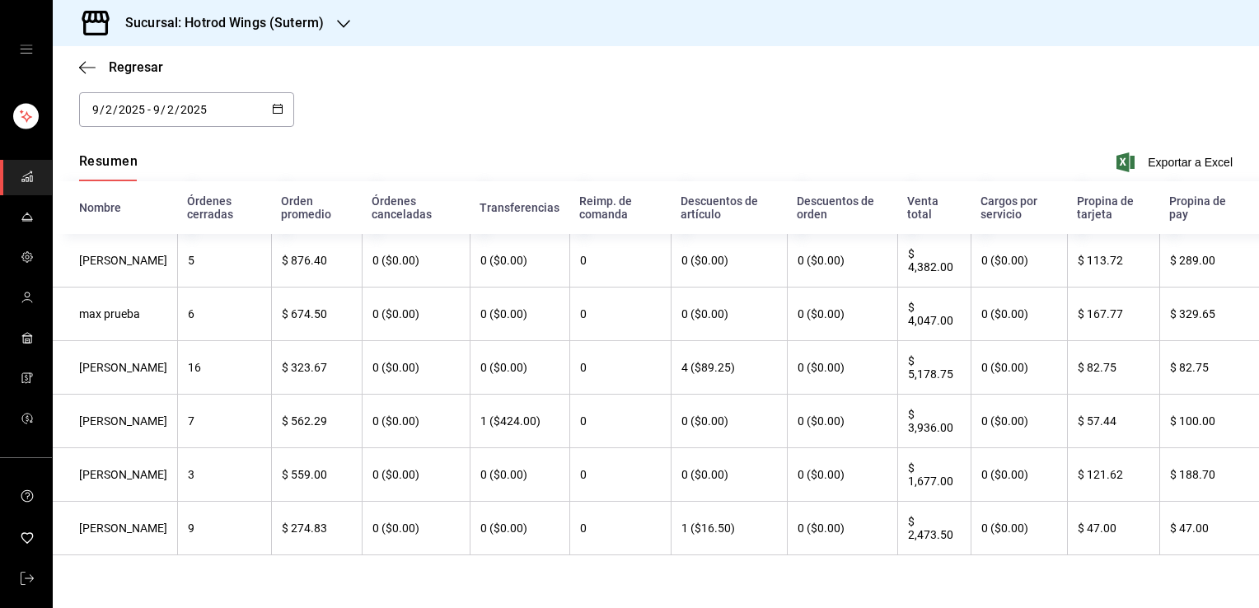
click at [1077, 209] on th "Propina de tarjeta" at bounding box center [1113, 207] width 93 height 53
drag, startPoint x: 1064, startPoint y: 249, endPoint x: 1115, endPoint y: 252, distance: 51.2
click at [1115, 252] on th "$ 113.72" at bounding box center [1113, 261] width 93 height 54
drag, startPoint x: 1115, startPoint y: 252, endPoint x: 1092, endPoint y: 204, distance: 53.0
click at [1092, 204] on th "Propina de tarjeta" at bounding box center [1113, 207] width 93 height 53
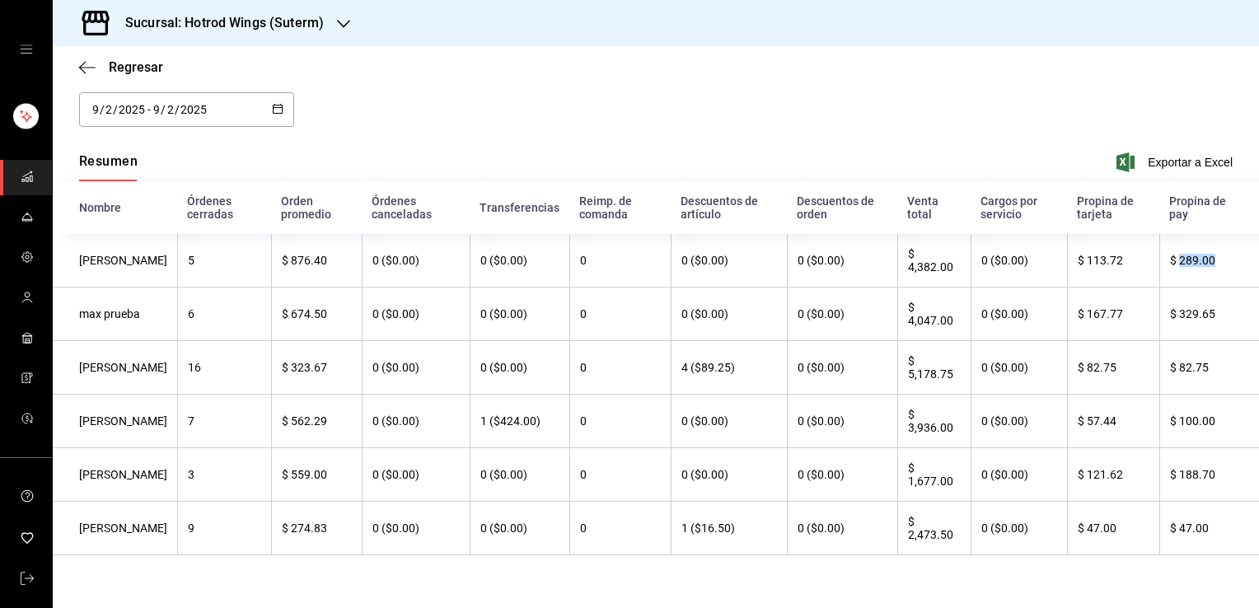
drag, startPoint x: 1166, startPoint y: 257, endPoint x: 1203, endPoint y: 259, distance: 37.1
click at [1203, 259] on th "$ 289.00" at bounding box center [1209, 261] width 100 height 54
click at [278, 103] on icon "button" at bounding box center [278, 109] width 12 height 12
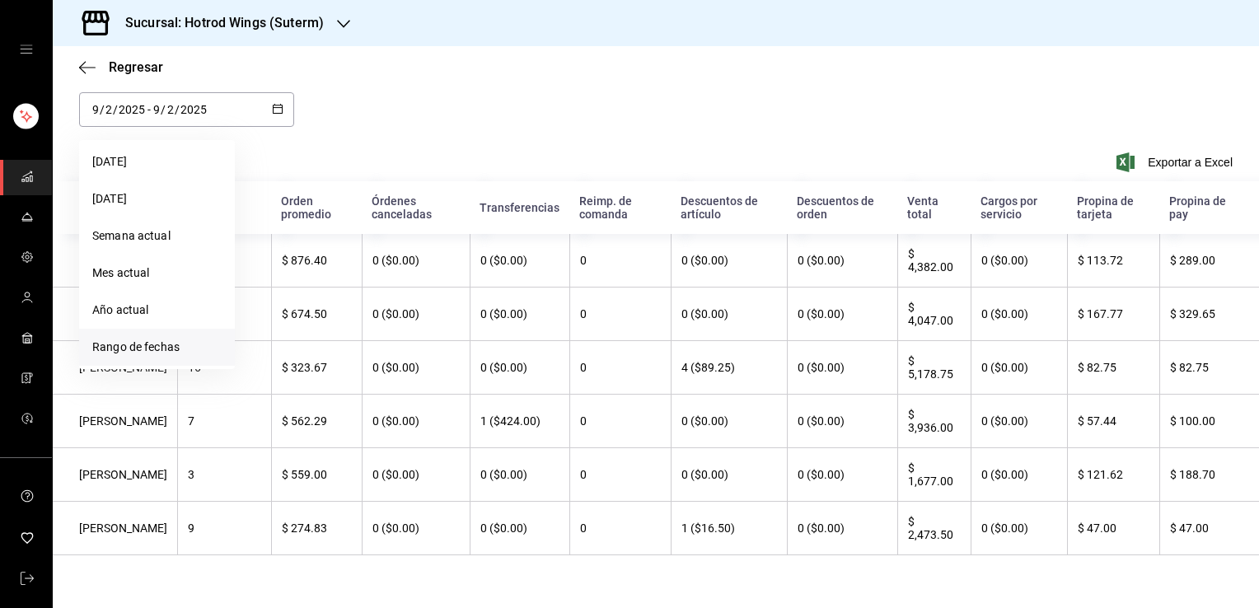
click at [175, 333] on li "Rango de fechas" at bounding box center [157, 347] width 156 height 37
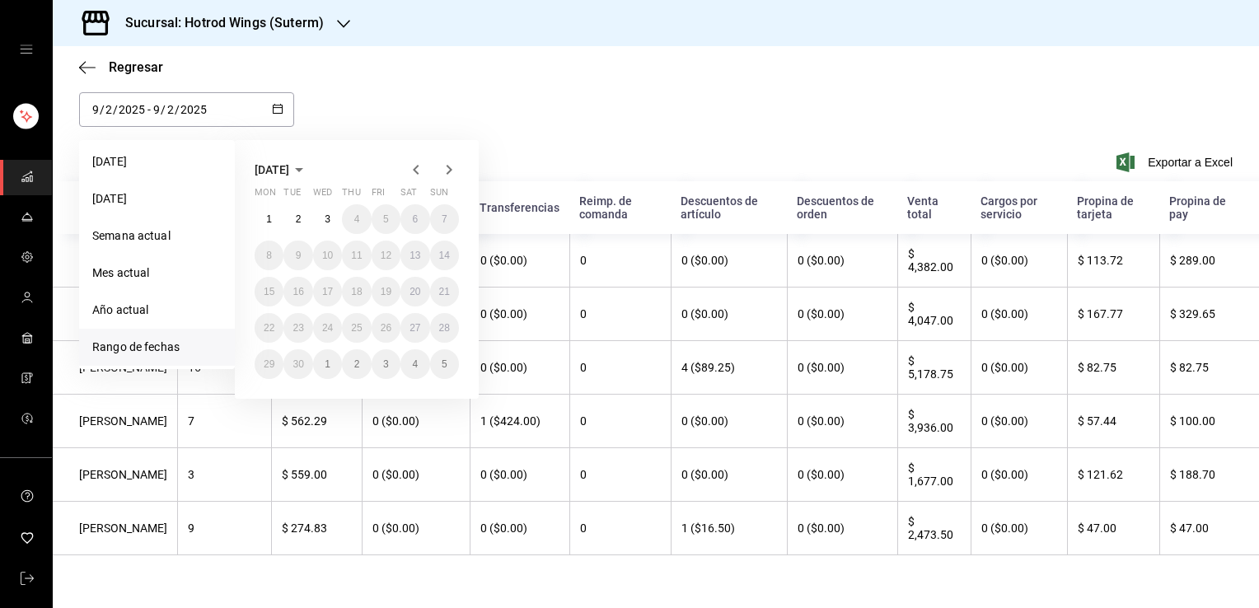
click at [412, 160] on icon "button" at bounding box center [416, 170] width 20 height 20
click at [391, 208] on button "1" at bounding box center [385, 219] width 29 height 30
click at [453, 366] on button "31" at bounding box center [444, 364] width 29 height 30
type input "[DATE]"
type input "8"
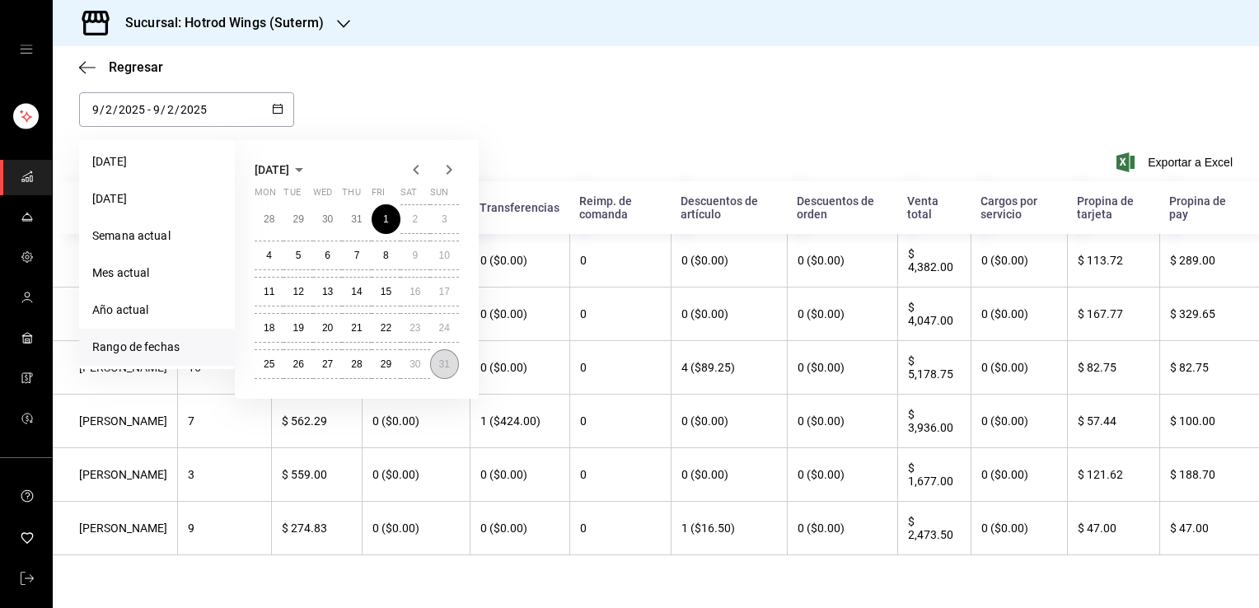
type input "1"
type input "[DATE]"
type input "8"
type input "31"
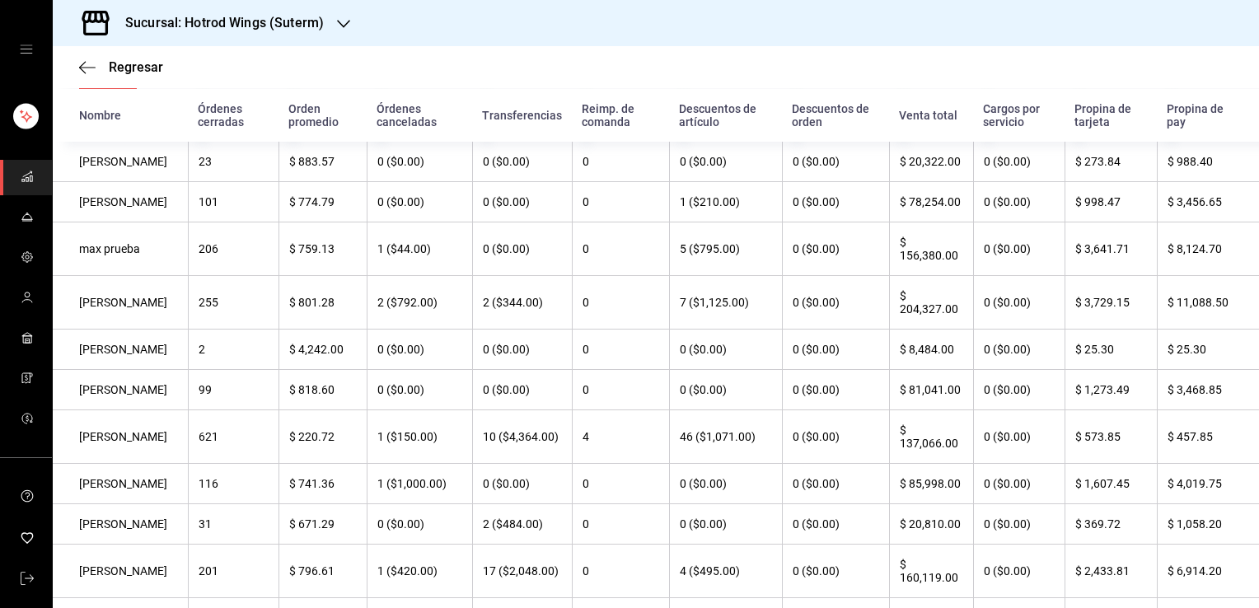
scroll to position [176, 0]
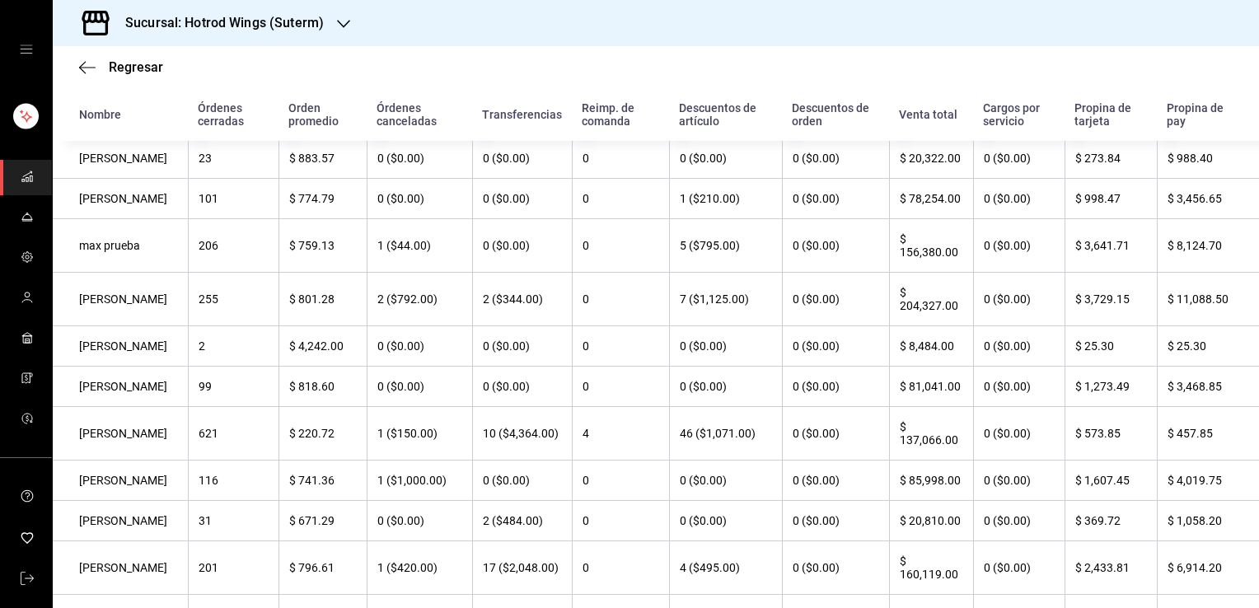
click at [1210, 218] on th "$ 3,456.65" at bounding box center [1207, 199] width 102 height 40
drag, startPoint x: 1210, startPoint y: 218, endPoint x: 1164, endPoint y: 222, distance: 46.2
click at [1164, 219] on th "$ 3,456.65" at bounding box center [1207, 199] width 102 height 40
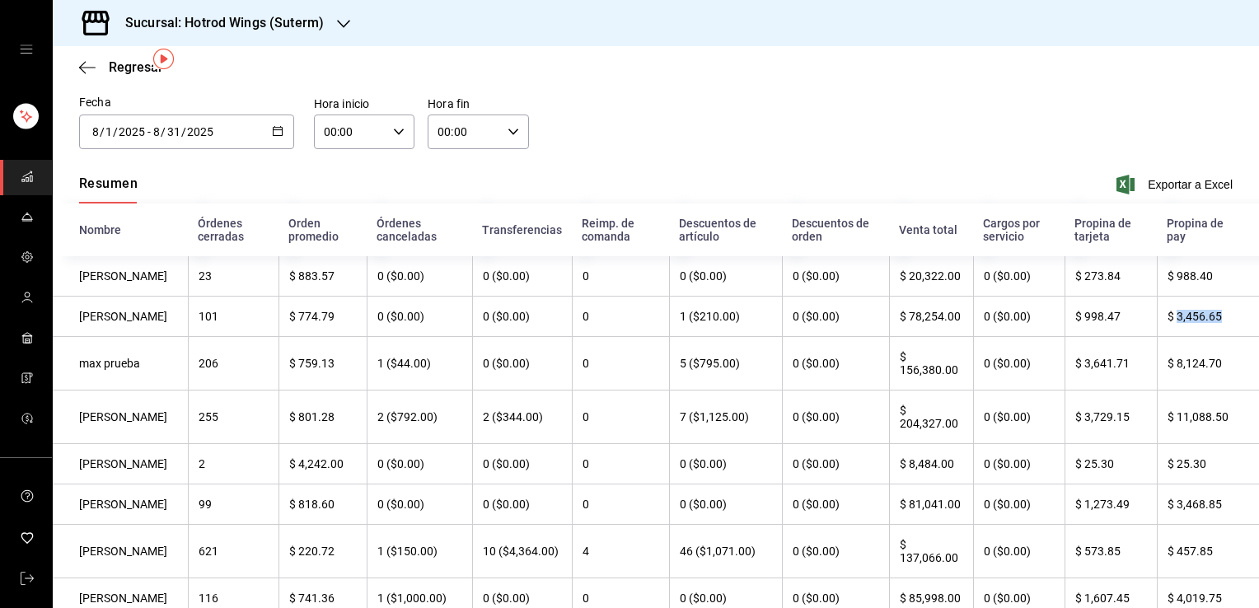
scroll to position [53, 0]
